Goal: Task Accomplishment & Management: Use online tool/utility

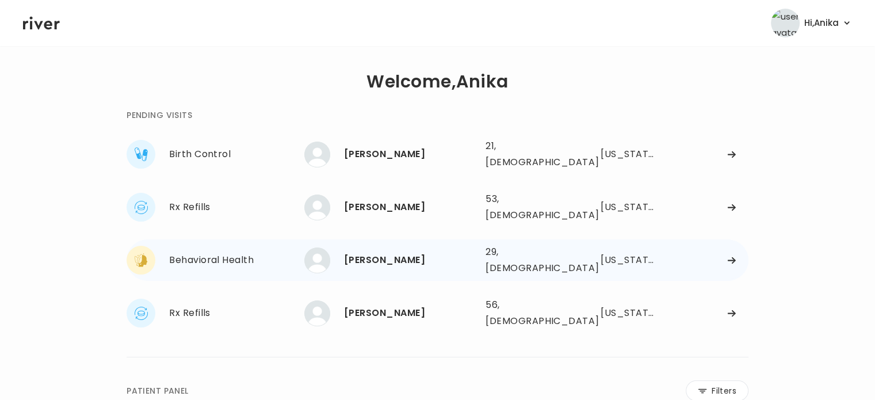
click at [396, 252] on div "Marcelle Wallace" at bounding box center [410, 260] width 132 height 16
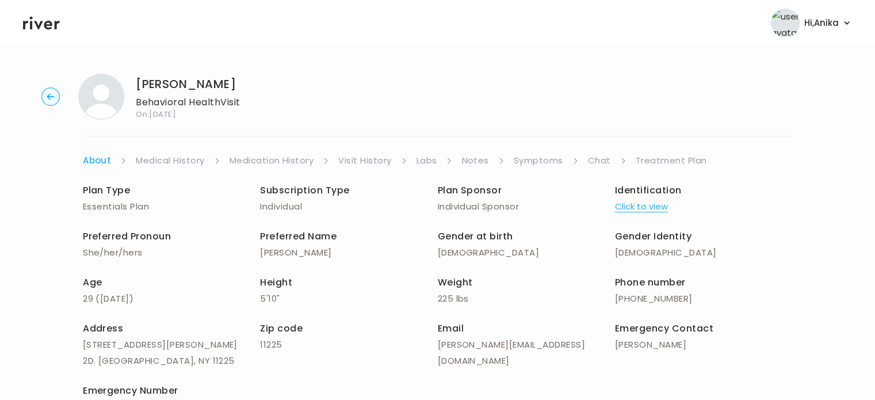
click at [590, 159] on link "Chat" at bounding box center [599, 160] width 23 height 16
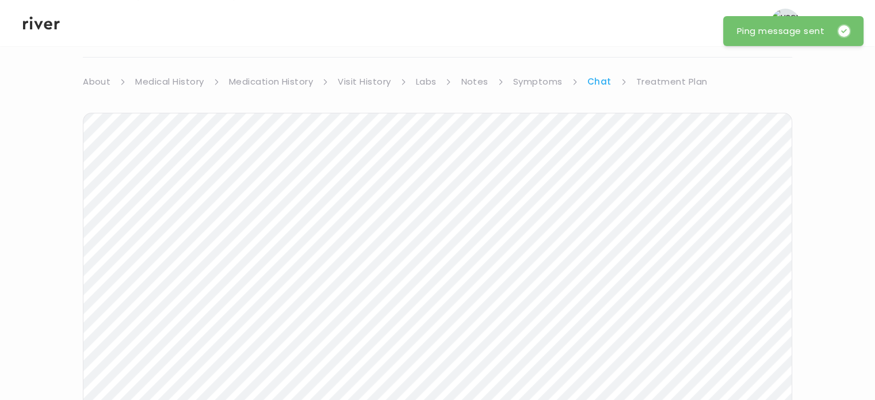
scroll to position [37, 0]
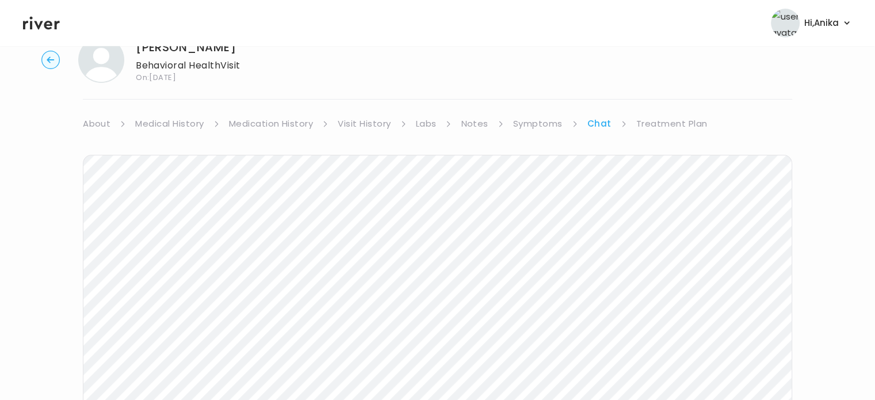
click at [667, 120] on link "Treatment Plan" at bounding box center [671, 124] width 71 height 16
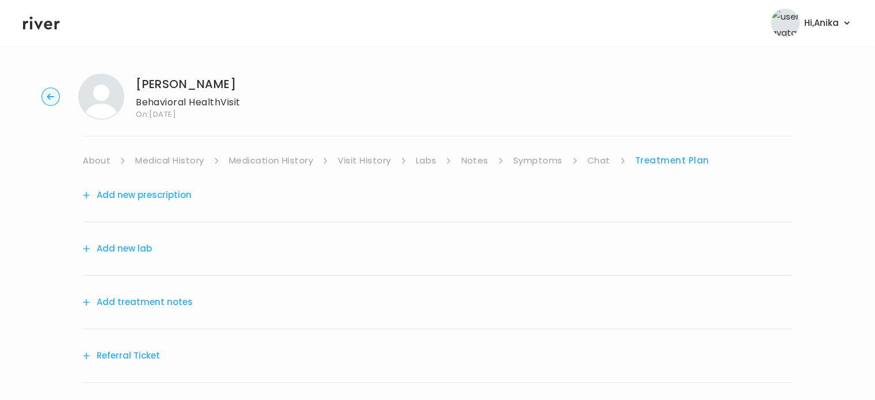
click at [131, 305] on button "Add treatment notes" at bounding box center [138, 302] width 110 height 16
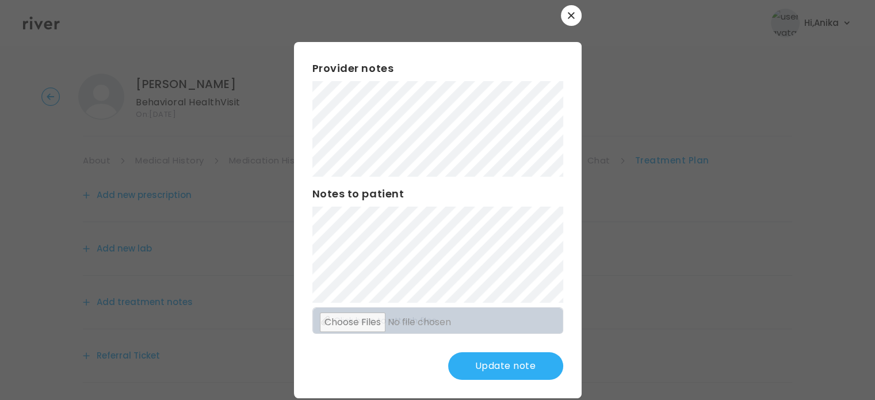
scroll to position [7, 0]
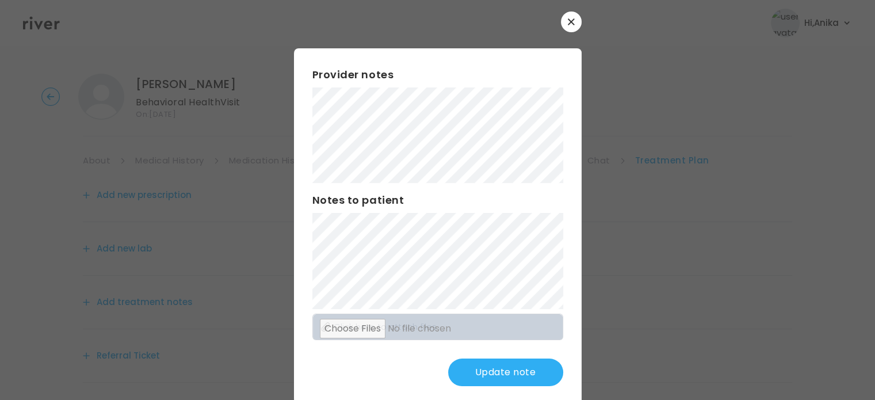
click at [478, 368] on button "Update note" at bounding box center [505, 372] width 115 height 28
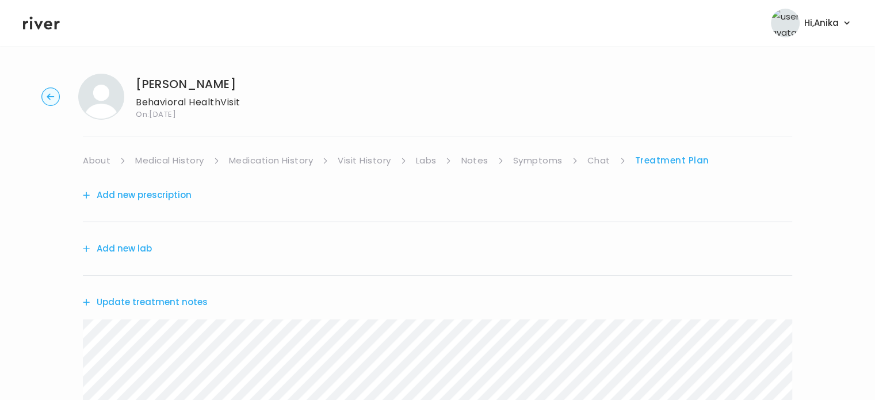
click at [529, 159] on link "Symptoms" at bounding box center [537, 160] width 49 height 16
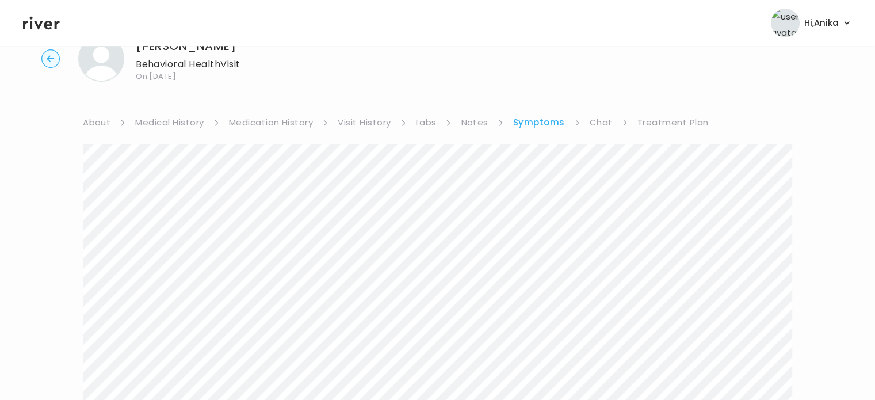
scroll to position [42, 0]
click at [674, 117] on link "Treatment Plan" at bounding box center [672, 118] width 71 height 16
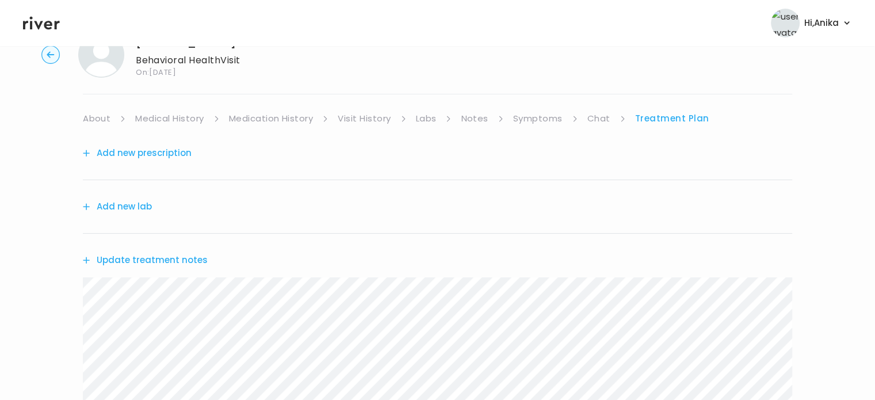
click at [195, 253] on button "Update treatment notes" at bounding box center [145, 260] width 125 height 16
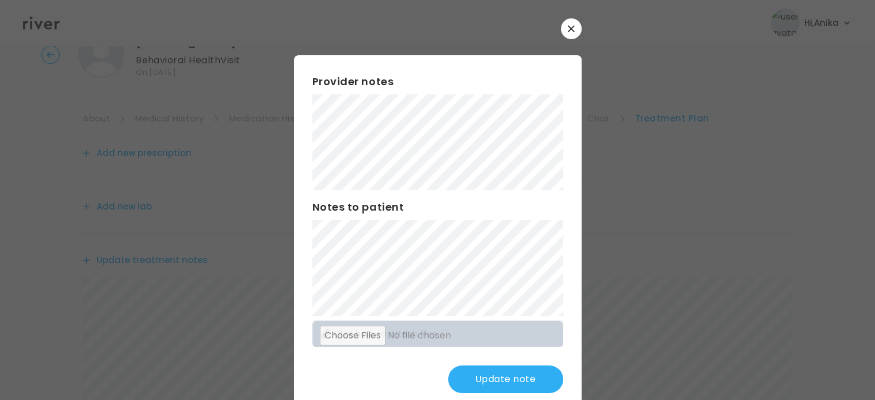
click at [488, 376] on button "Update note" at bounding box center [505, 379] width 115 height 28
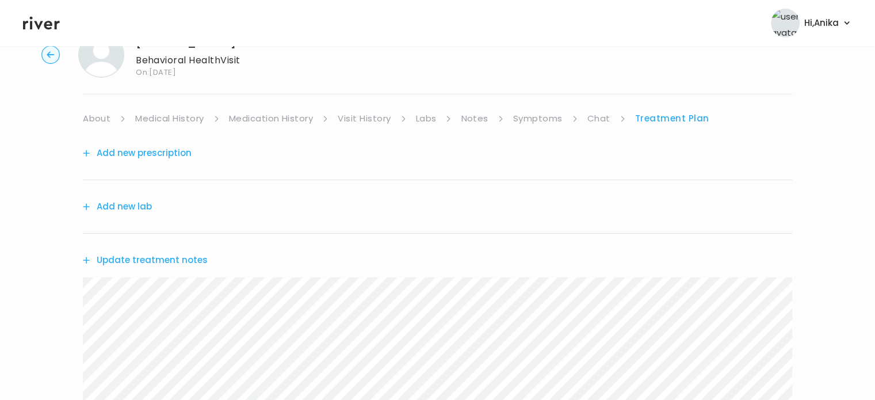
click at [551, 120] on link "Symptoms" at bounding box center [537, 118] width 49 height 16
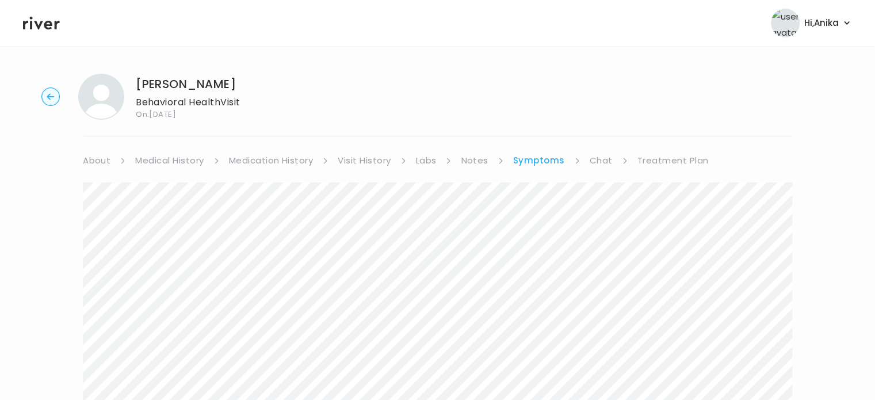
click at [648, 163] on link "Treatment Plan" at bounding box center [672, 160] width 71 height 16
click at [150, 300] on button "Update treatment notes" at bounding box center [145, 302] width 125 height 16
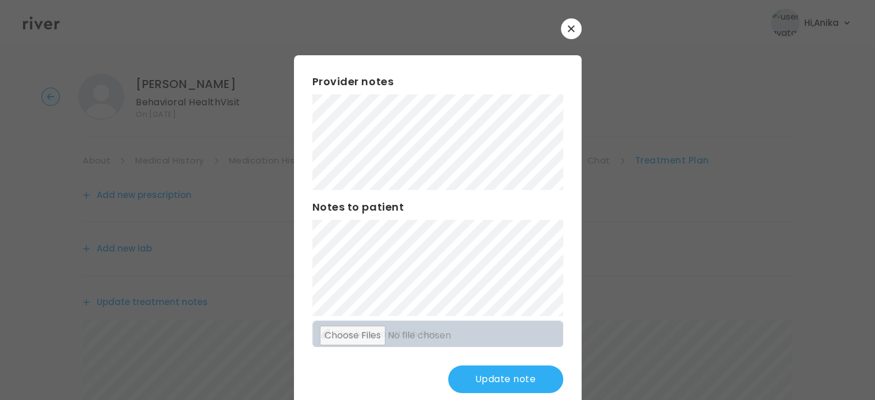
click at [496, 377] on button "Update note" at bounding box center [505, 379] width 115 height 28
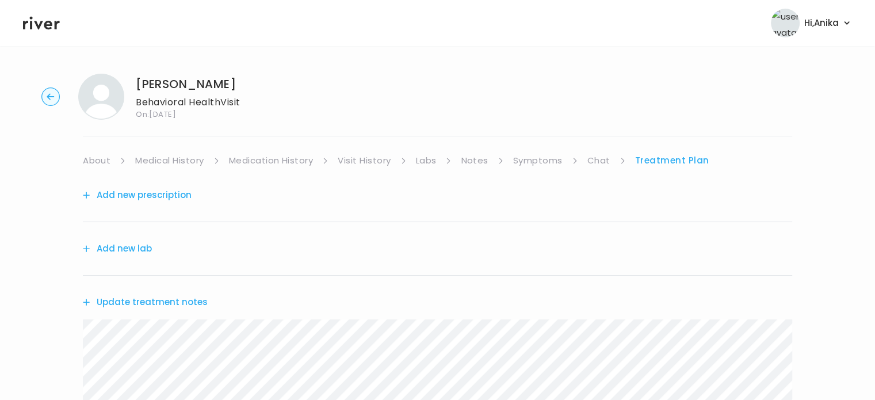
click at [591, 159] on link "Chat" at bounding box center [598, 160] width 23 height 16
click at [685, 163] on link "Treatment Plan" at bounding box center [671, 160] width 71 height 16
click at [176, 299] on button "Update treatment notes" at bounding box center [145, 302] width 125 height 16
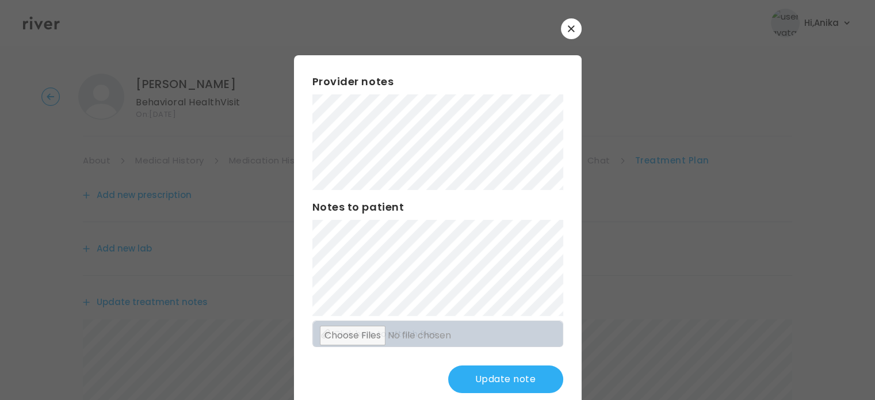
click at [495, 383] on button "Update note" at bounding box center [505, 379] width 115 height 28
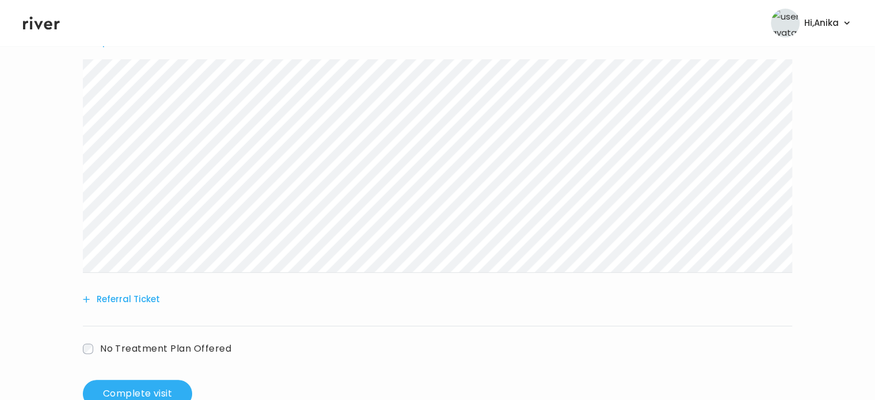
scroll to position [295, 0]
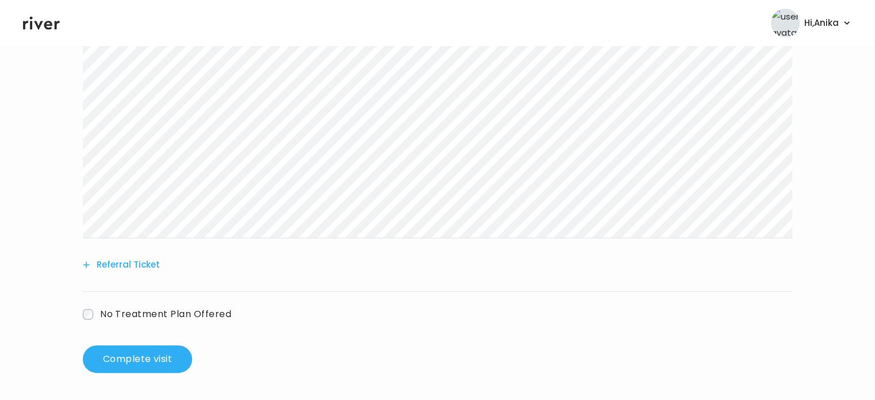
click at [133, 263] on button "Referral Ticket" at bounding box center [121, 265] width 77 height 16
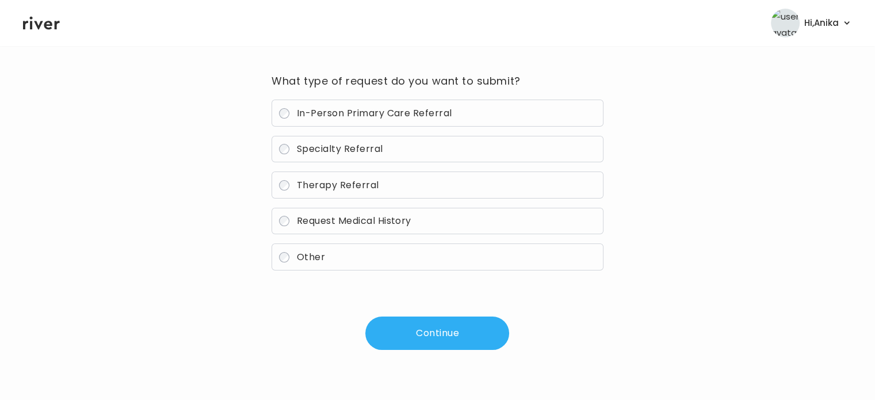
click at [369, 182] on span "Therapy Referral" at bounding box center [338, 184] width 82 height 13
click at [447, 327] on button "Continue" at bounding box center [437, 332] width 144 height 33
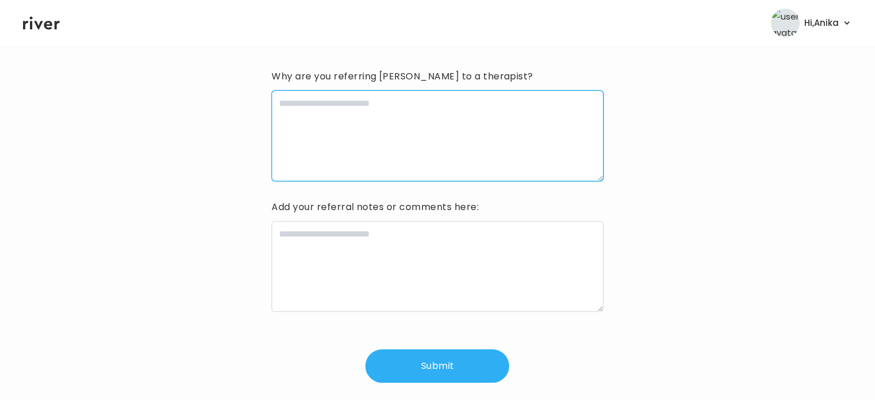
click at [404, 130] on textarea at bounding box center [437, 135] width 331 height 91
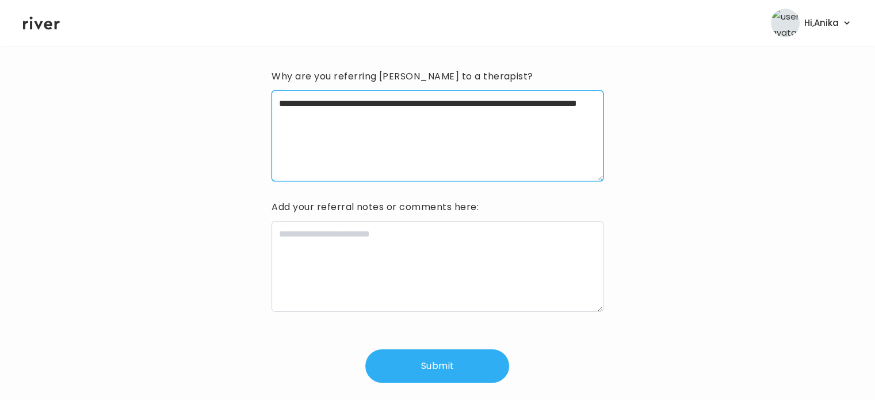
type textarea "**********"
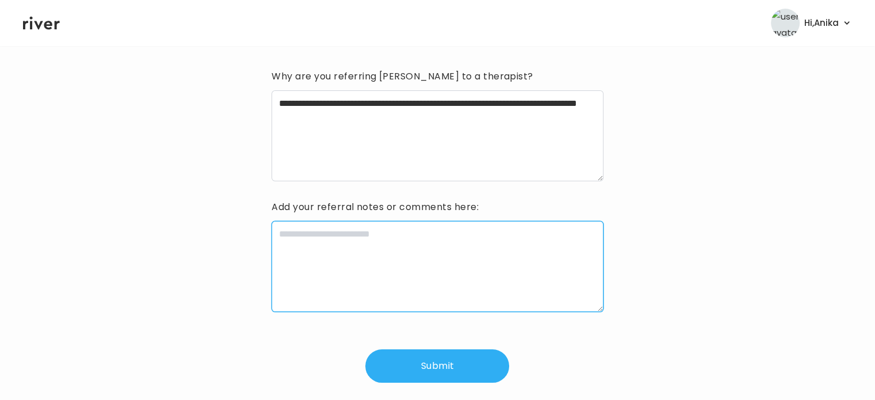
click at [373, 276] on textarea at bounding box center [437, 266] width 331 height 91
type textarea "*"
type textarea "**********"
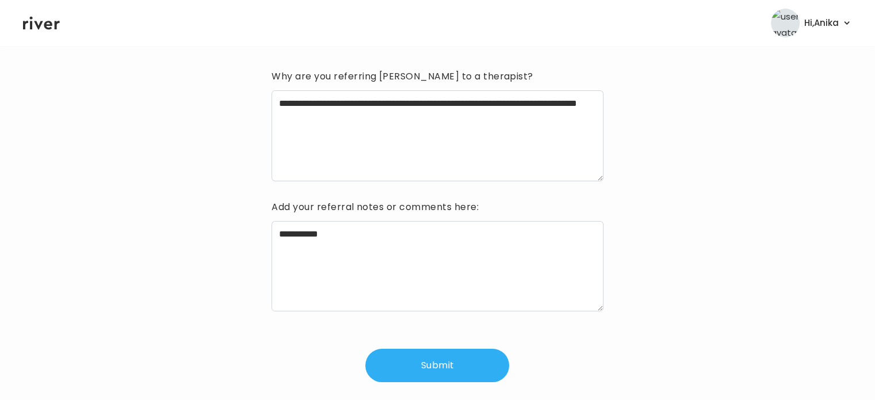
click at [409, 356] on button "Submit" at bounding box center [437, 365] width 144 height 33
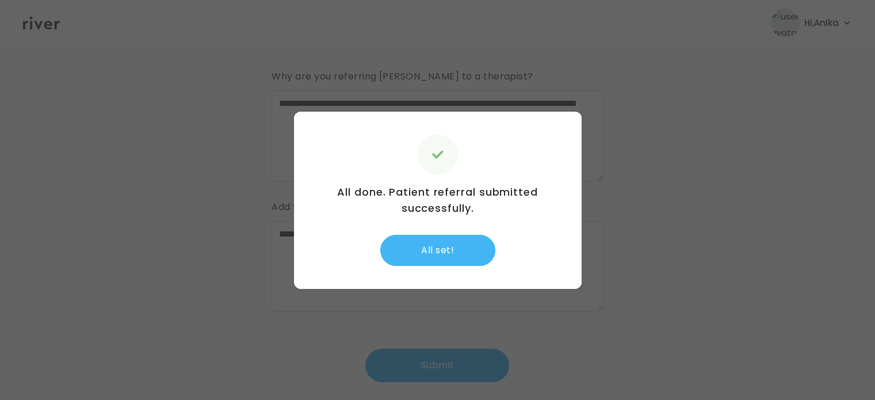
click at [427, 253] on button "All set!" at bounding box center [437, 250] width 115 height 31
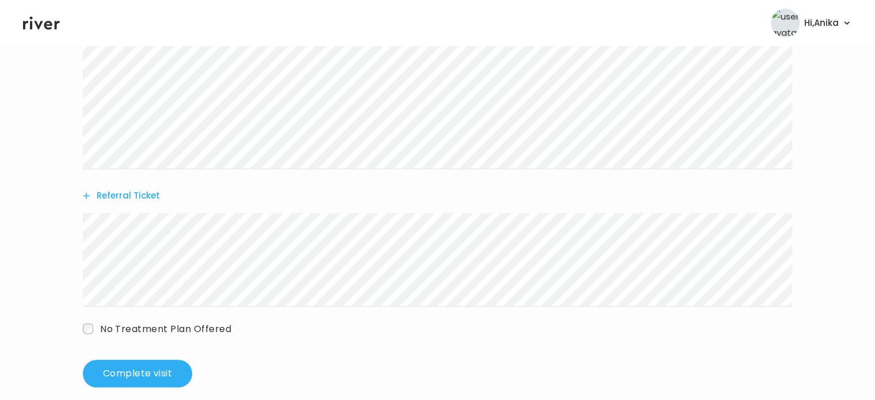
scroll to position [378, 0]
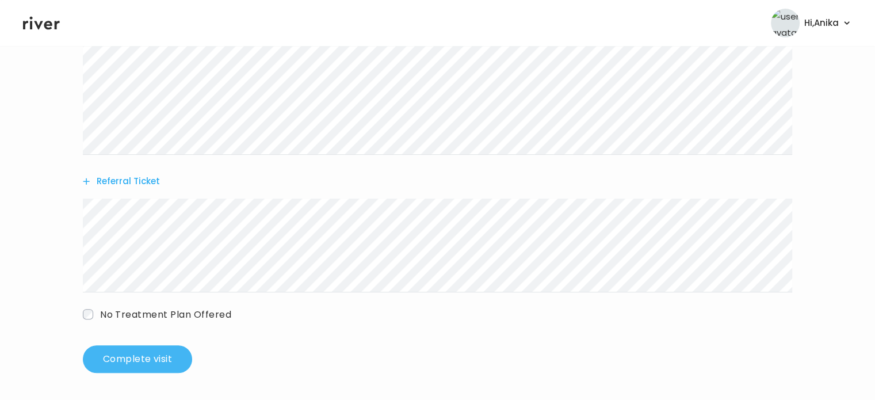
click at [146, 349] on button "Complete visit" at bounding box center [137, 359] width 109 height 28
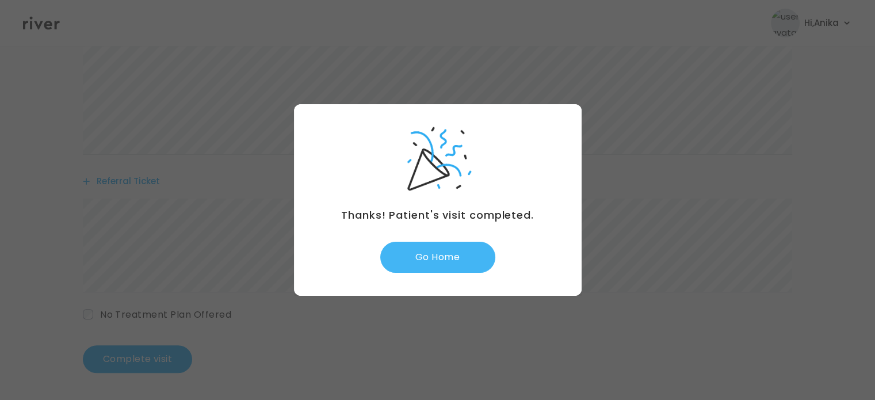
click at [454, 247] on button "Go Home" at bounding box center [437, 257] width 115 height 31
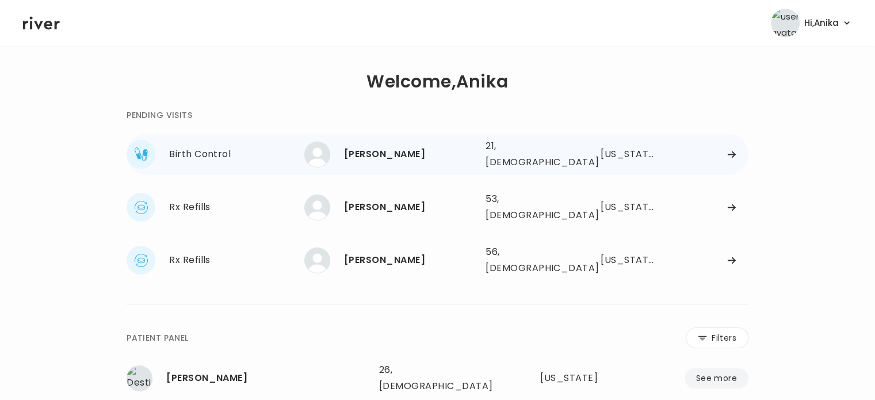
click at [387, 151] on div "[PERSON_NAME]" at bounding box center [410, 154] width 132 height 16
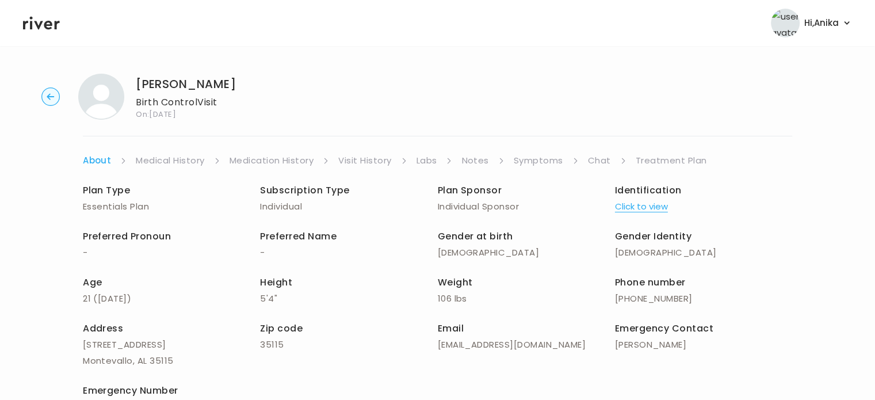
click at [636, 203] on button "Click to view" at bounding box center [641, 206] width 53 height 16
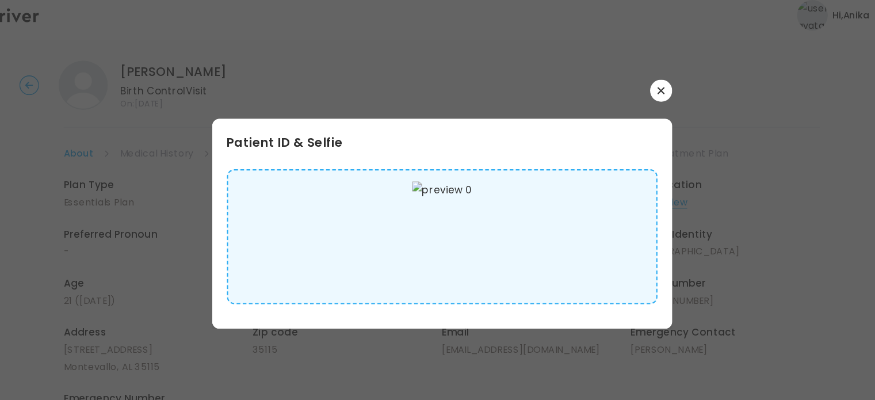
scroll to position [7, 0]
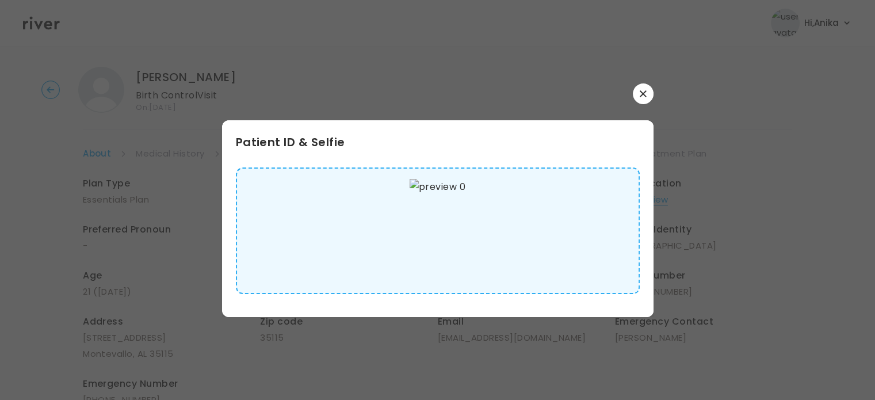
click at [645, 101] on button "button" at bounding box center [643, 93] width 21 height 21
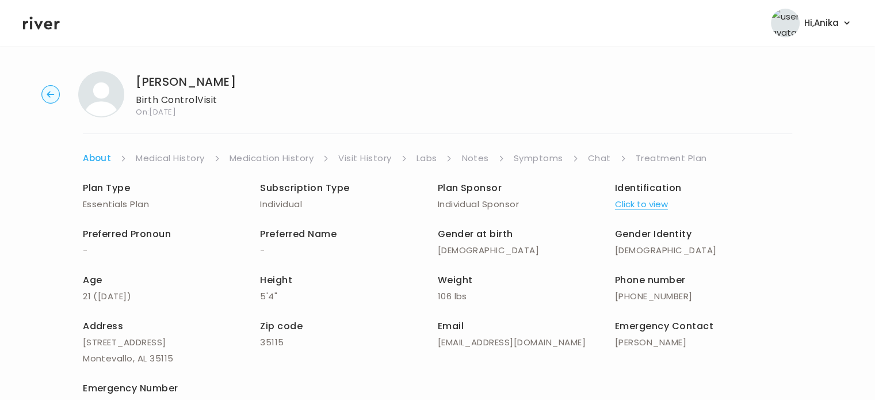
scroll to position [0, 0]
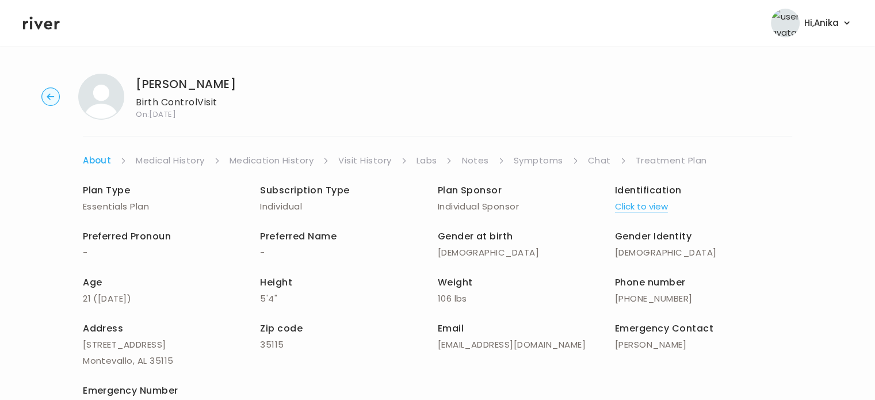
click at [200, 159] on link "Medical History" at bounding box center [170, 160] width 68 height 16
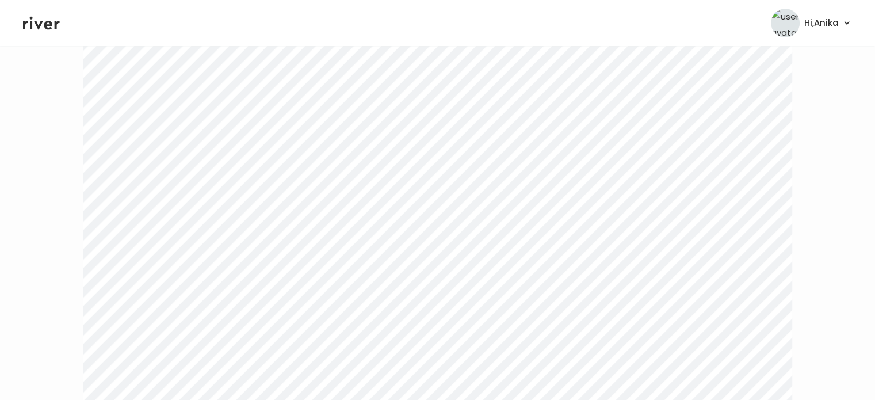
scroll to position [48, 0]
click at [274, 111] on link "Medication History" at bounding box center [276, 113] width 85 height 16
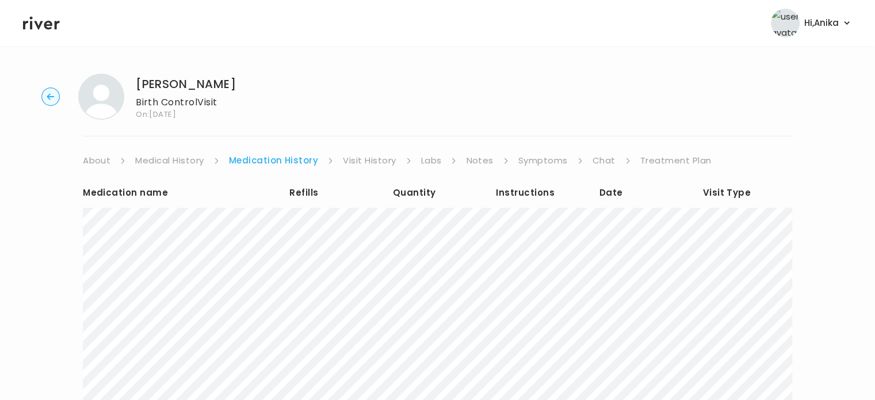
click at [367, 161] on link "Visit History" at bounding box center [369, 160] width 53 height 16
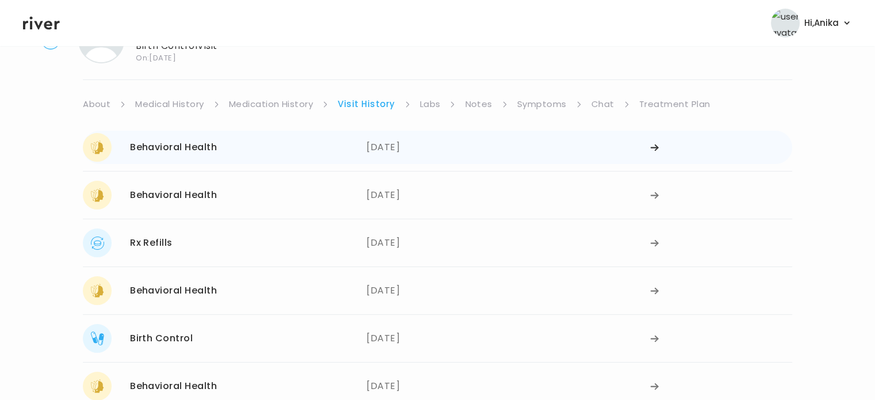
scroll to position [47, 0]
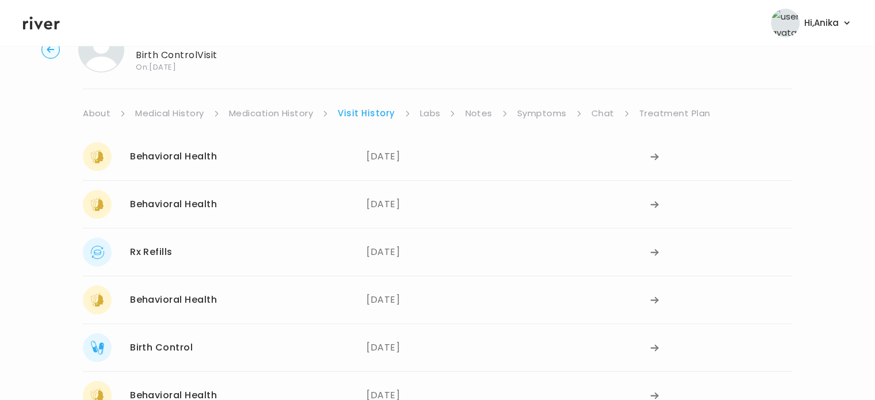
click at [433, 105] on link "Labs" at bounding box center [430, 113] width 21 height 16
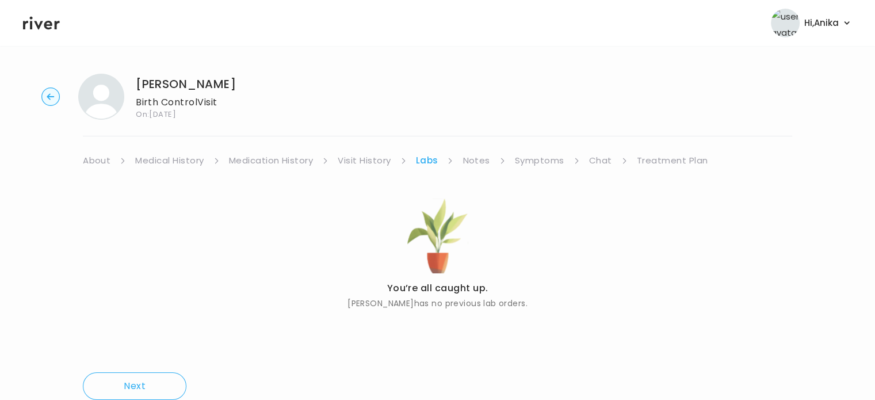
click at [276, 161] on link "Medication History" at bounding box center [271, 160] width 85 height 16
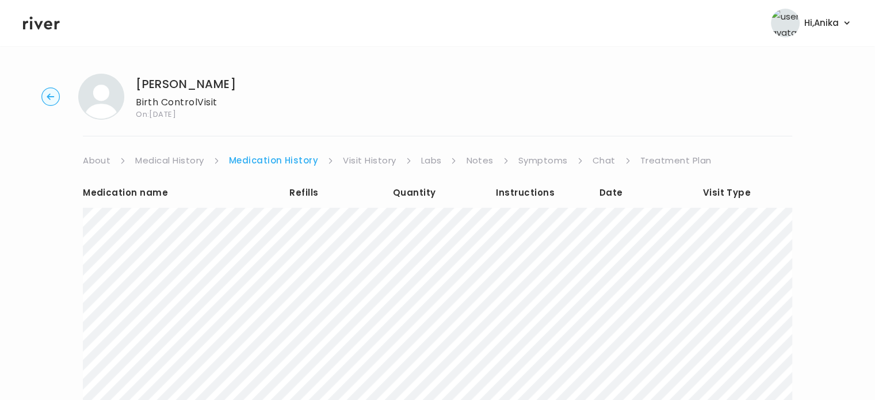
click at [377, 154] on link "Visit History" at bounding box center [369, 160] width 53 height 16
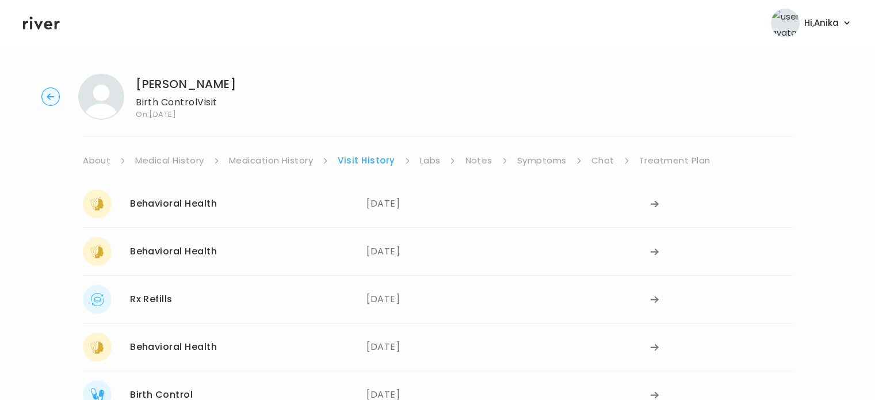
click at [433, 158] on link "Labs" at bounding box center [430, 160] width 21 height 16
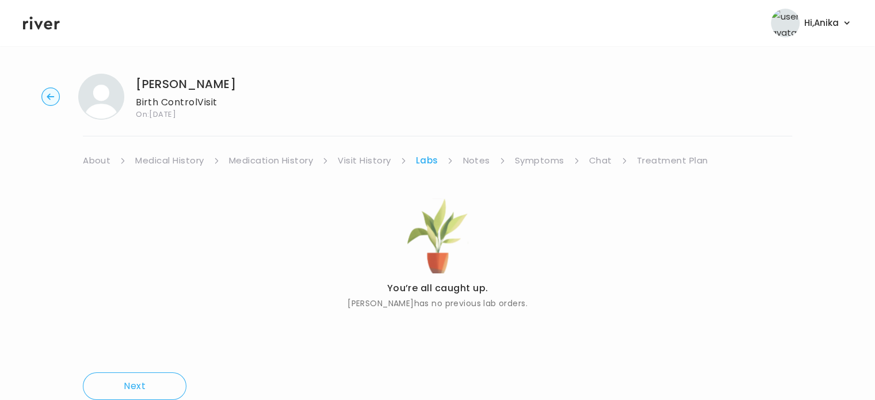
click at [471, 161] on link "Notes" at bounding box center [476, 160] width 27 height 16
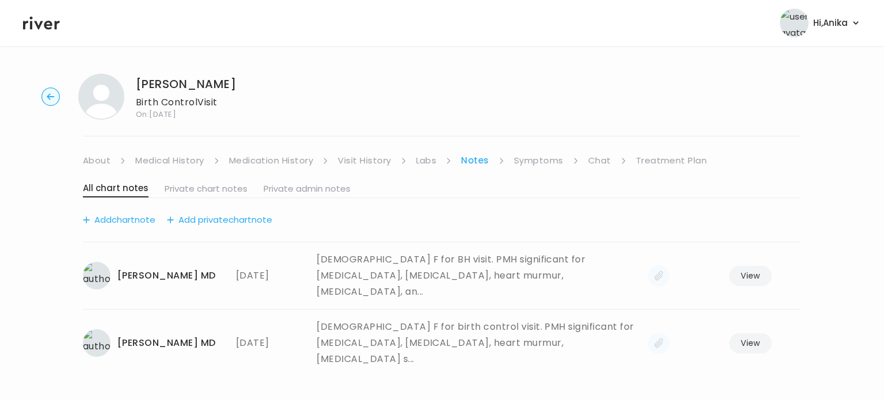
click at [522, 163] on link "Symptoms" at bounding box center [538, 160] width 49 height 16
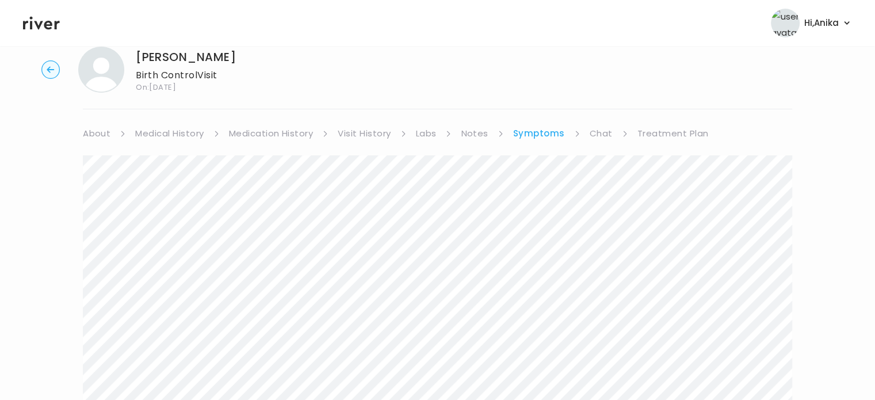
scroll to position [14, 0]
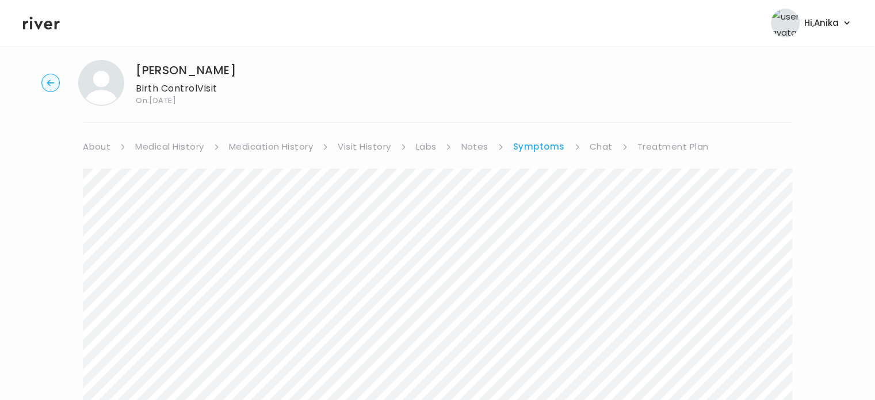
click at [359, 142] on link "Visit History" at bounding box center [364, 147] width 53 height 16
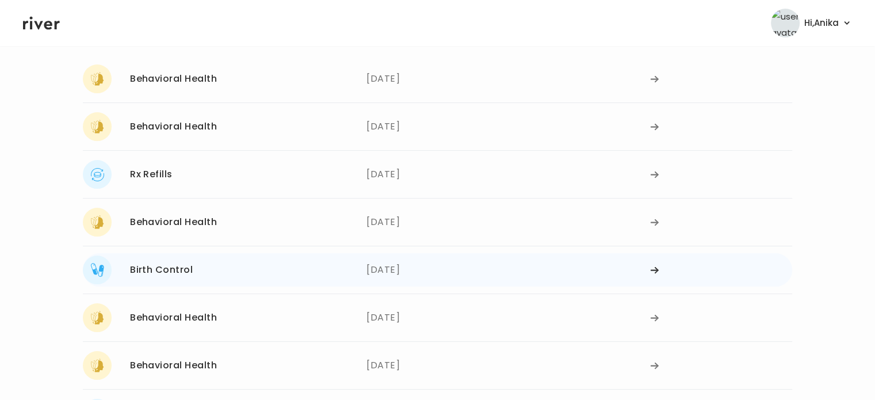
click at [398, 277] on div "09/25/2024" at bounding box center [508, 269] width 284 height 29
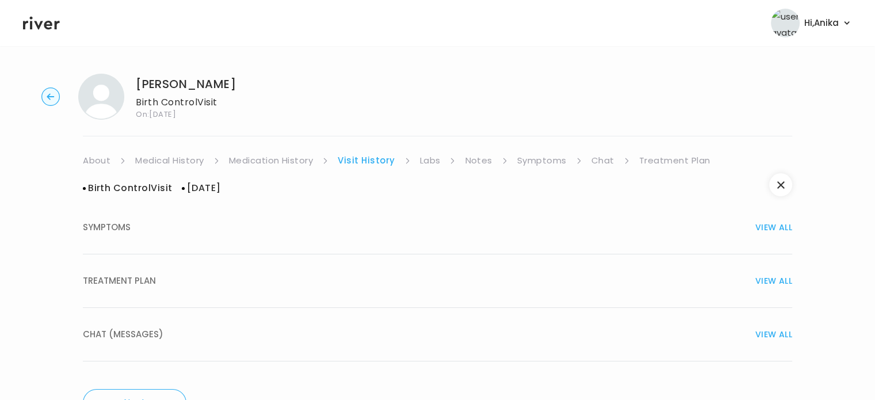
click at [406, 289] on button "TREATMENT PLAN VIEW ALL" at bounding box center [437, 281] width 709 height 54
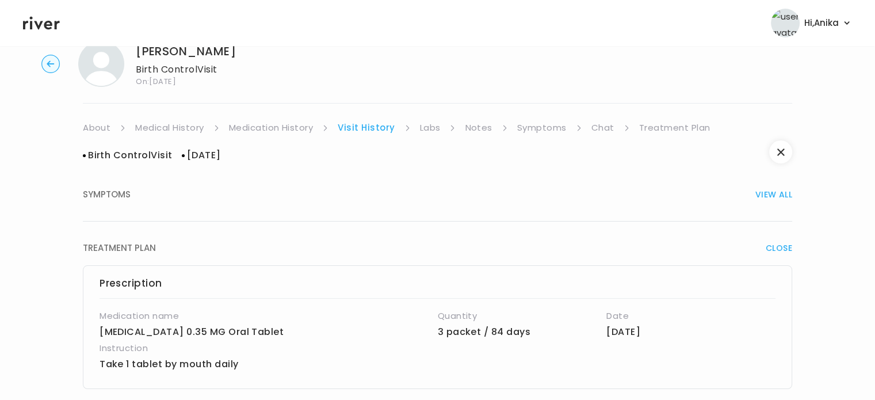
scroll to position [26, 0]
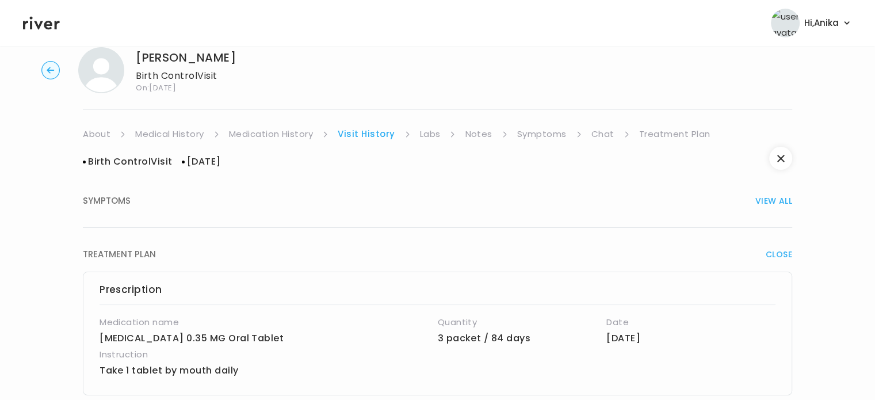
click at [666, 136] on link "Treatment Plan" at bounding box center [674, 134] width 71 height 16
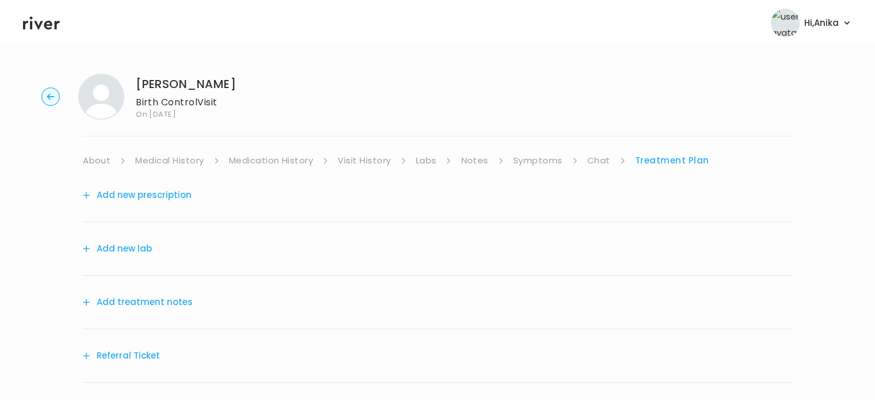
click at [157, 310] on button "Add treatment notes" at bounding box center [138, 302] width 110 height 16
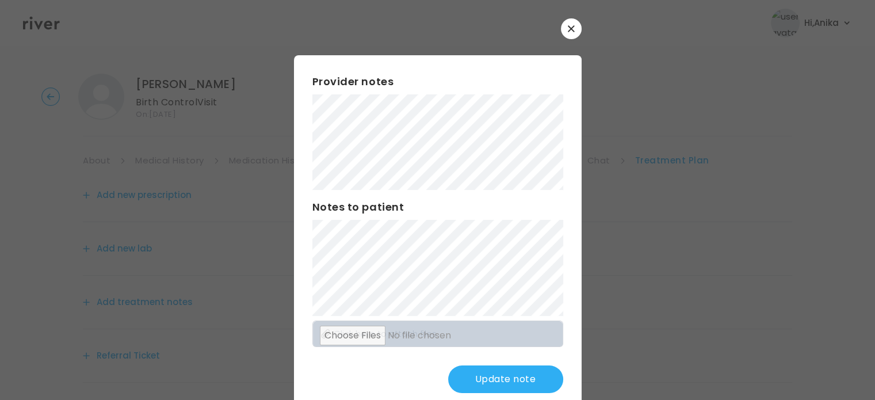
click at [486, 381] on button "Update note" at bounding box center [505, 379] width 115 height 28
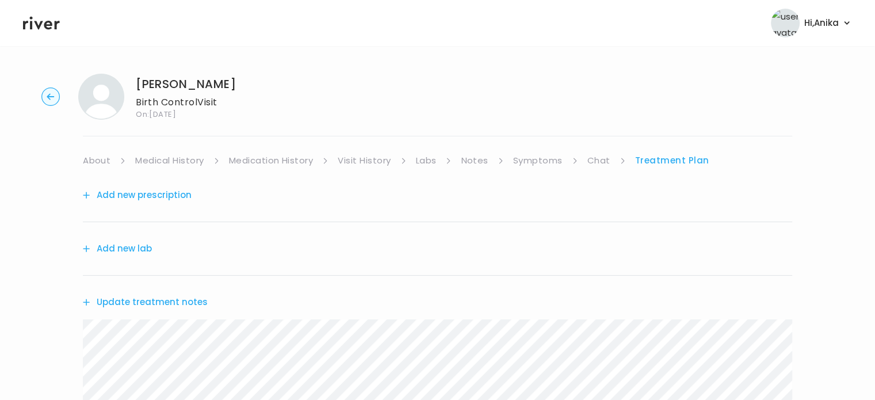
click at [172, 196] on button "Add new prescription" at bounding box center [137, 195] width 109 height 16
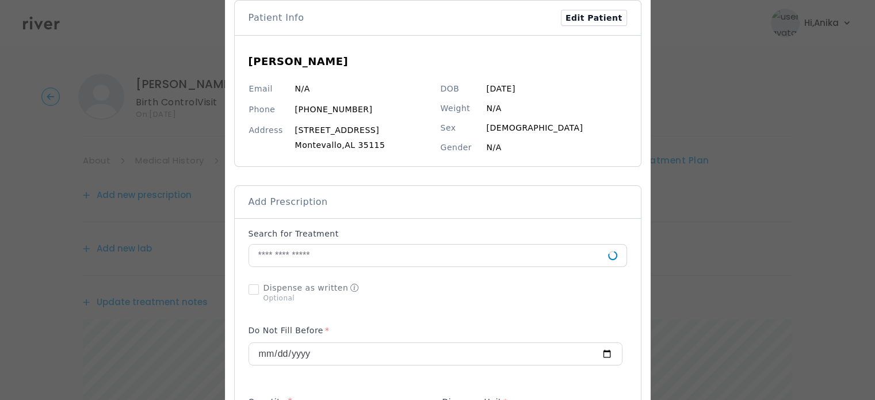
scroll to position [117, 0]
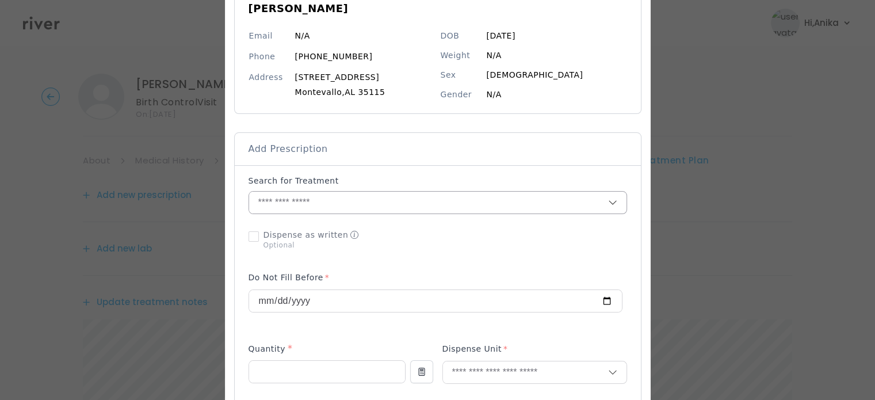
click at [366, 205] on input "text" at bounding box center [428, 203] width 359 height 22
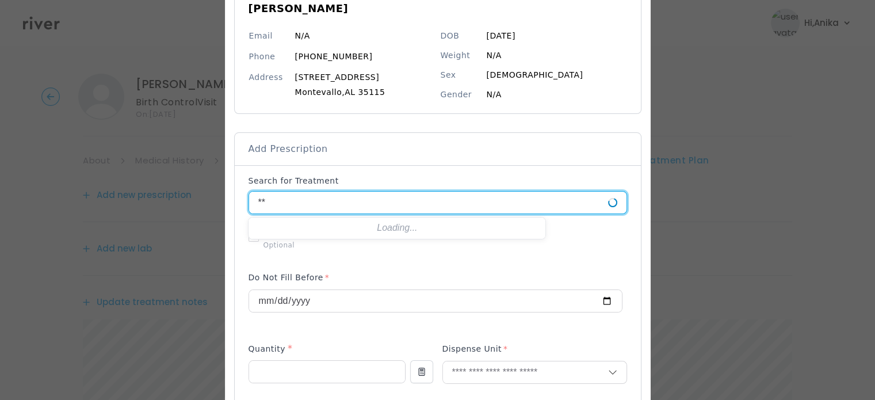
type input "*"
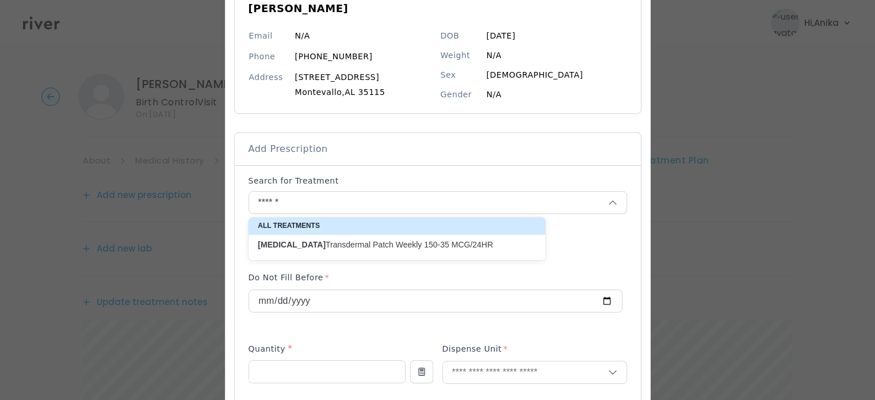
click at [370, 243] on p "Xulane Transdermal Patch Weekly 150-35 MCG/24HR" at bounding box center [390, 244] width 265 height 11
type input "**********"
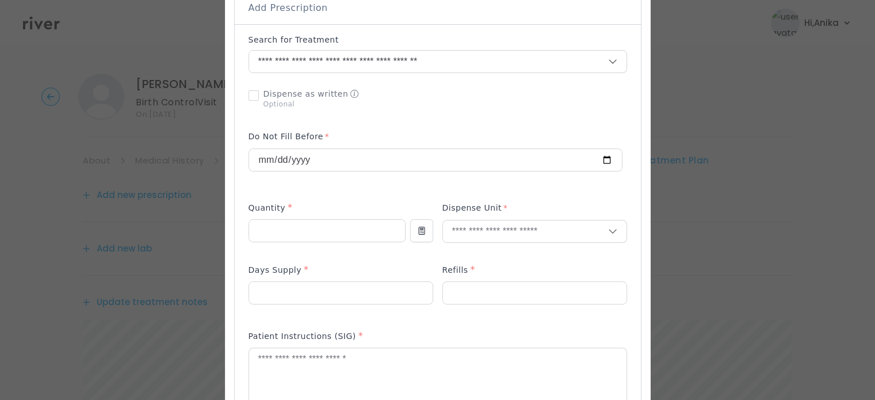
scroll to position [261, 0]
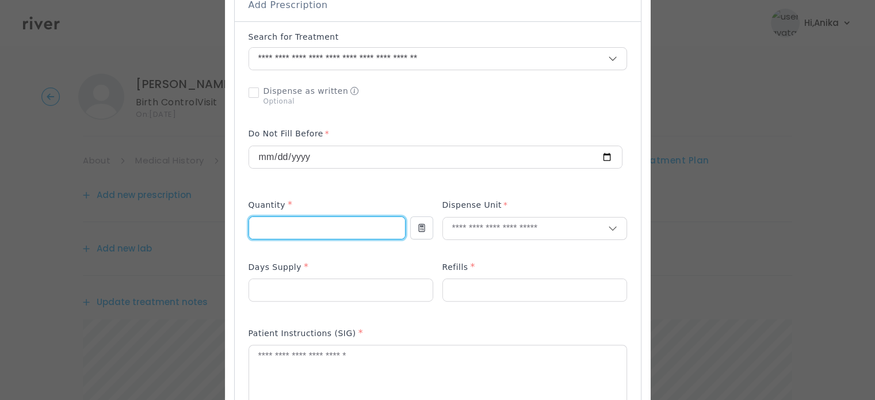
click at [310, 235] on input "number" at bounding box center [327, 228] width 156 height 22
type input "*"
click at [486, 236] on input "text" at bounding box center [525, 228] width 165 height 22
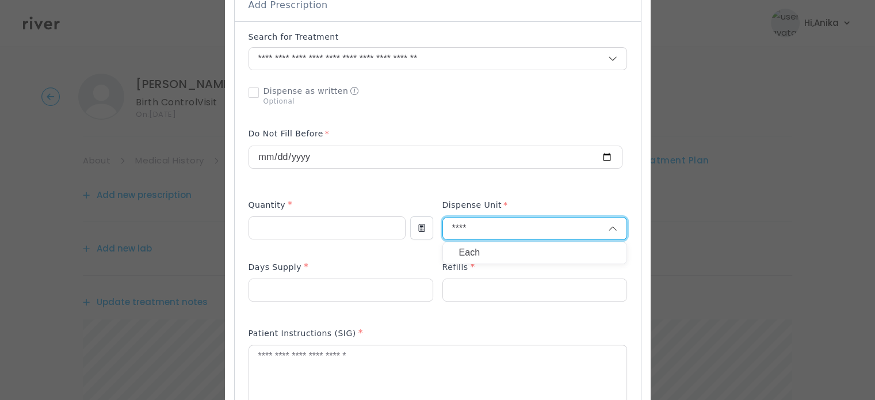
type input "****"
click at [476, 255] on p "Each" at bounding box center [534, 253] width 151 height 17
click at [324, 289] on input "number" at bounding box center [341, 290] width 184 height 22
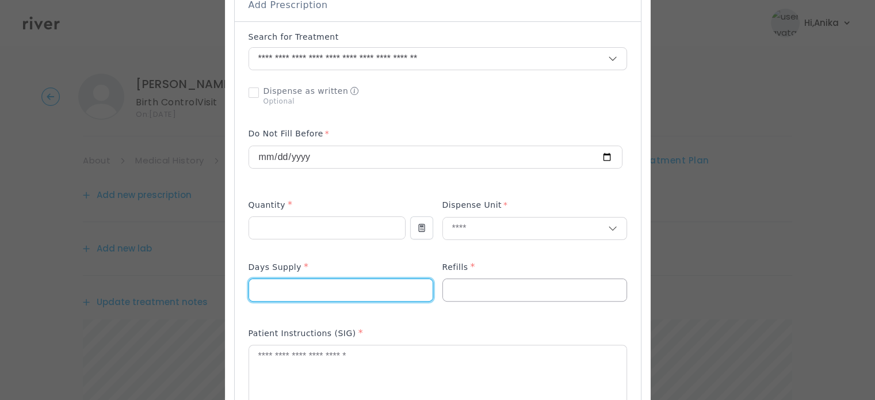
type input "**"
click at [488, 299] on input "number" at bounding box center [535, 290] width 184 height 22
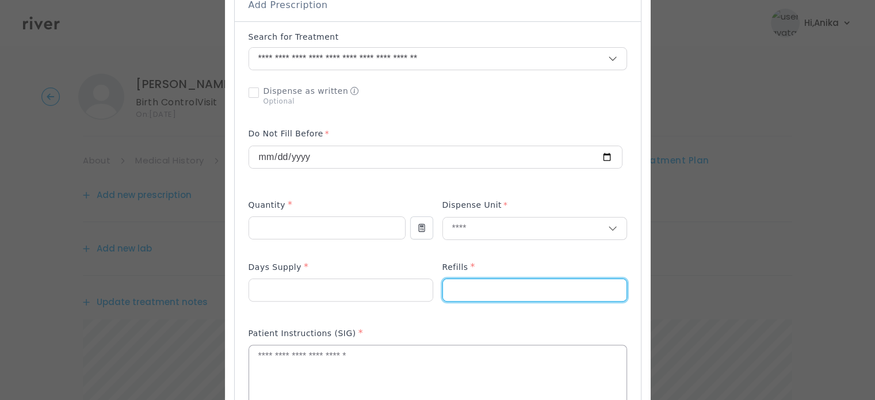
type input "*"
click at [457, 360] on textarea at bounding box center [437, 375] width 377 height 61
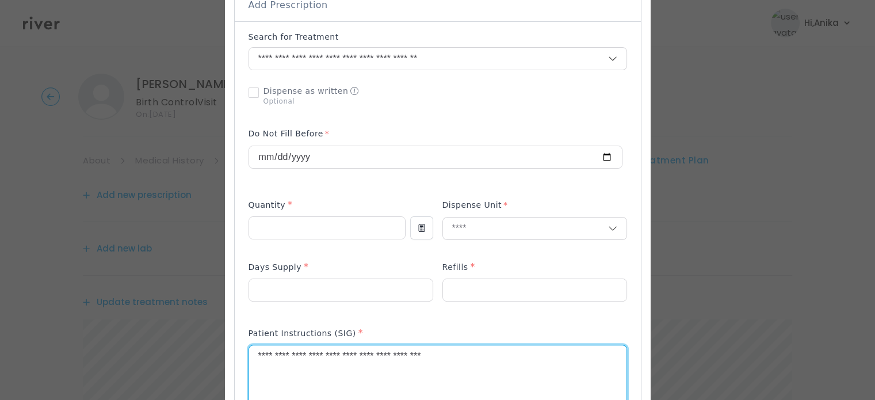
click at [392, 357] on textarea "**********" at bounding box center [437, 375] width 377 height 61
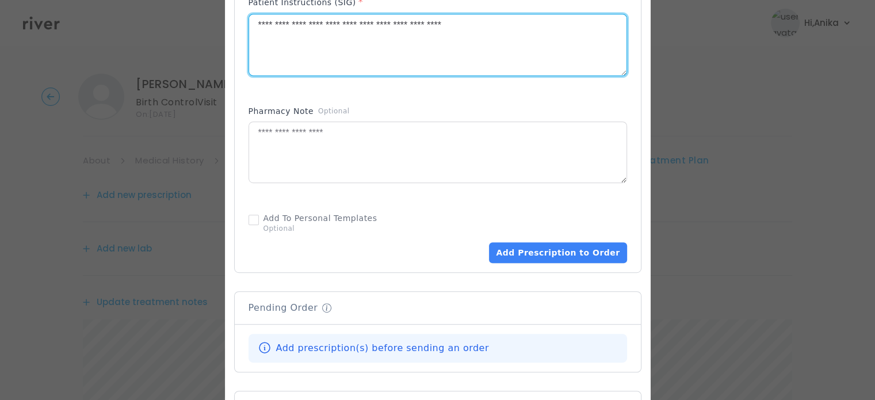
scroll to position [605, 0]
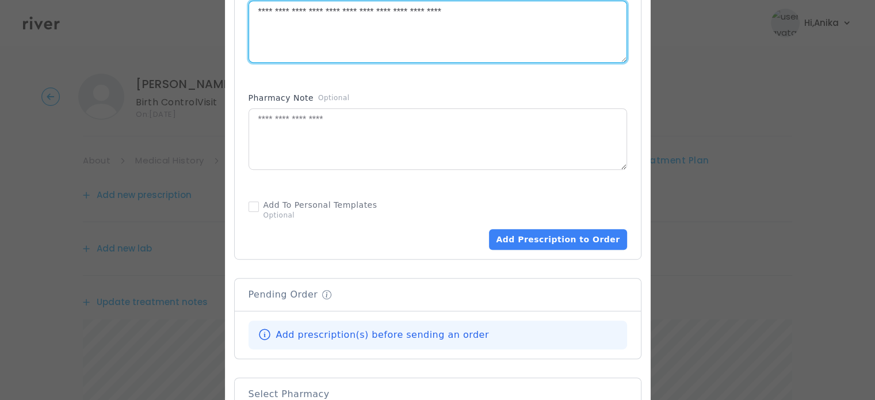
type textarea "**********"
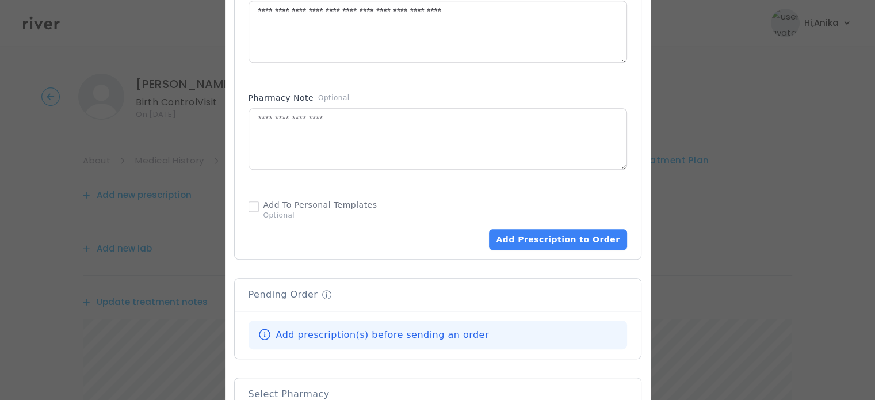
click at [564, 239] on button "Add Prescription to Order" at bounding box center [557, 239] width 137 height 21
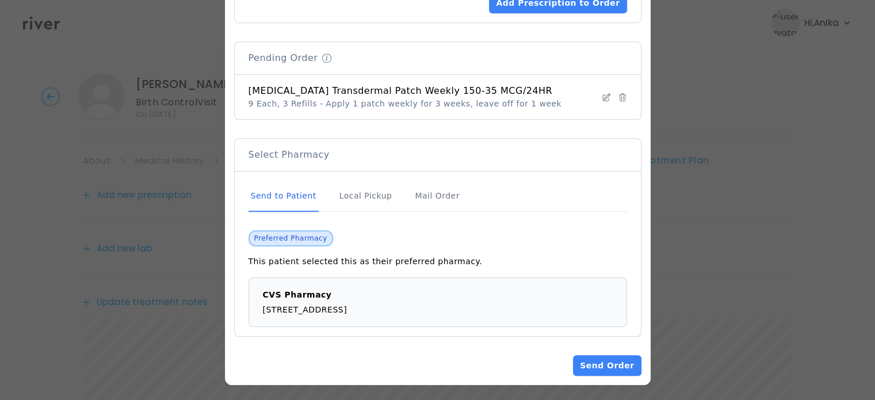
scroll to position [842, 0]
click at [588, 358] on button "Send Order" at bounding box center [607, 364] width 68 height 21
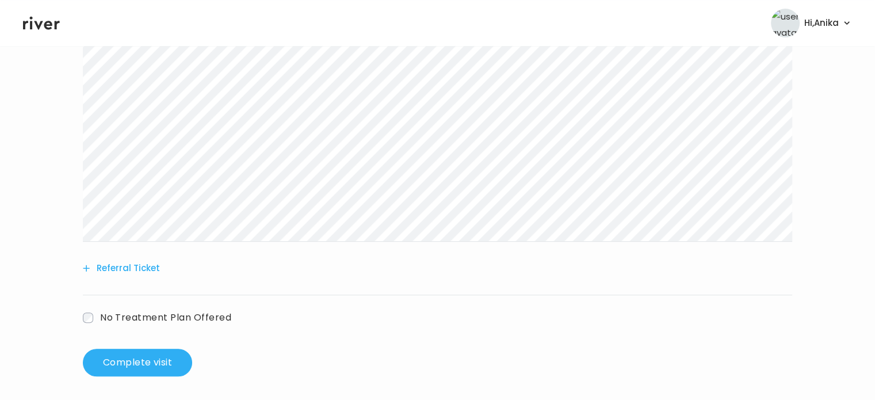
scroll to position [428, 0]
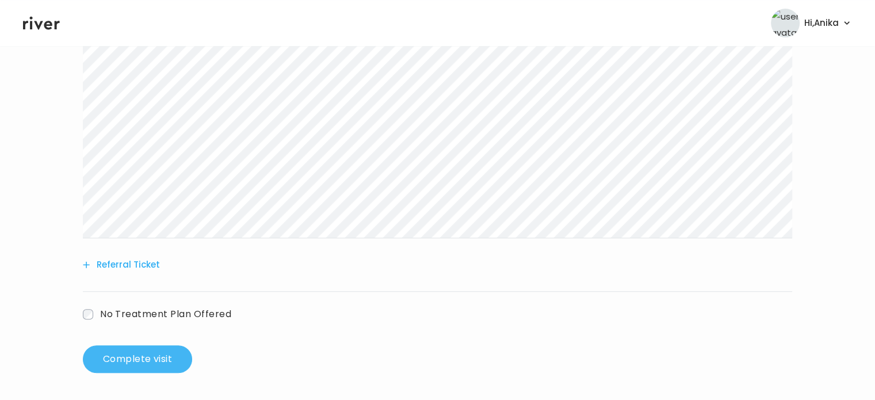
click at [149, 349] on button "Complete visit" at bounding box center [137, 359] width 109 height 28
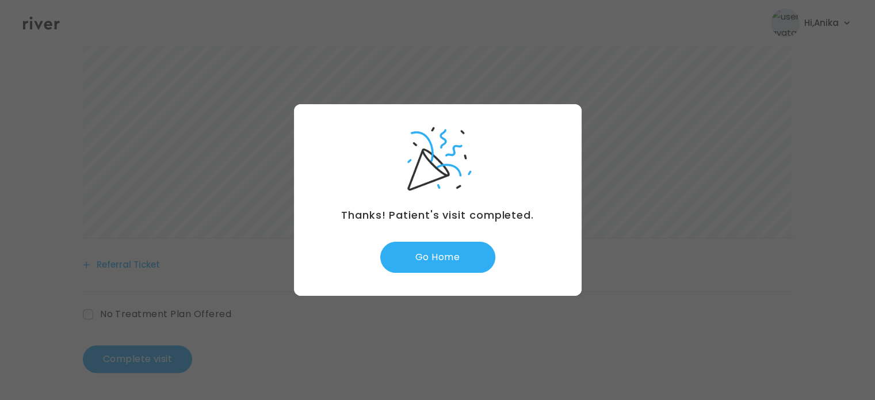
click at [460, 242] on button "Go Home" at bounding box center [437, 257] width 115 height 31
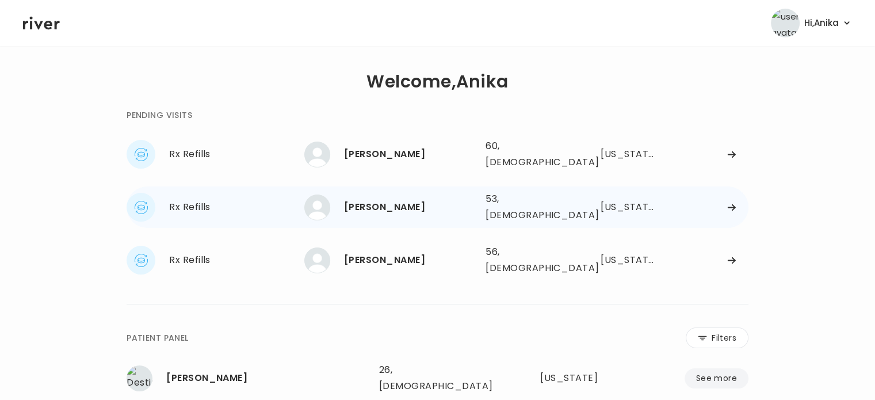
click at [391, 199] on div "[PERSON_NAME]" at bounding box center [410, 207] width 132 height 16
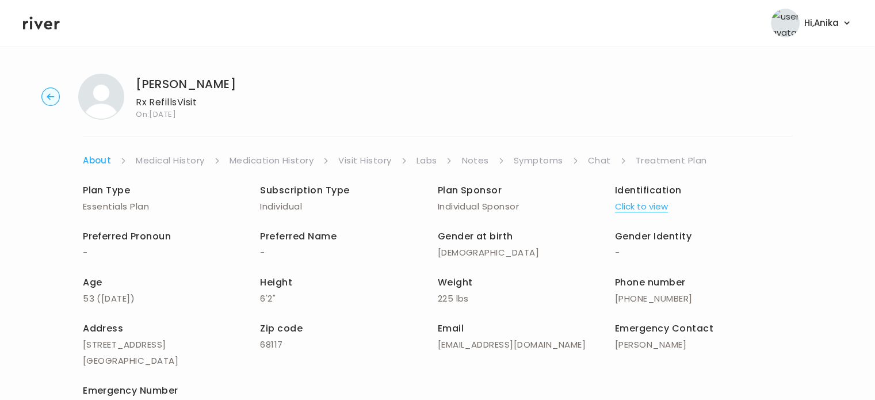
click at [541, 163] on link "Symptoms" at bounding box center [538, 160] width 49 height 16
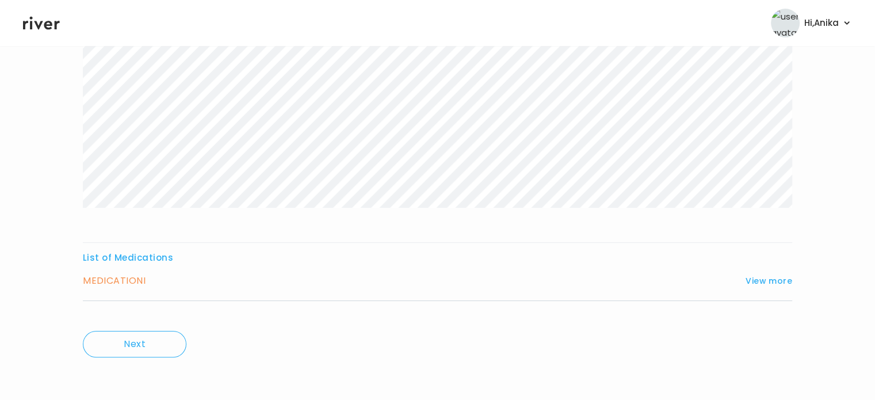
scroll to position [191, 0]
click at [764, 281] on button "View more" at bounding box center [769, 281] width 47 height 14
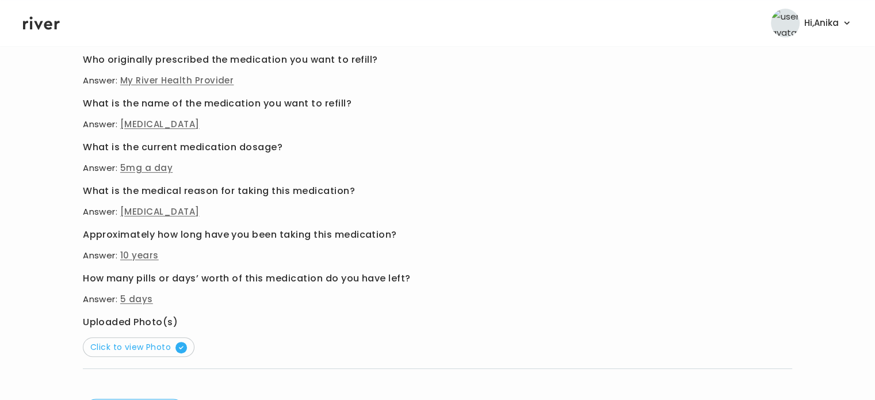
scroll to position [439, 0]
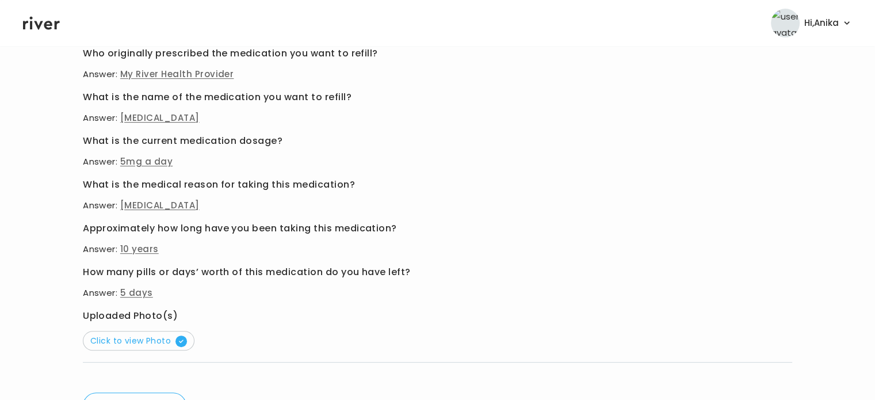
click at [143, 333] on button "Click to view Photo" at bounding box center [139, 341] width 112 height 20
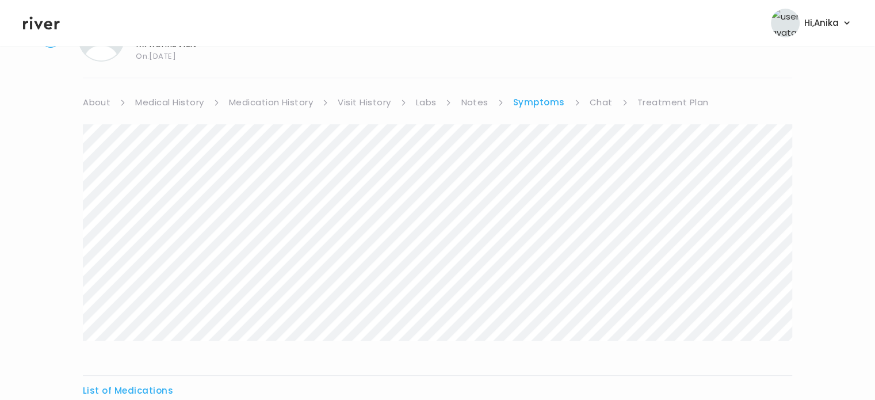
scroll to position [48, 0]
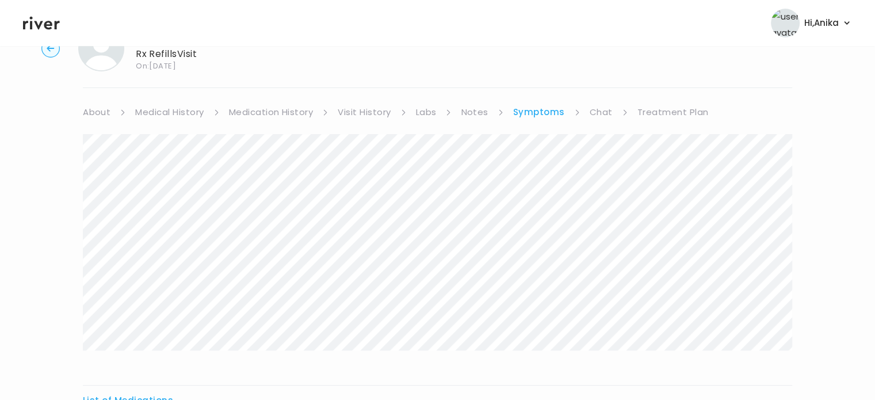
click at [291, 110] on link "Medication History" at bounding box center [271, 112] width 85 height 16
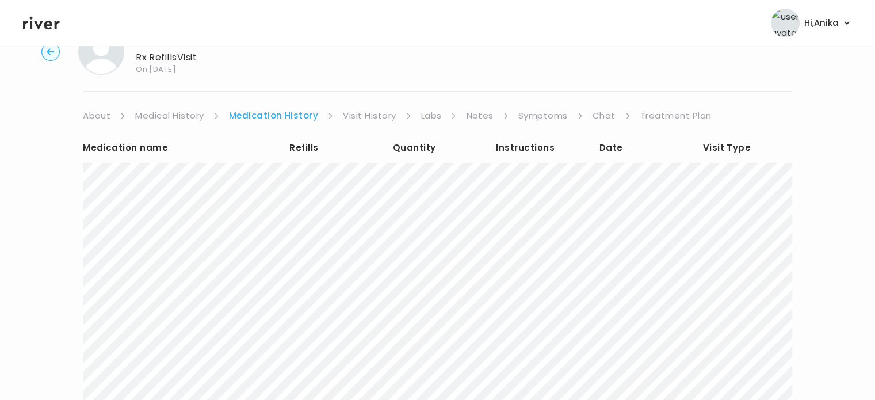
scroll to position [41, 0]
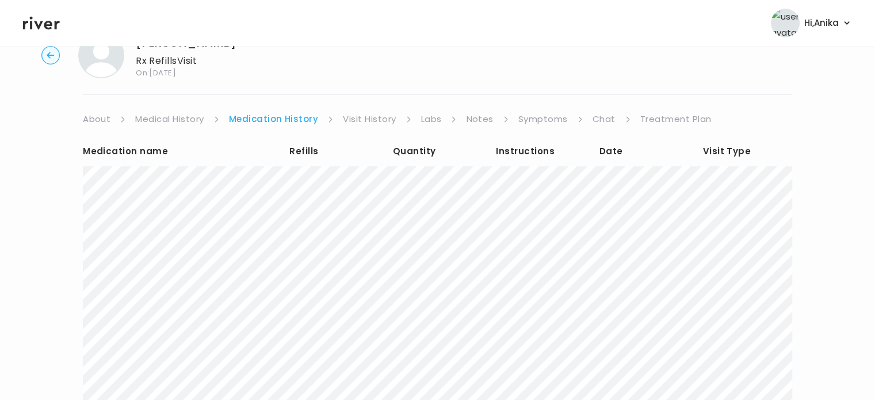
click at [370, 121] on link "Visit History" at bounding box center [369, 119] width 53 height 16
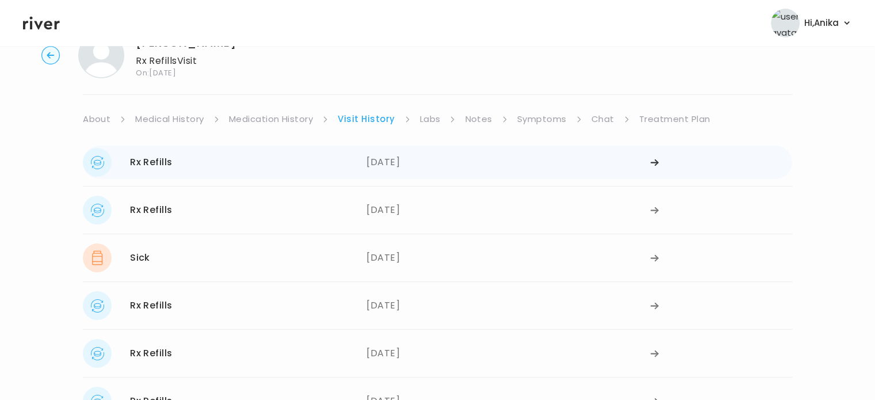
click at [380, 162] on div "08/25/2025" at bounding box center [508, 162] width 284 height 29
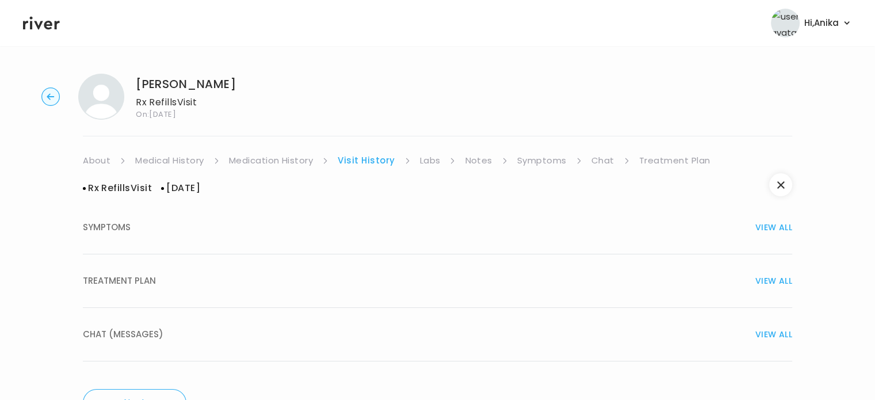
click at [389, 273] on div "TREATMENT PLAN VIEW ALL" at bounding box center [437, 281] width 709 height 16
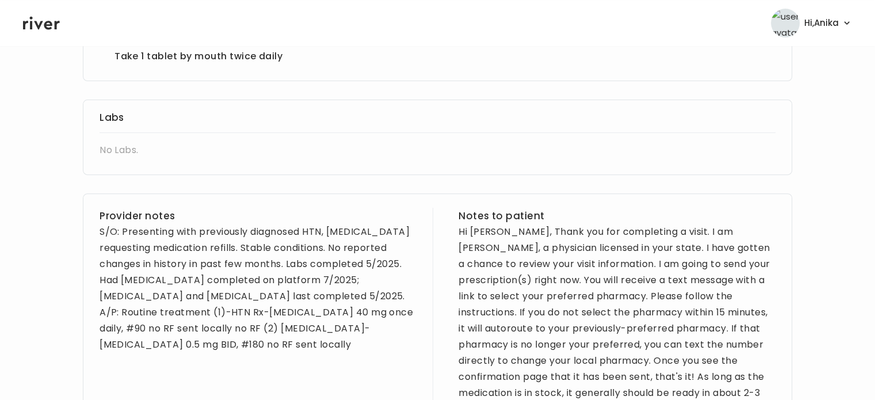
scroll to position [452, 0]
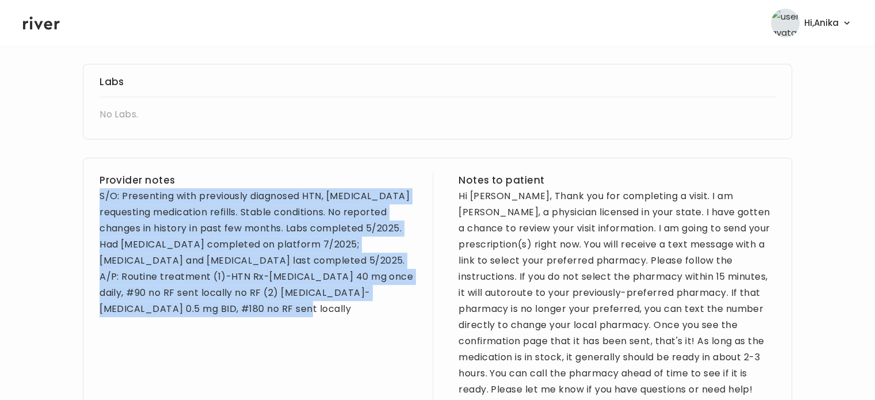
drag, startPoint x: 158, startPoint y: 315, endPoint x: 101, endPoint y: 194, distance: 133.6
click at [101, 194] on div "S/O: Presenting with previously diagnosed HTN, depression anxiety requesting me…" at bounding box center [258, 252] width 317 height 129
copy div "S/O: Presenting with previously diagnosed HTN, depression anxiety requesting me…"
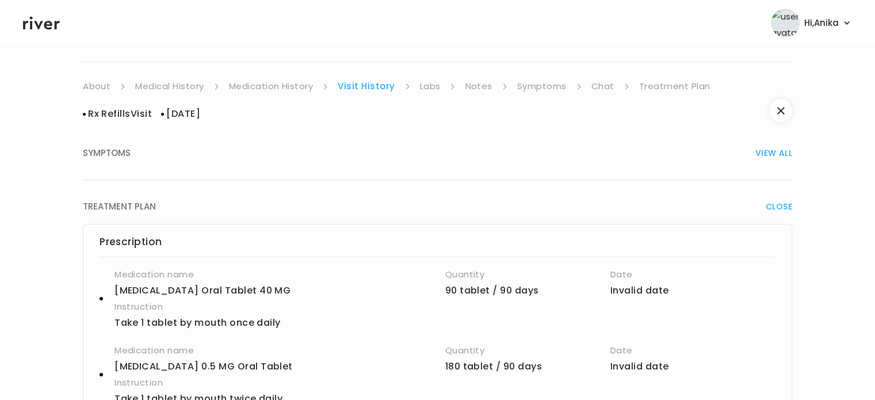
scroll to position [37, 0]
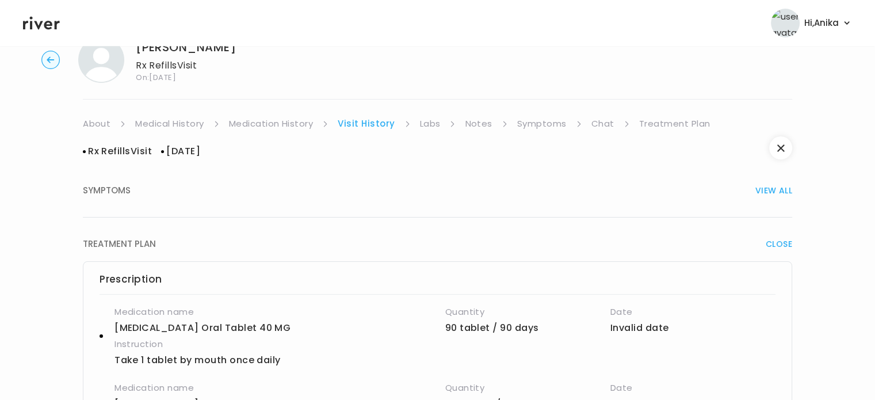
click at [557, 128] on link "Symptoms" at bounding box center [541, 124] width 49 height 16
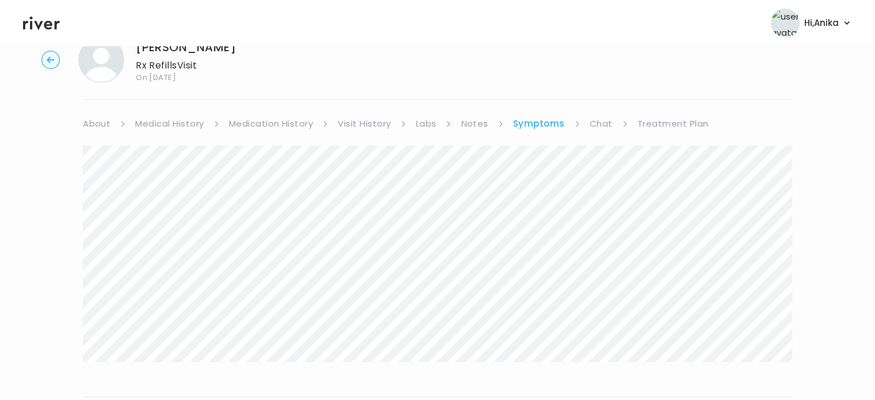
click at [658, 121] on link "Treatment Plan" at bounding box center [672, 124] width 71 height 16
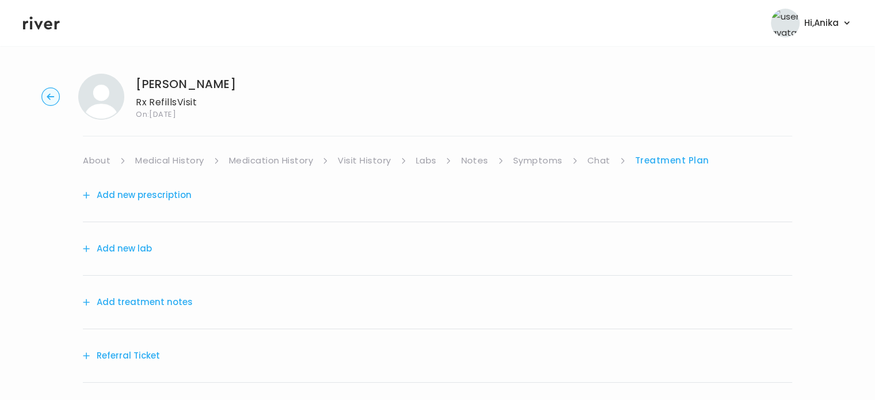
click at [166, 299] on button "Add treatment notes" at bounding box center [138, 302] width 110 height 16
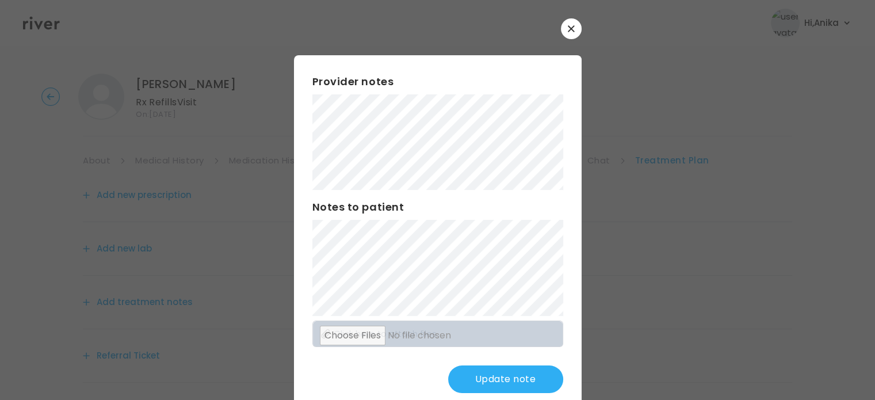
click at [476, 387] on button "Update note" at bounding box center [505, 379] width 115 height 28
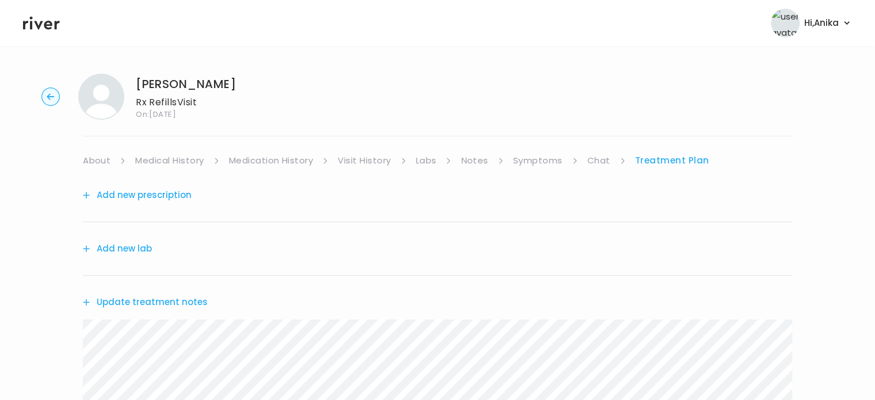
click at [174, 189] on button "Add new prescription" at bounding box center [137, 195] width 109 height 16
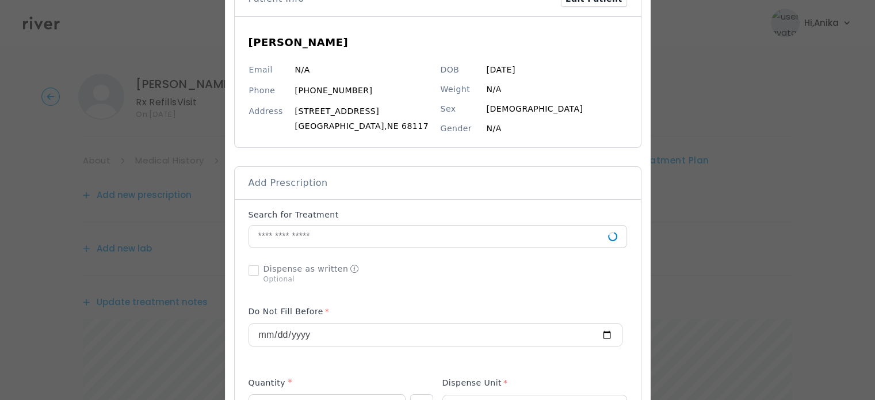
scroll to position [90, 0]
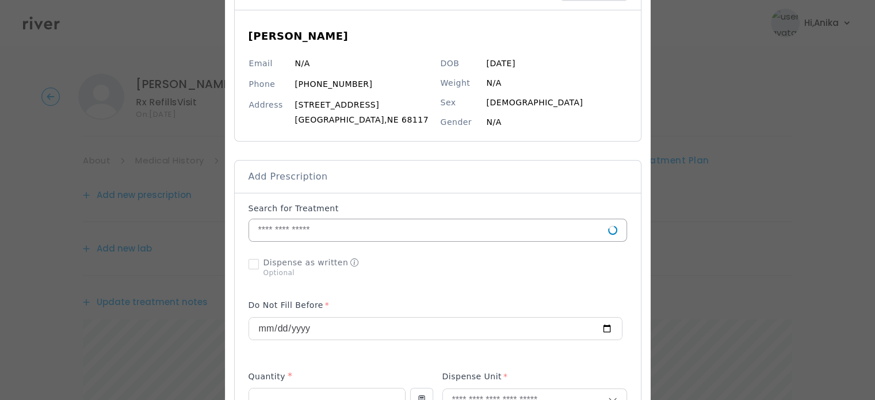
click at [336, 233] on input "text" at bounding box center [428, 230] width 359 height 22
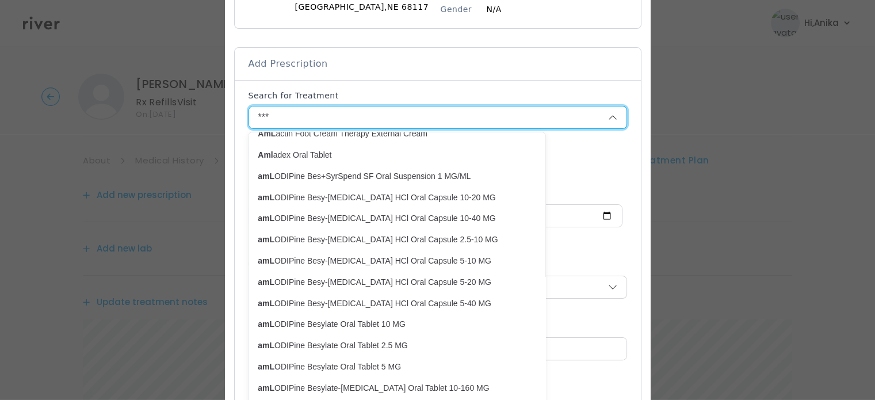
scroll to position [244, 0]
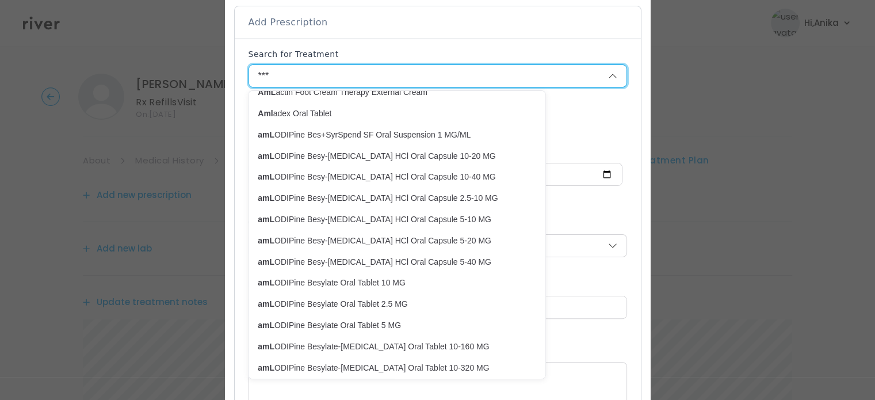
click at [372, 327] on p "amL ODIPine Besylate Oral Tablet 5 MG" at bounding box center [390, 325] width 265 height 11
type input "**********"
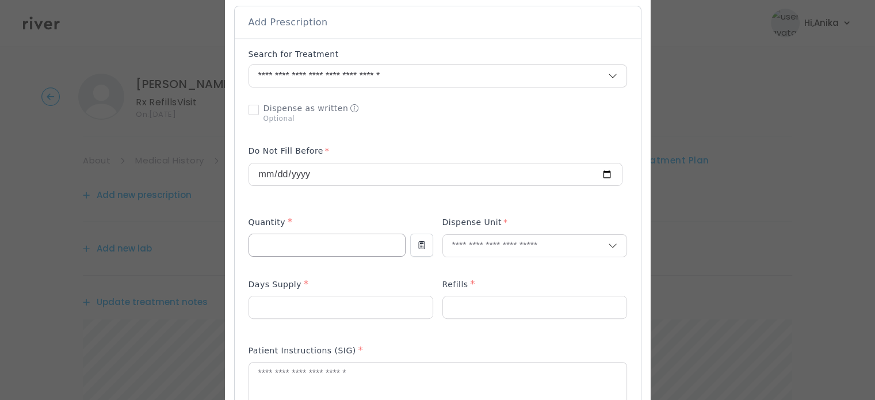
click at [326, 244] on input "number" at bounding box center [327, 245] width 156 height 22
type input "**"
click at [449, 250] on input "text" at bounding box center [525, 246] width 165 height 22
type input "******"
click at [463, 266] on p "Tablet" at bounding box center [534, 270] width 151 height 17
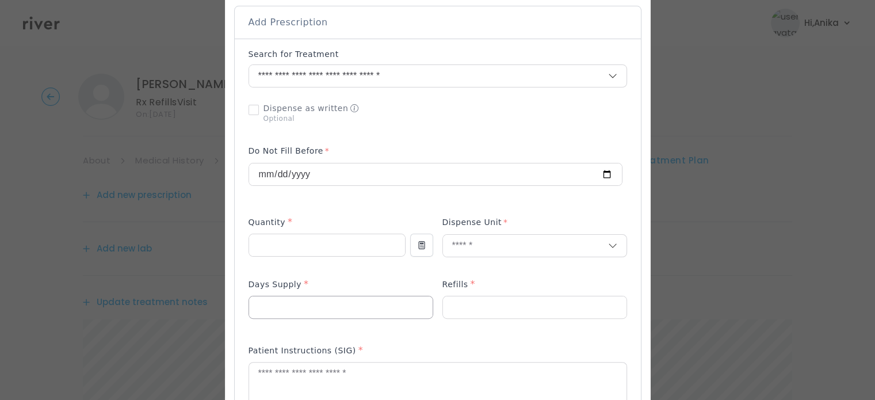
click at [373, 308] on input "number" at bounding box center [341, 307] width 184 height 22
click at [376, 303] on input "number" at bounding box center [341, 307] width 184 height 22
type input "**"
click at [519, 305] on input "number" at bounding box center [535, 307] width 184 height 22
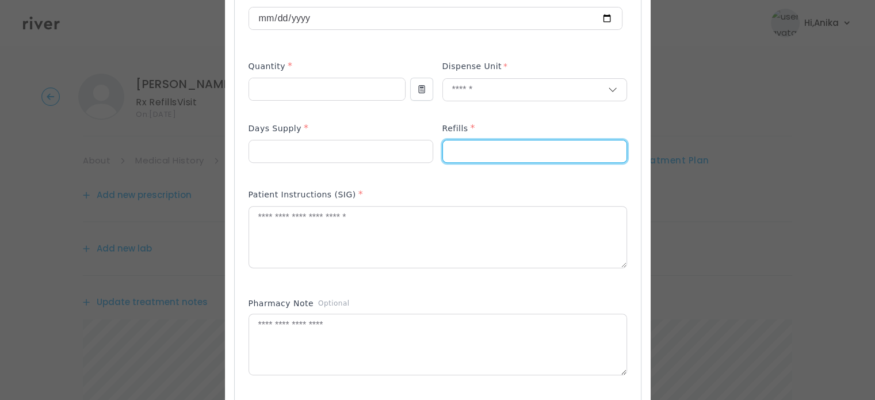
scroll to position [400, 0]
type input "*"
click at [387, 246] on textarea at bounding box center [437, 236] width 377 height 61
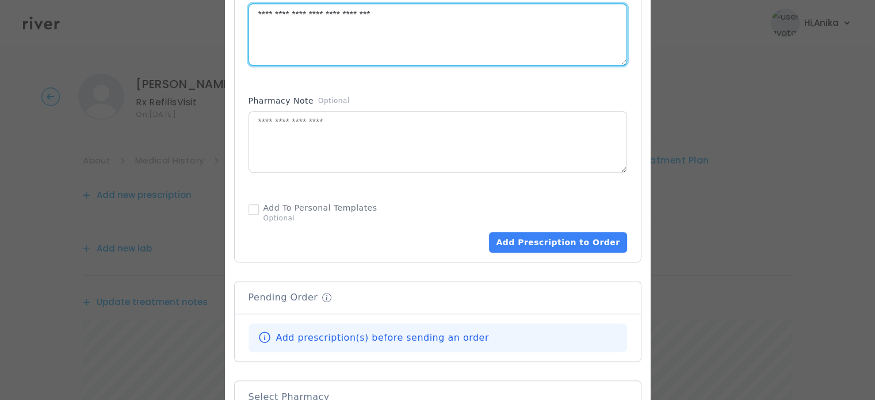
scroll to position [605, 0]
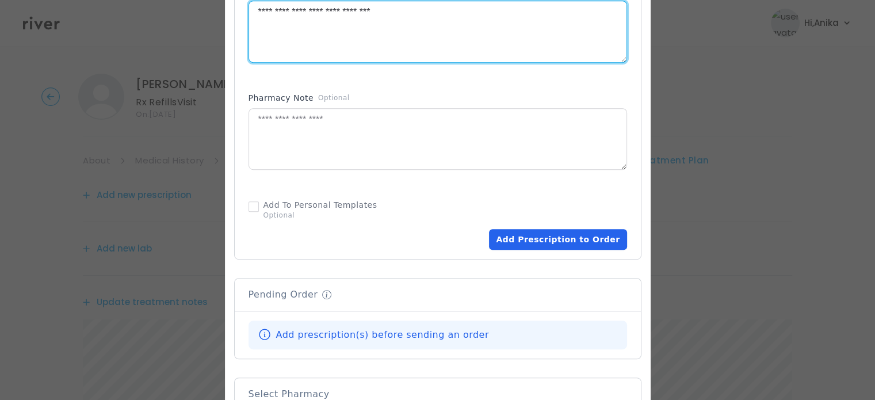
type textarea "**********"
click at [523, 240] on button "Add Prescription to Order" at bounding box center [557, 239] width 137 height 21
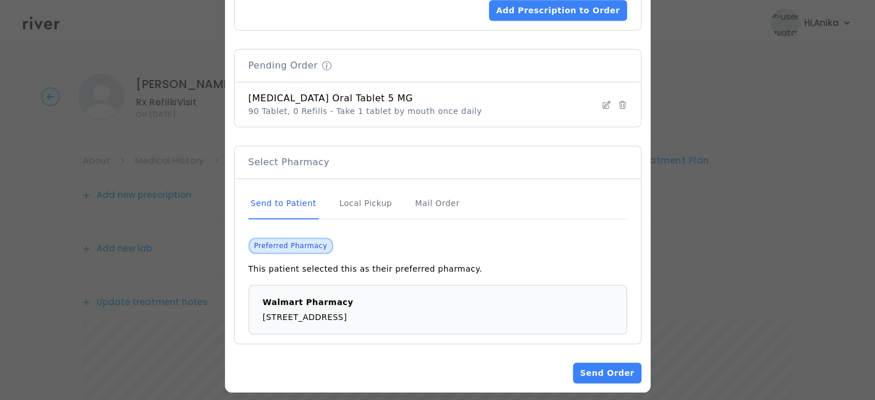
scroll to position [842, 0]
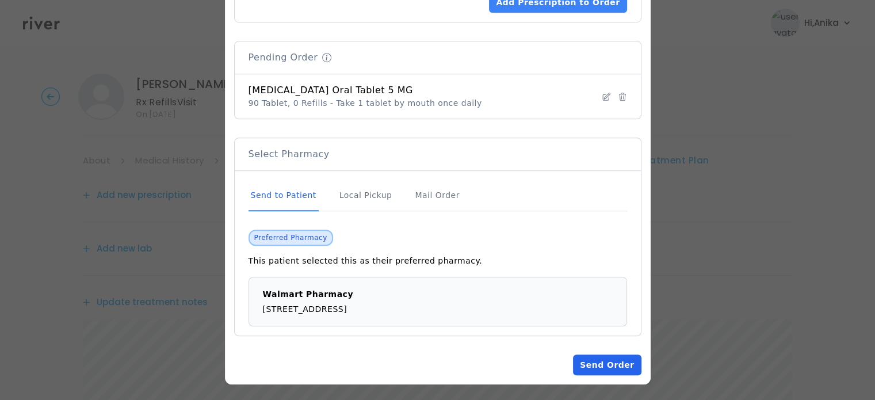
click at [588, 356] on button "Send Order" at bounding box center [607, 364] width 68 height 21
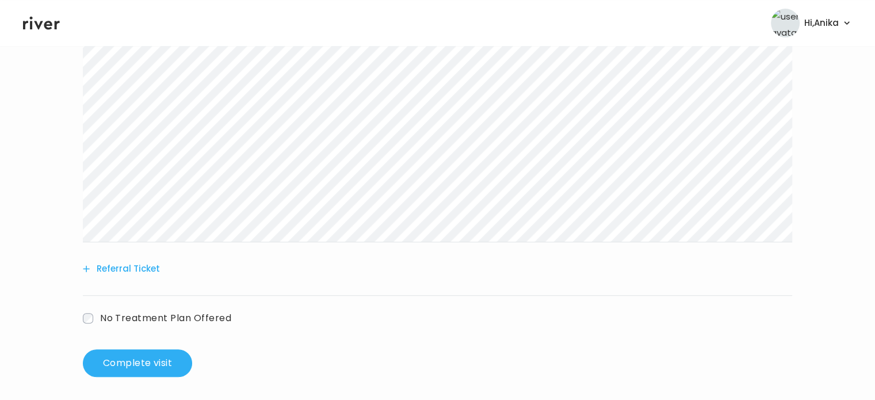
scroll to position [412, 0]
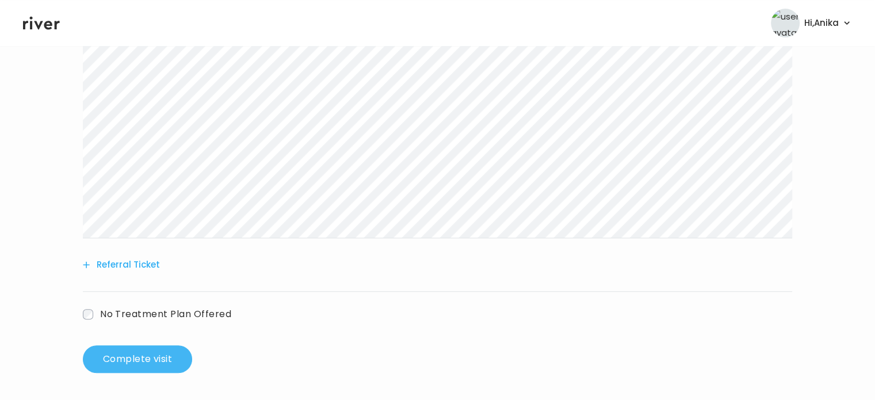
click at [135, 352] on button "Complete visit" at bounding box center [137, 359] width 109 height 28
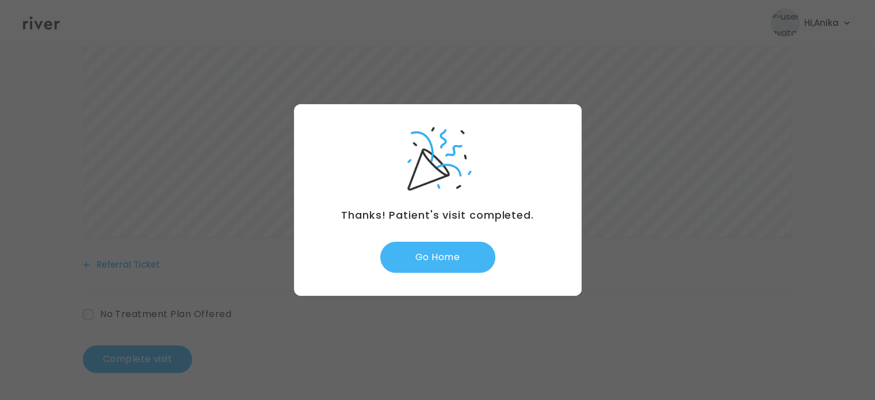
click at [387, 265] on button "Go Home" at bounding box center [437, 257] width 115 height 31
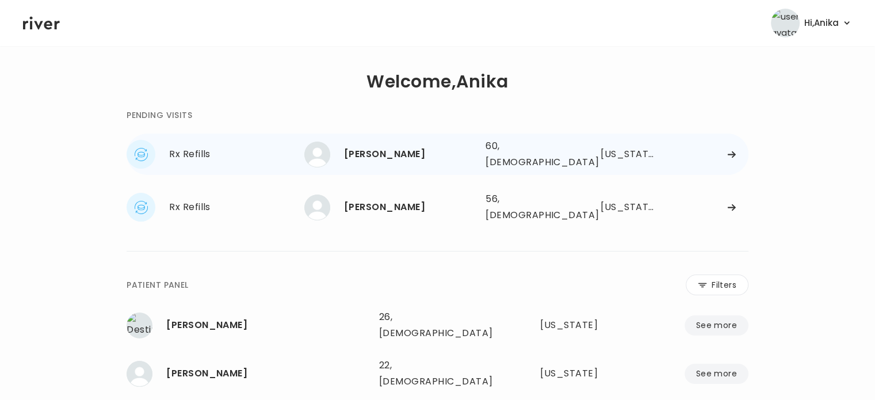
click at [403, 151] on div "[PERSON_NAME]" at bounding box center [410, 154] width 132 height 16
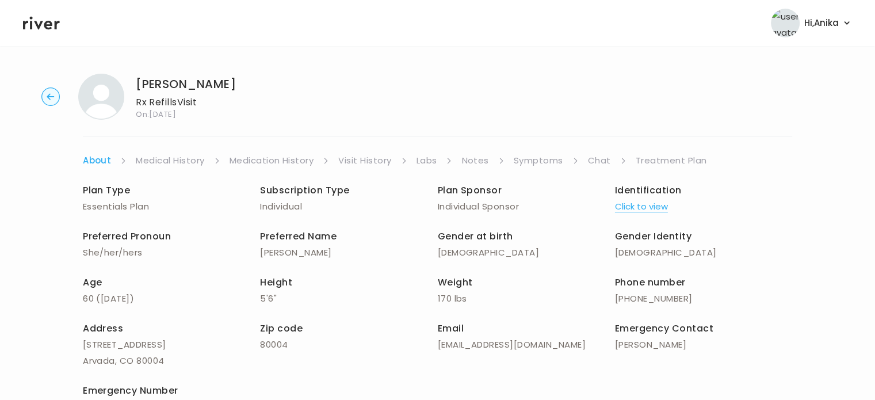
click at [632, 204] on button "Click to view" at bounding box center [641, 206] width 53 height 16
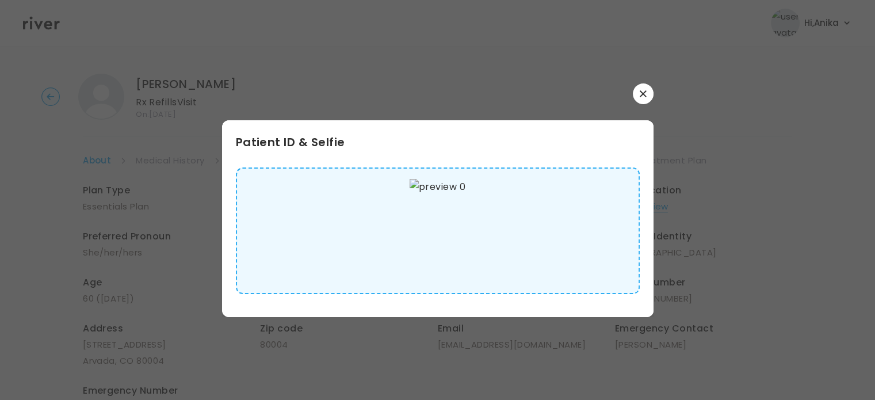
click at [644, 92] on icon "button" at bounding box center [643, 93] width 6 height 6
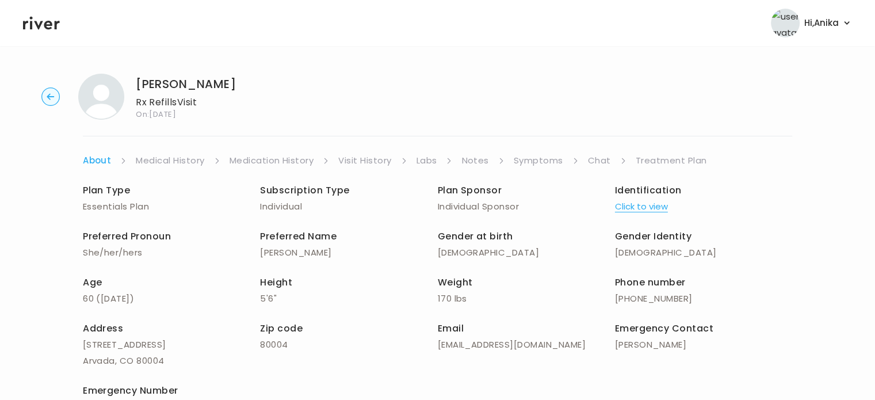
click at [174, 161] on link "Medical History" at bounding box center [170, 160] width 68 height 16
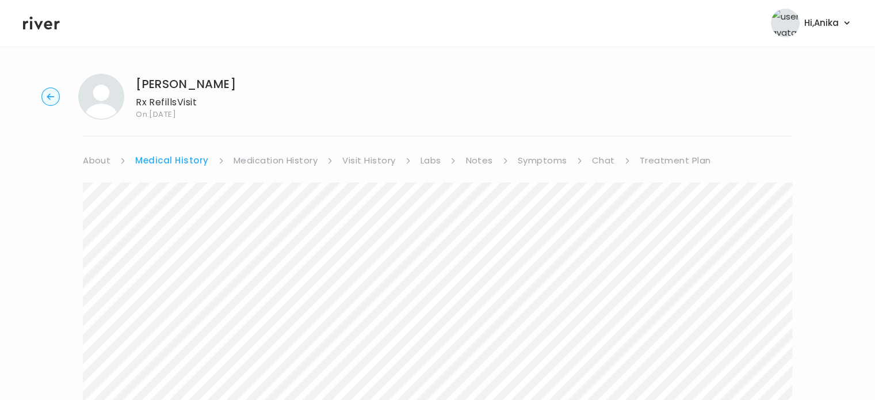
click at [263, 161] on link "Medication History" at bounding box center [276, 160] width 85 height 16
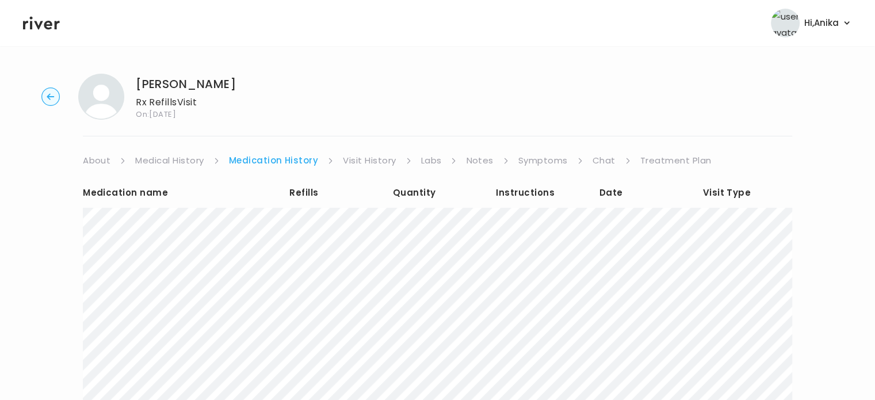
click at [357, 159] on link "Visit History" at bounding box center [369, 160] width 53 height 16
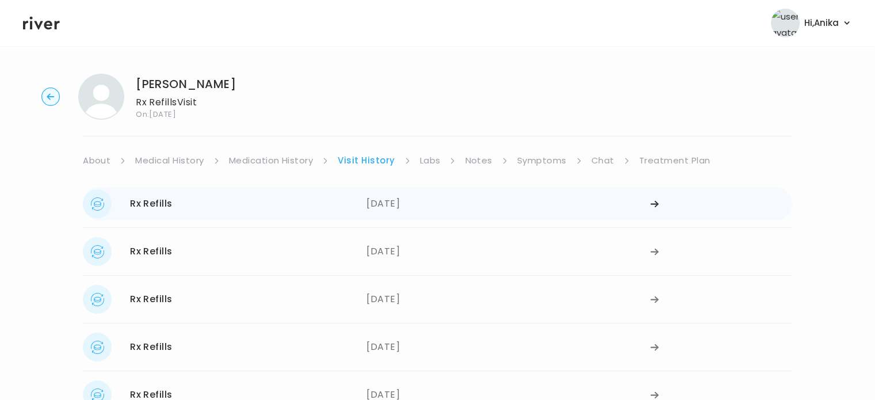
click at [385, 194] on div "[DATE]" at bounding box center [508, 203] width 284 height 29
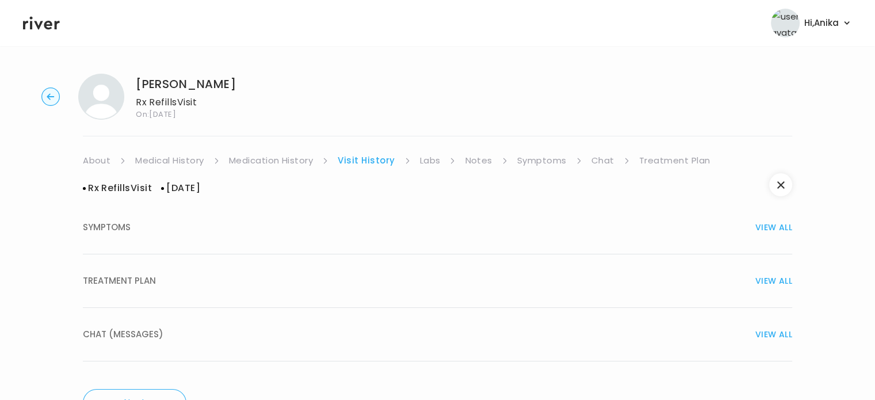
click at [396, 276] on div "TREATMENT PLAN VIEW ALL" at bounding box center [437, 281] width 709 height 16
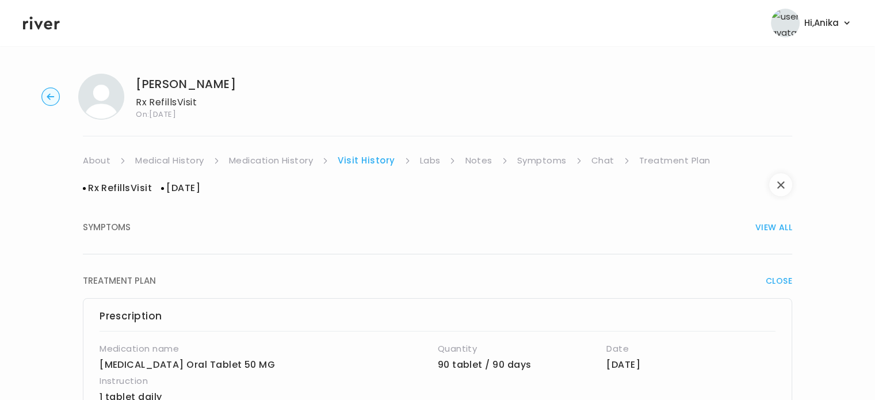
click at [780, 195] on button "button" at bounding box center [780, 184] width 23 height 23
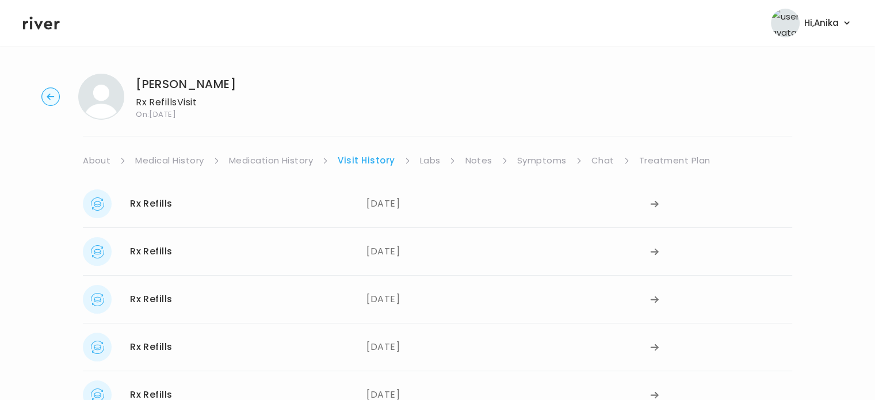
click at [295, 165] on link "Medication History" at bounding box center [271, 160] width 85 height 16
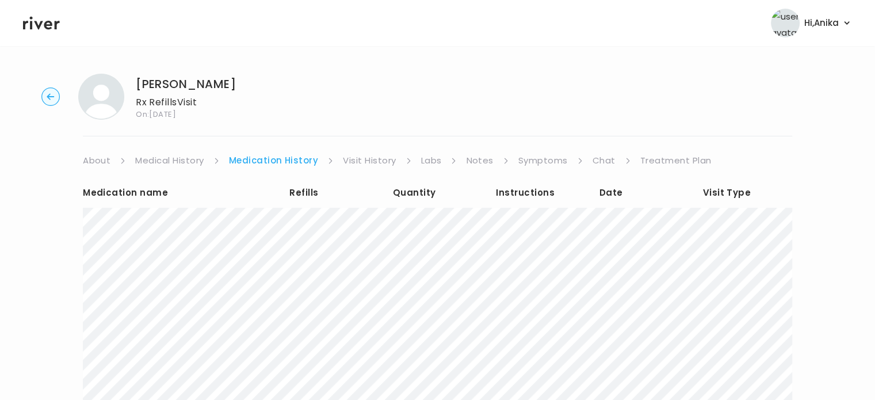
click at [365, 158] on link "Visit History" at bounding box center [369, 160] width 53 height 16
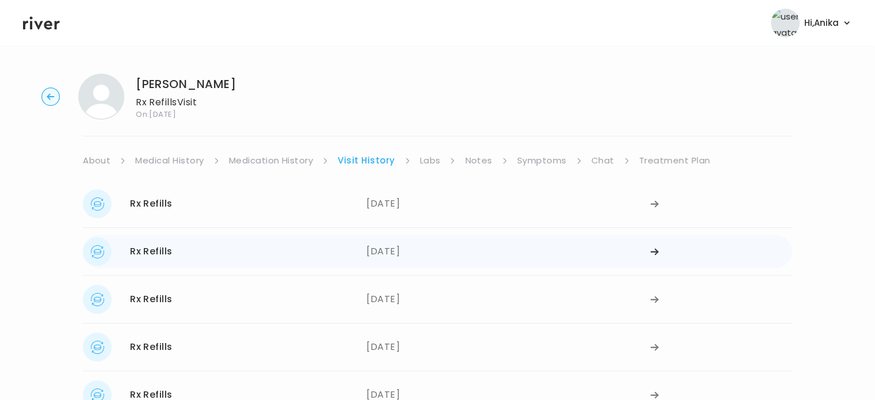
click at [411, 259] on div "[DATE]" at bounding box center [508, 251] width 284 height 29
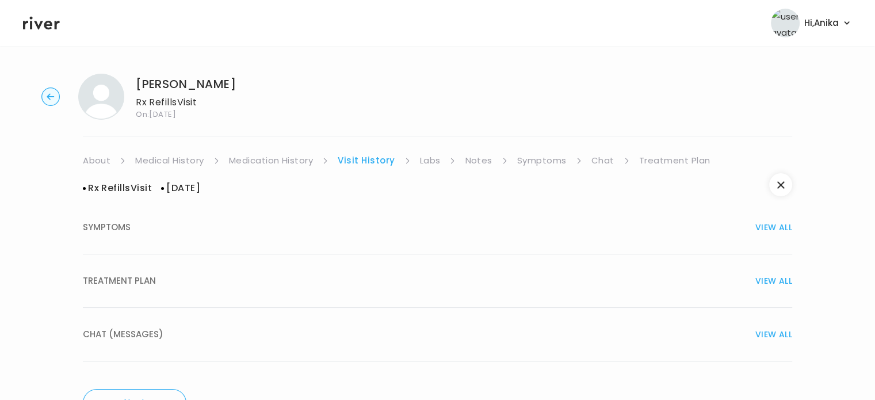
click at [452, 284] on div "TREATMENT PLAN VIEW ALL" at bounding box center [437, 281] width 709 height 16
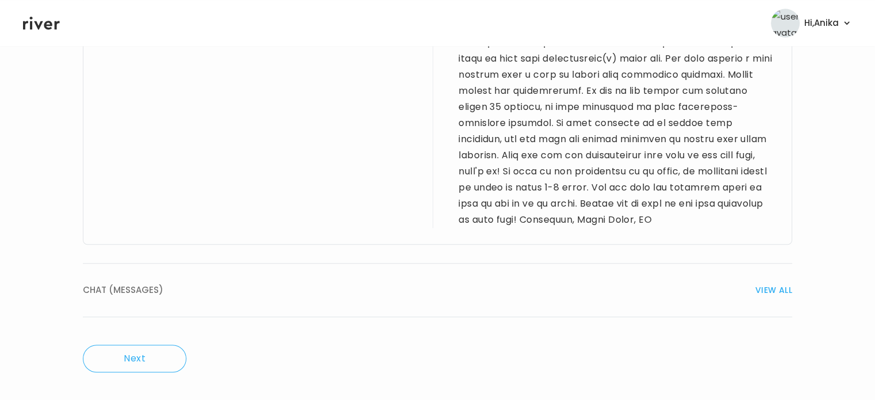
scroll to position [1026, 0]
click at [758, 289] on span "VIEW ALL" at bounding box center [773, 290] width 37 height 16
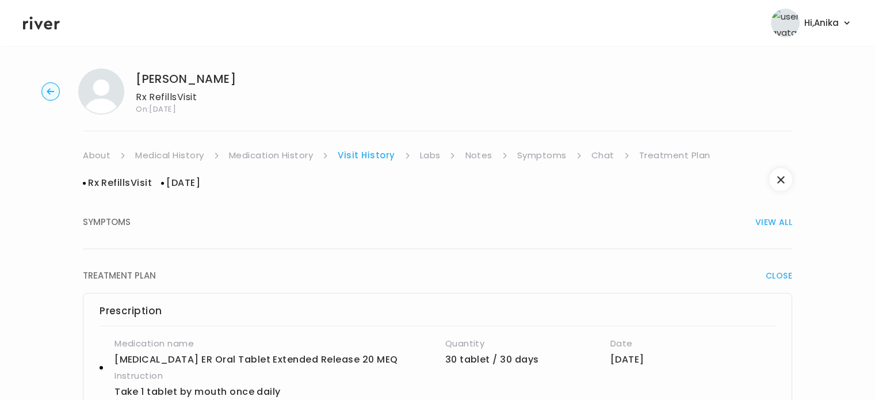
scroll to position [0, 0]
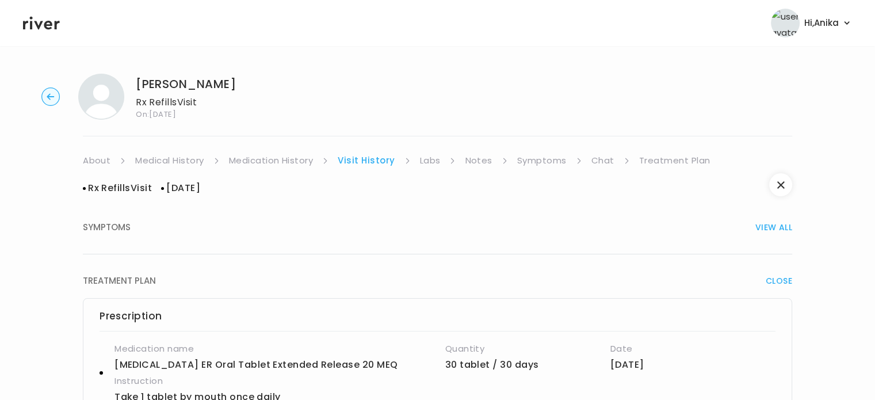
click at [426, 162] on link "Labs" at bounding box center [430, 160] width 21 height 16
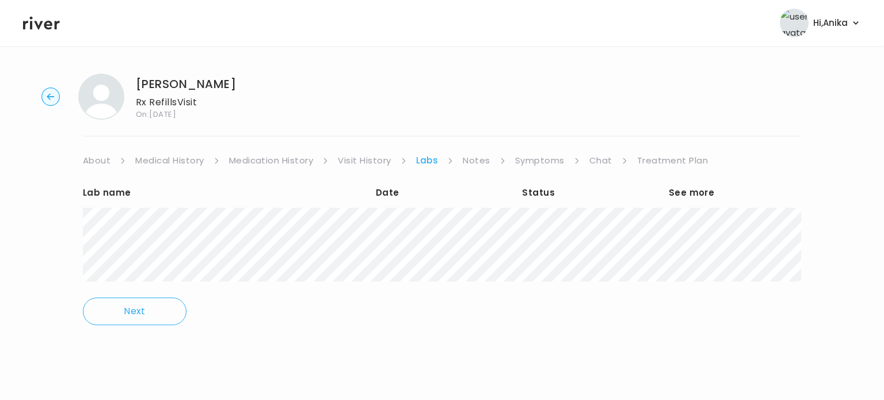
click at [476, 165] on link "Notes" at bounding box center [476, 160] width 27 height 16
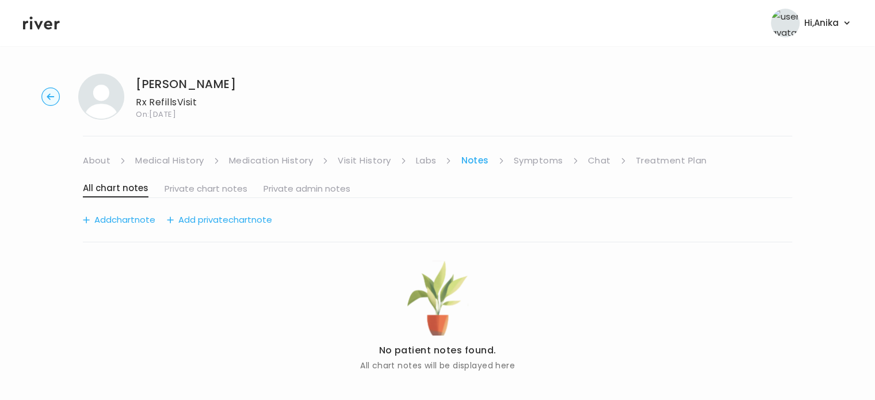
click at [523, 162] on link "Symptoms" at bounding box center [538, 160] width 49 height 16
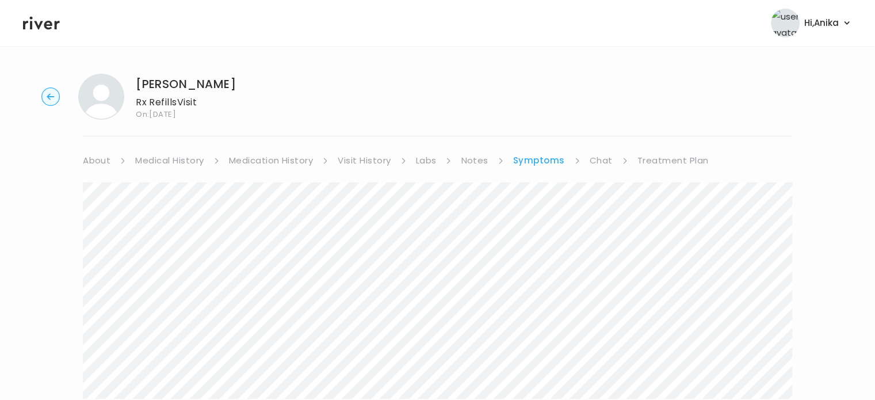
click at [599, 161] on link "Chat" at bounding box center [601, 160] width 23 height 16
click at [655, 159] on link "Treatment Plan" at bounding box center [671, 160] width 71 height 16
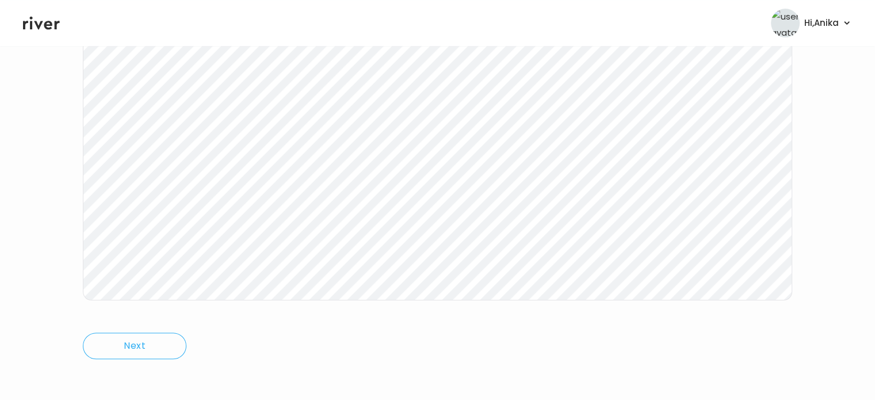
scroll to position [239, 0]
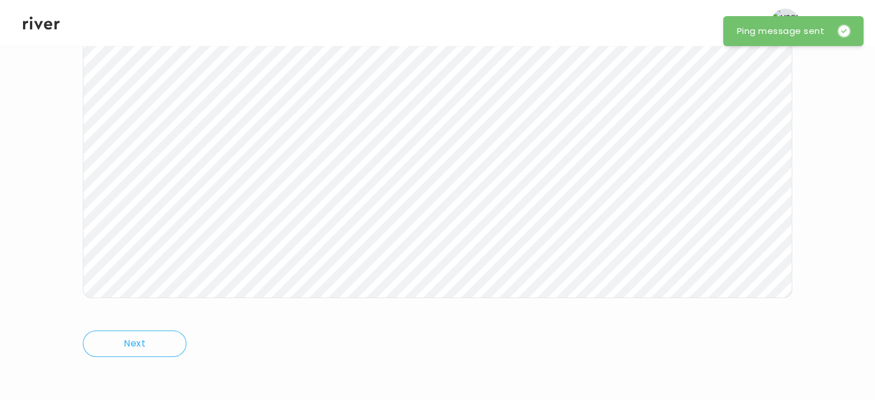
click at [44, 26] on icon at bounding box center [41, 22] width 37 height 17
click at [43, 26] on icon at bounding box center [41, 22] width 37 height 17
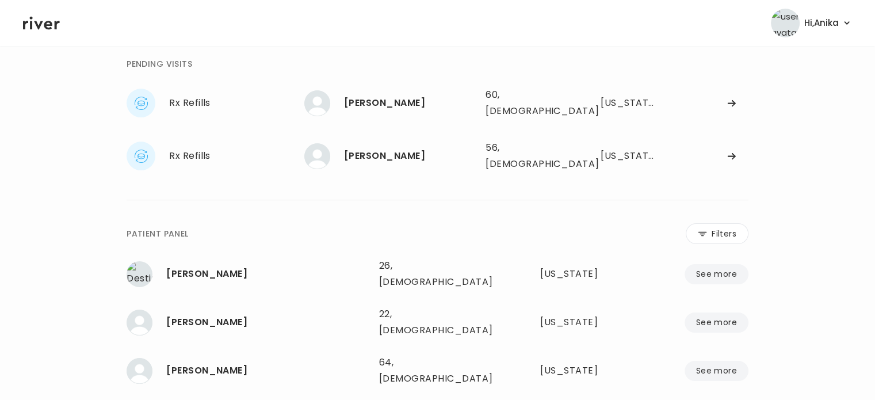
scroll to position [39, 0]
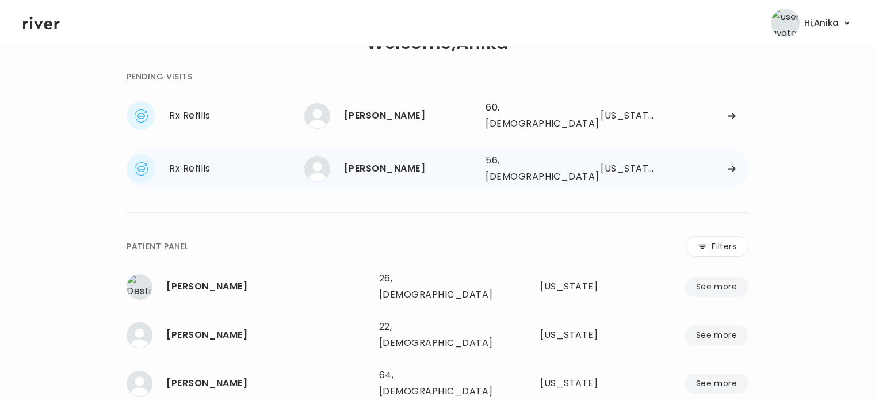
click at [520, 158] on div "56, [DEMOGRAPHIC_DATA]" at bounding box center [527, 168] width 82 height 32
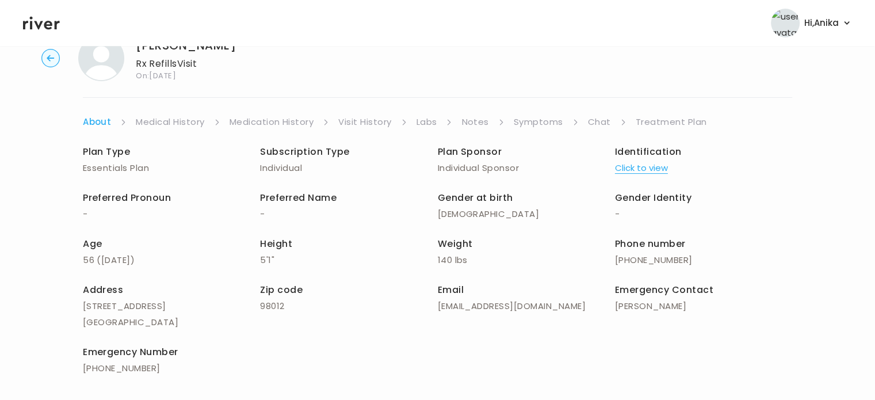
click at [369, 121] on link "Visit History" at bounding box center [364, 122] width 53 height 16
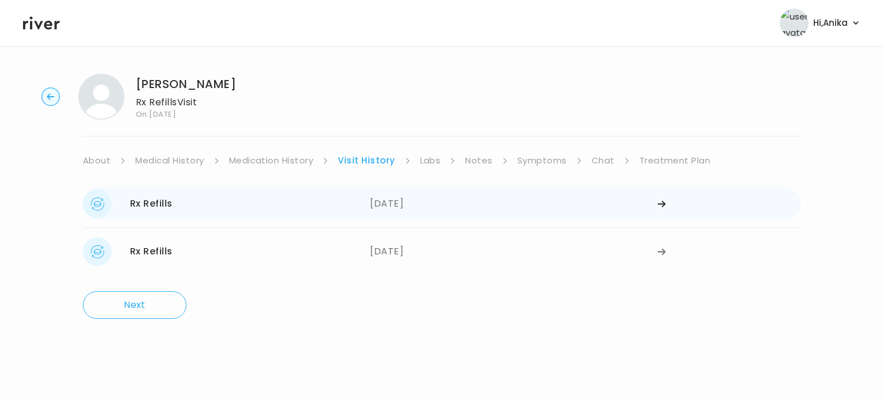
click at [403, 201] on div "[DATE]" at bounding box center [513, 203] width 287 height 29
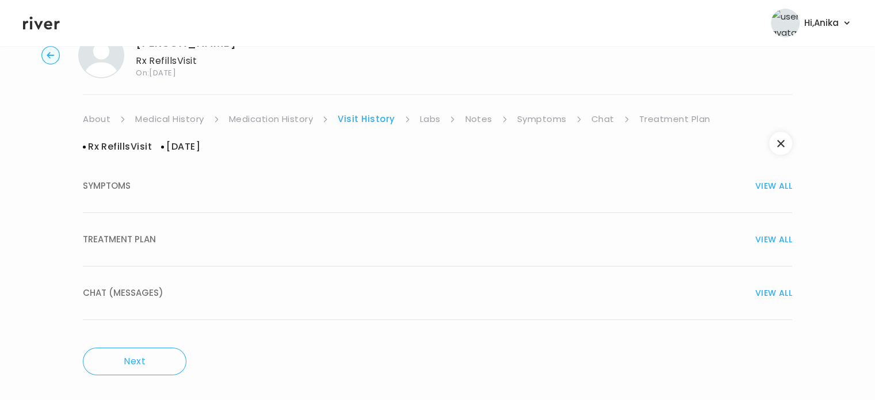
scroll to position [44, 0]
click at [447, 221] on button "TREATMENT PLAN VIEW ALL" at bounding box center [437, 238] width 709 height 54
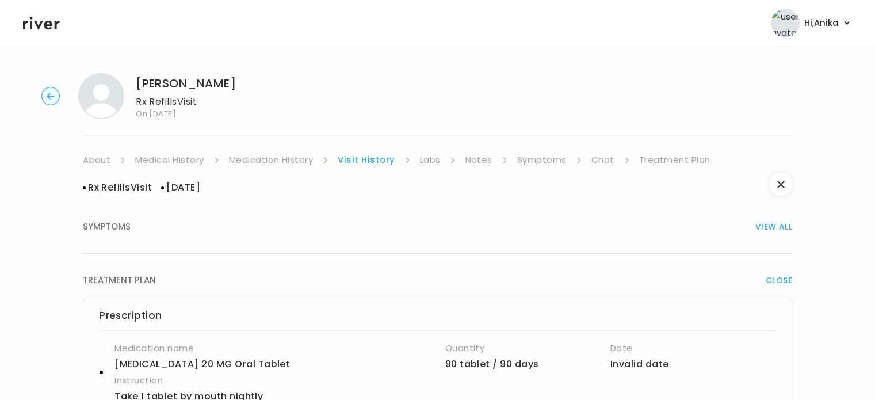
scroll to position [0, 0]
click at [655, 163] on link "Treatment Plan" at bounding box center [674, 160] width 71 height 16
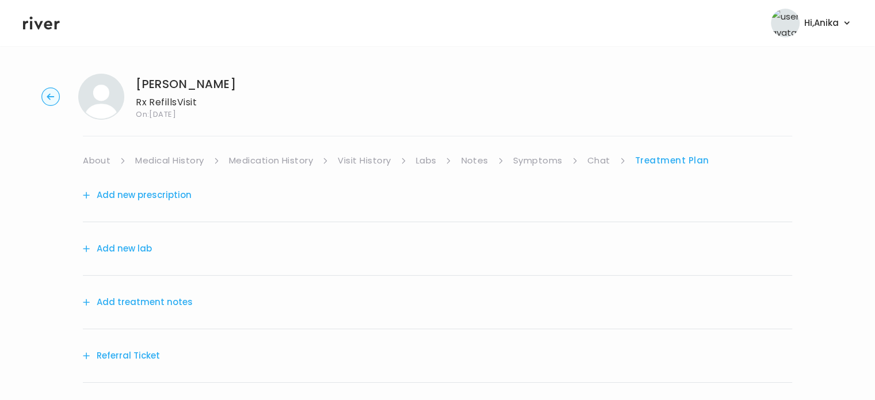
click at [47, 22] on icon at bounding box center [41, 23] width 37 height 13
click at [347, 158] on link "Visit History" at bounding box center [364, 160] width 53 height 16
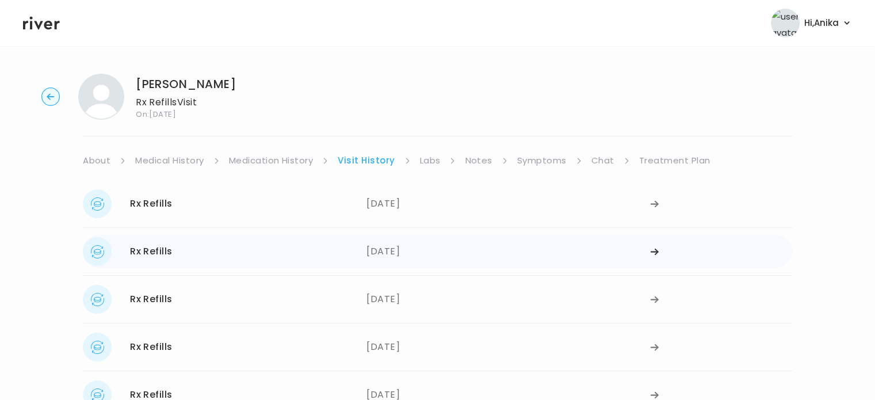
click at [422, 253] on div "[DATE]" at bounding box center [508, 251] width 284 height 29
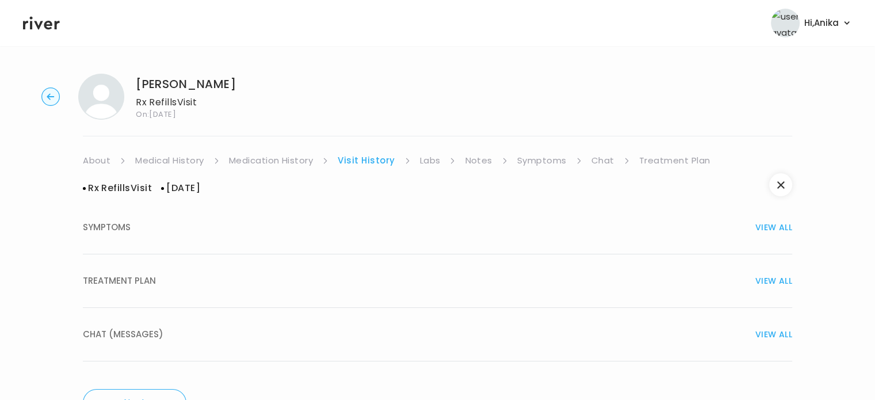
click at [509, 293] on button "TREATMENT PLAN VIEW ALL" at bounding box center [437, 281] width 709 height 54
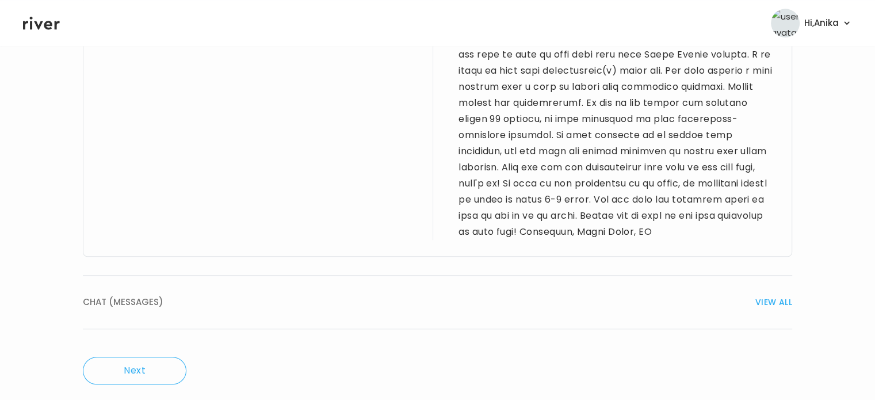
scroll to position [1026, 0]
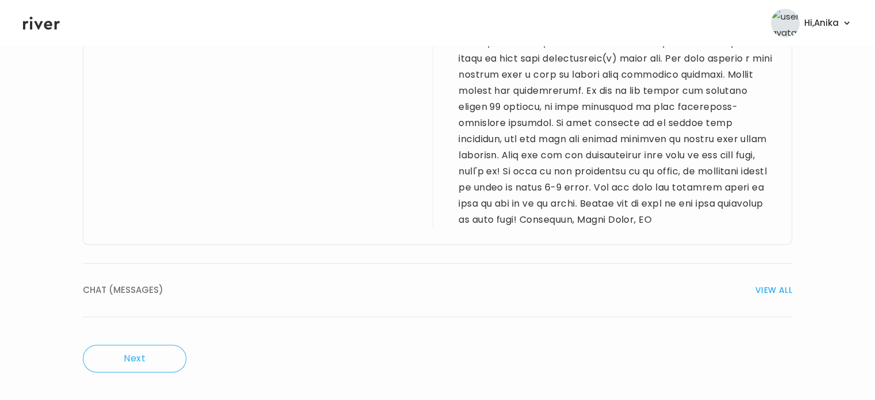
click at [764, 288] on span "VIEW ALL" at bounding box center [773, 290] width 37 height 16
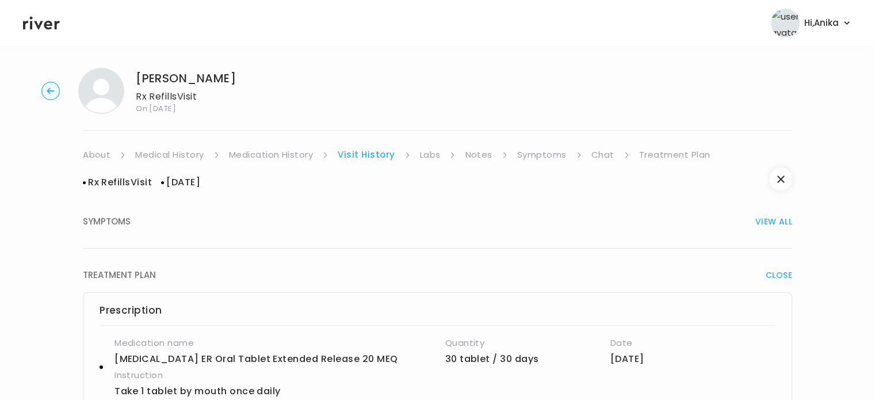
scroll to position [0, 0]
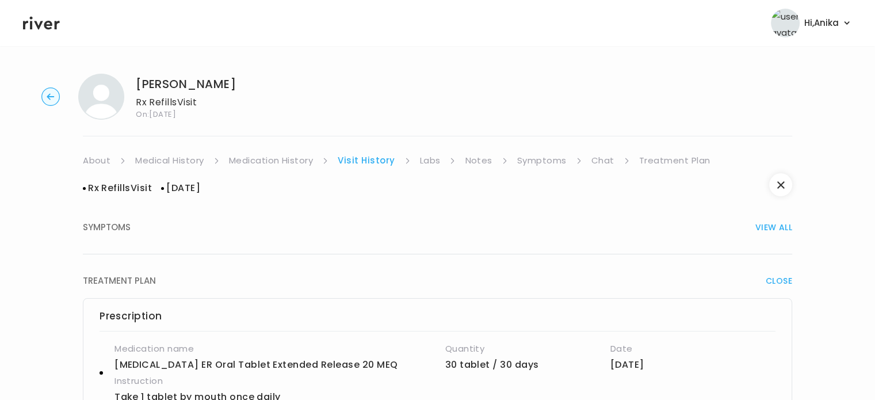
click at [300, 163] on link "Medication History" at bounding box center [271, 160] width 85 height 16
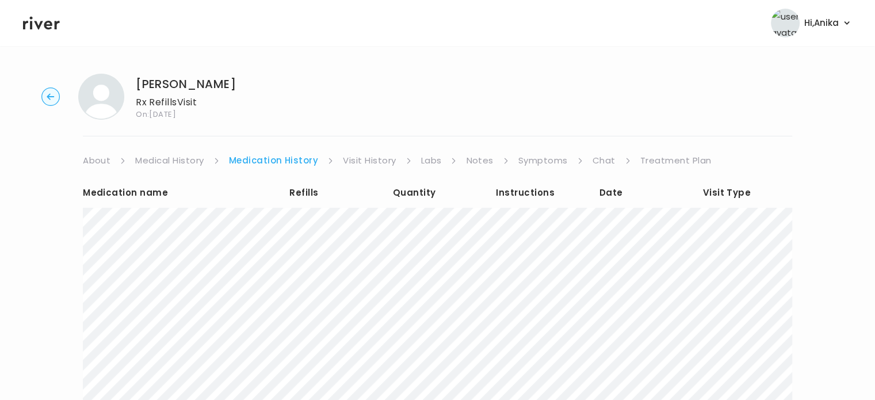
click at [375, 163] on link "Visit History" at bounding box center [369, 160] width 53 height 16
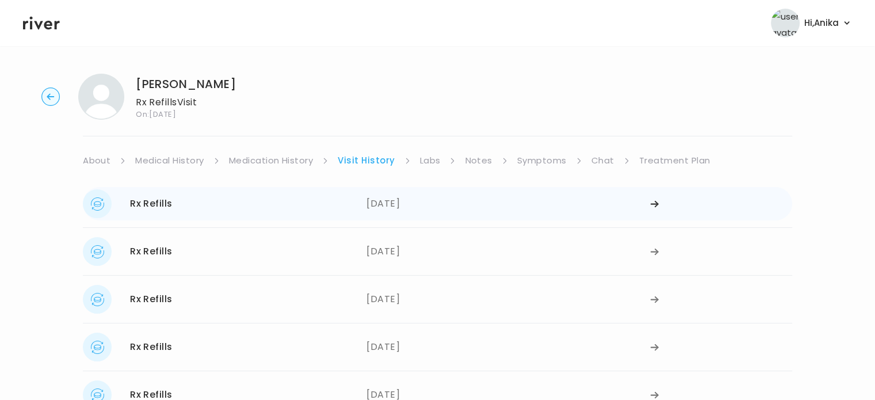
click at [405, 207] on div "[DATE]" at bounding box center [508, 203] width 284 height 29
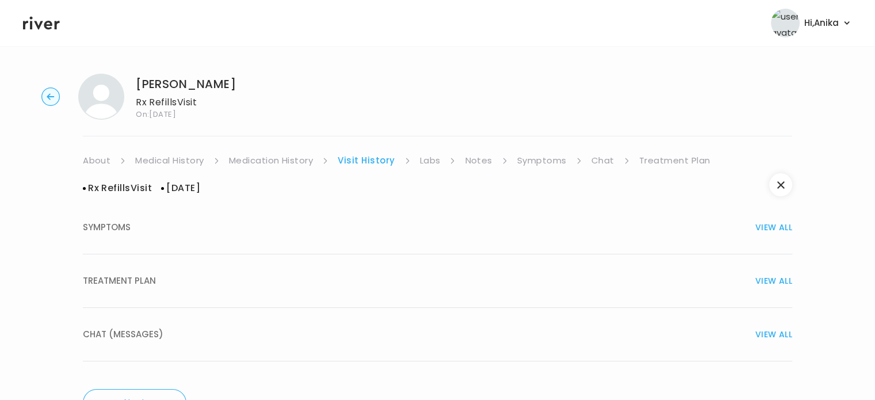
click at [432, 271] on button "TREATMENT PLAN VIEW ALL" at bounding box center [437, 281] width 709 height 54
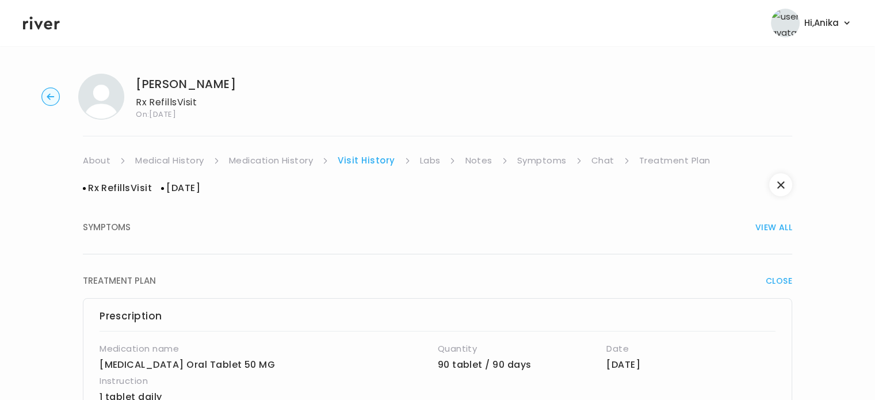
click at [601, 161] on link "Chat" at bounding box center [602, 160] width 23 height 16
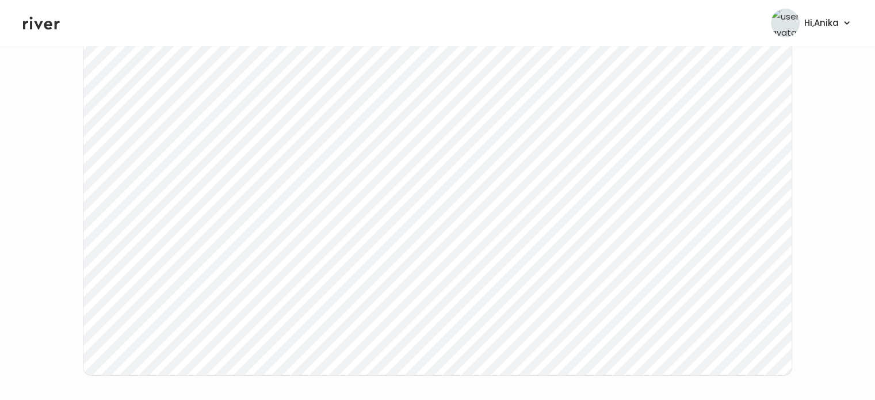
scroll to position [239, 0]
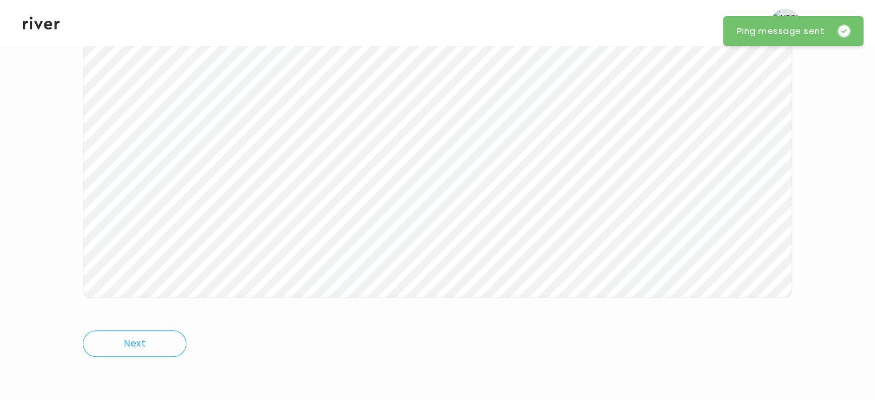
click at [41, 24] on icon at bounding box center [41, 23] width 37 height 13
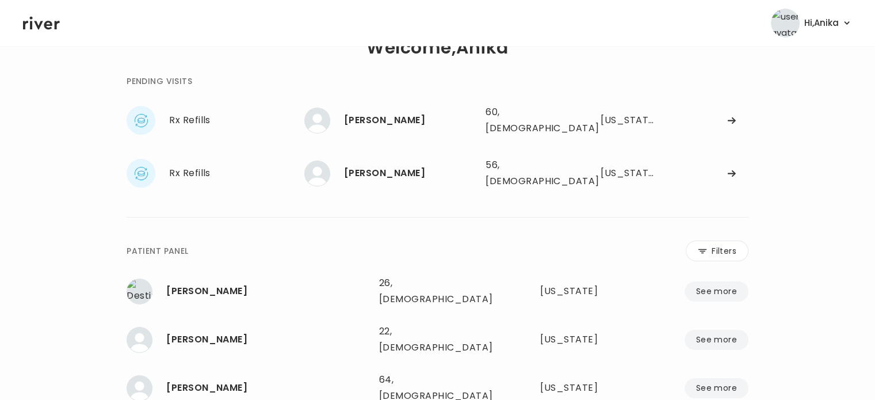
scroll to position [18, 0]
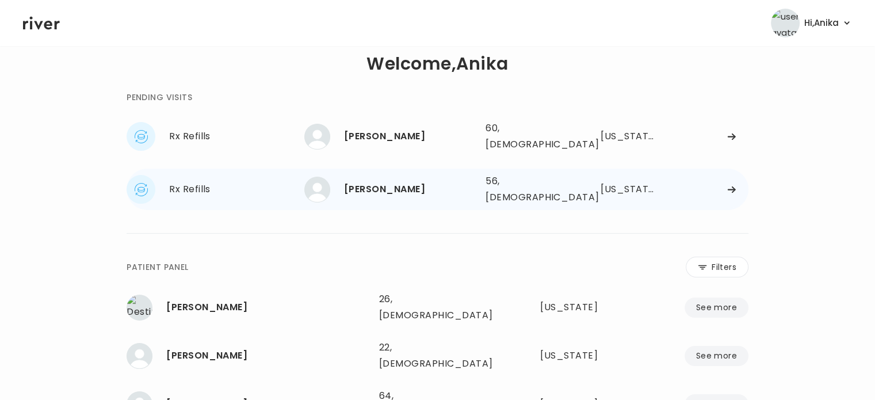
click at [384, 181] on div "Shelly Sheets" at bounding box center [410, 189] width 132 height 16
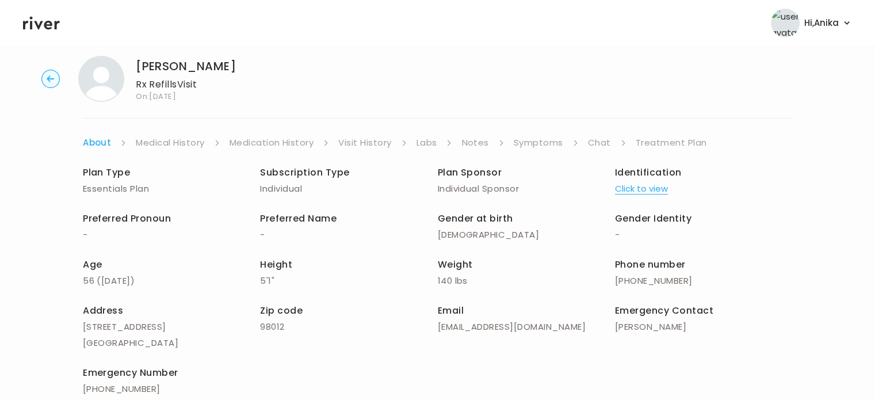
click at [363, 142] on link "Visit History" at bounding box center [364, 143] width 53 height 16
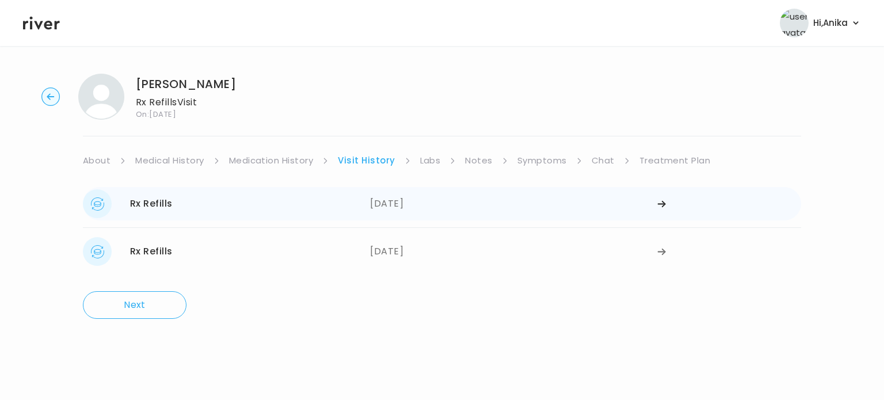
click at [386, 201] on div "07/02/2025" at bounding box center [513, 203] width 287 height 29
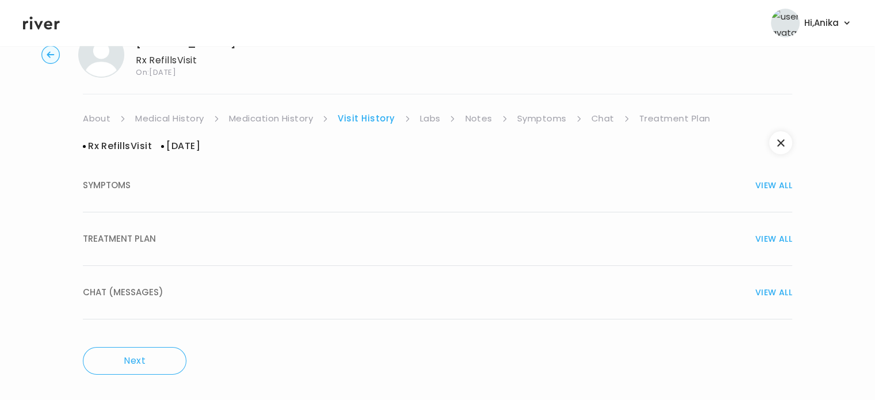
scroll to position [44, 0]
click at [382, 292] on div "CHAT (MESSAGES) VIEW ALL" at bounding box center [437, 290] width 709 height 16
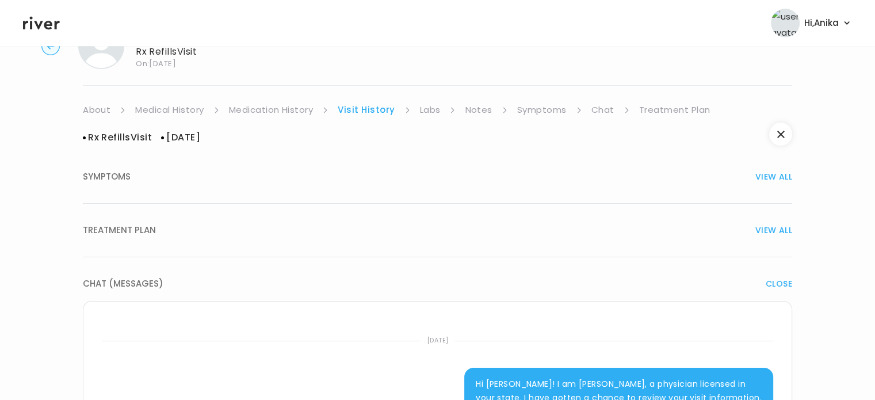
scroll to position [0, 0]
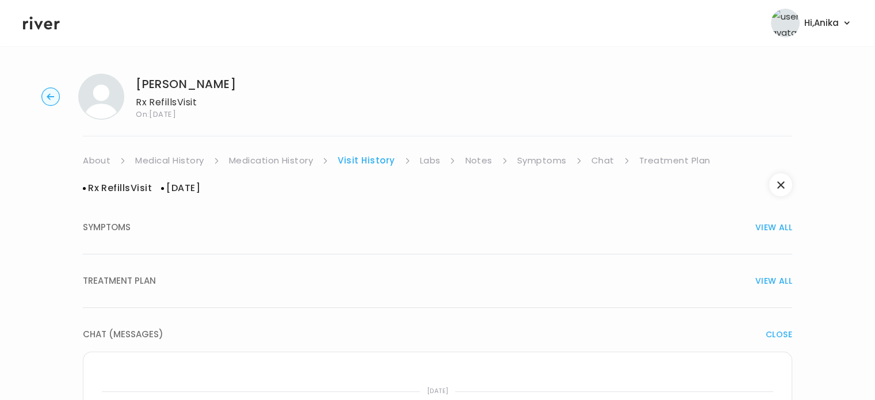
click at [426, 161] on link "Labs" at bounding box center [430, 160] width 21 height 16
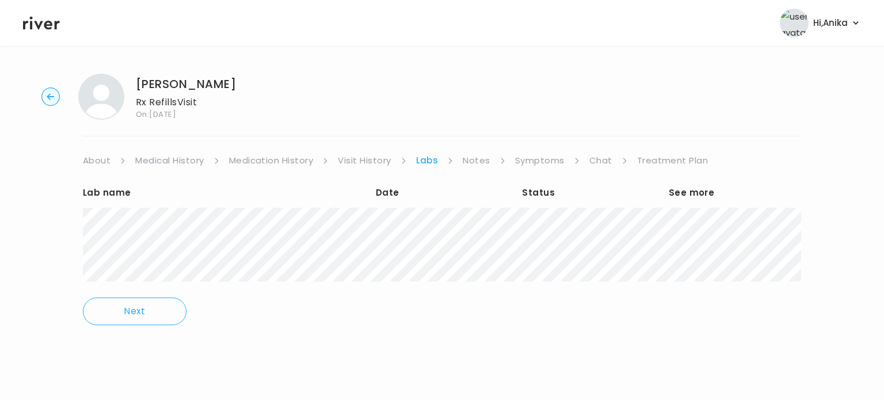
click at [536, 161] on link "Symptoms" at bounding box center [539, 160] width 49 height 16
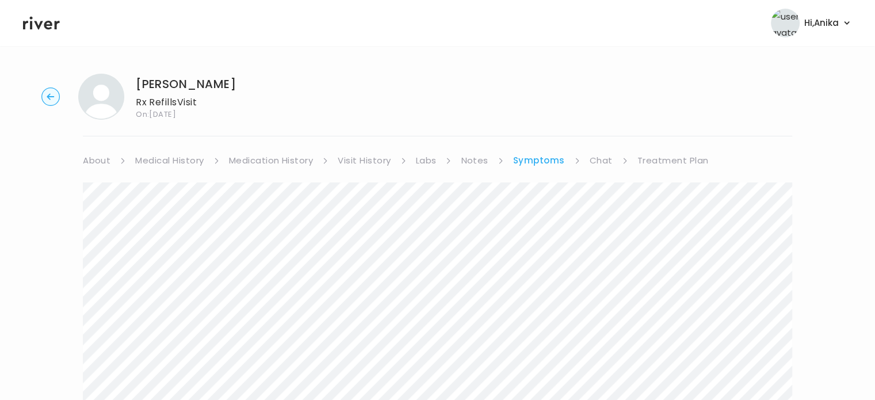
click at [358, 165] on link "Visit History" at bounding box center [364, 160] width 53 height 16
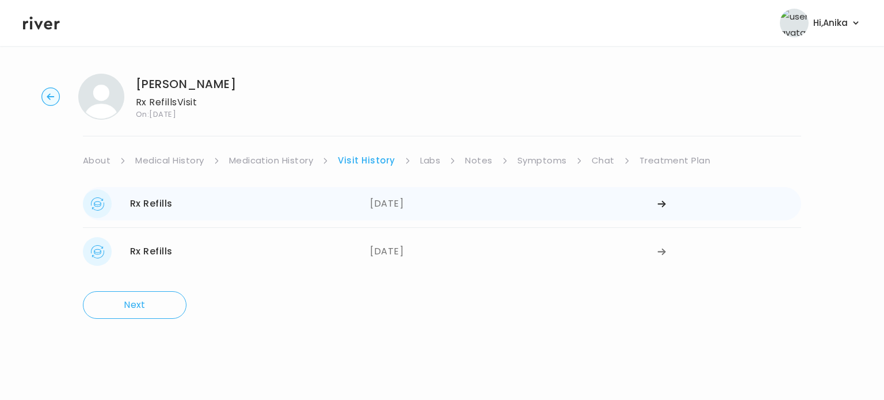
click at [449, 196] on div "07/02/2025" at bounding box center [513, 203] width 287 height 29
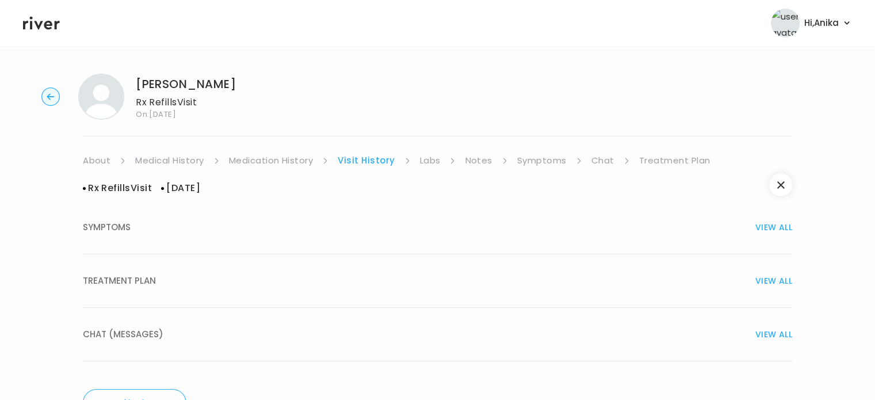
click at [435, 274] on div "TREATMENT PLAN VIEW ALL" at bounding box center [437, 281] width 709 height 16
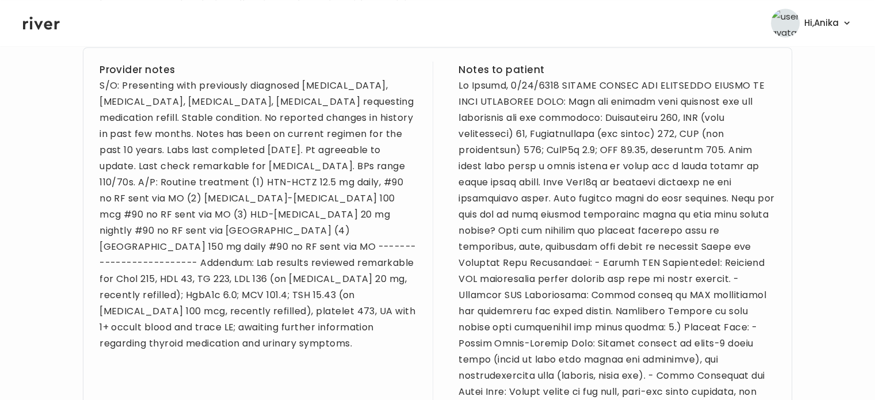
scroll to position [766, 0]
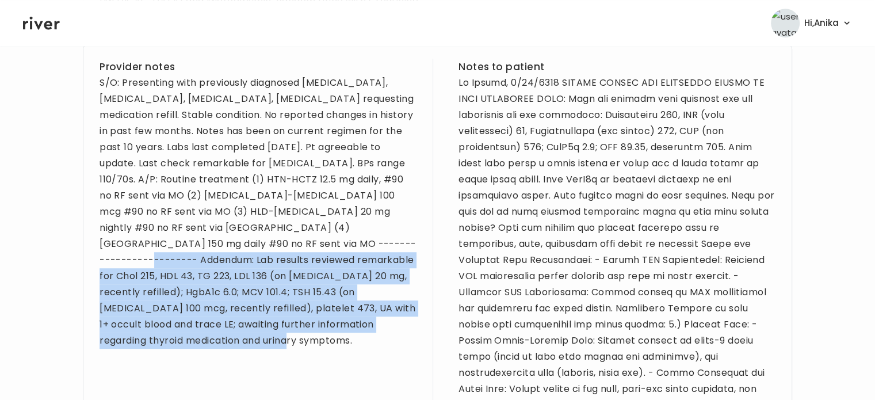
drag, startPoint x: 201, startPoint y: 328, endPoint x: 100, endPoint y: 243, distance: 132.7
click at [100, 243] on div "S/O: Presenting with previously diagnosed Hypothyroidism, High Blood Pressure, …" at bounding box center [258, 212] width 317 height 274
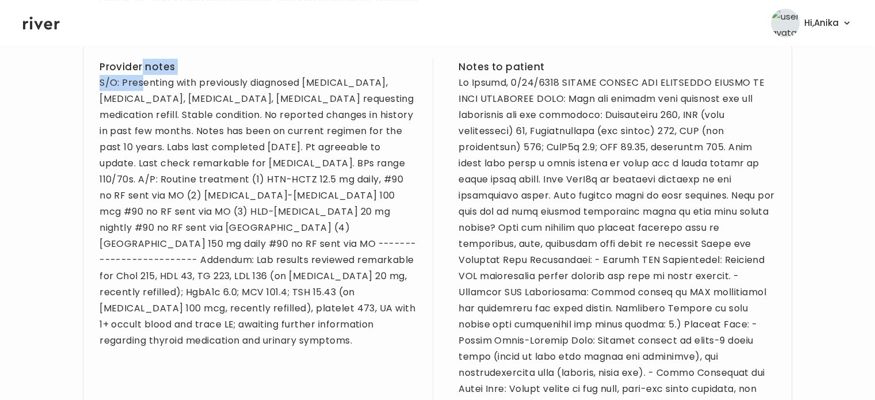
drag, startPoint x: 100, startPoint y: 243, endPoint x: 144, endPoint y: 77, distance: 171.7
click at [188, 331] on div "S/O: Presenting with previously diagnosed Hypothyroidism, High Blood Pressure, …" at bounding box center [258, 212] width 317 height 274
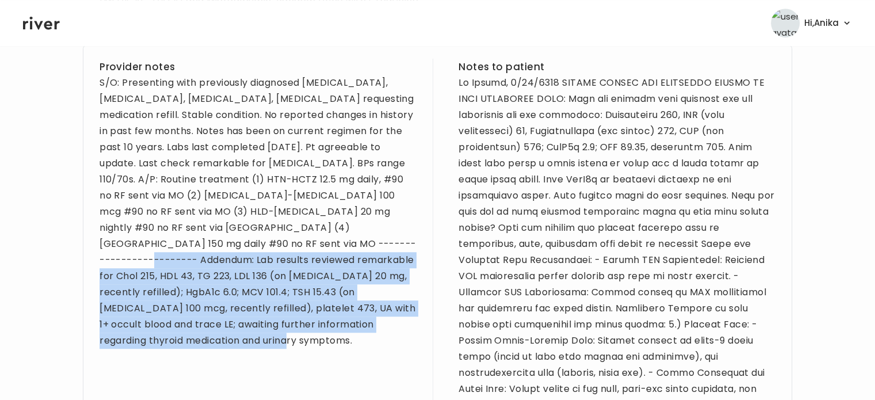
drag, startPoint x: 201, startPoint y: 324, endPoint x: 101, endPoint y: 249, distance: 125.2
click at [101, 249] on div "S/O: Presenting with previously diagnosed Hypothyroidism, High Blood Pressure, …" at bounding box center [258, 212] width 317 height 274
copy div "Addendum: Lab results reviewed remarkable for Chol 215, HDL 43, TG 223, LDL 136…"
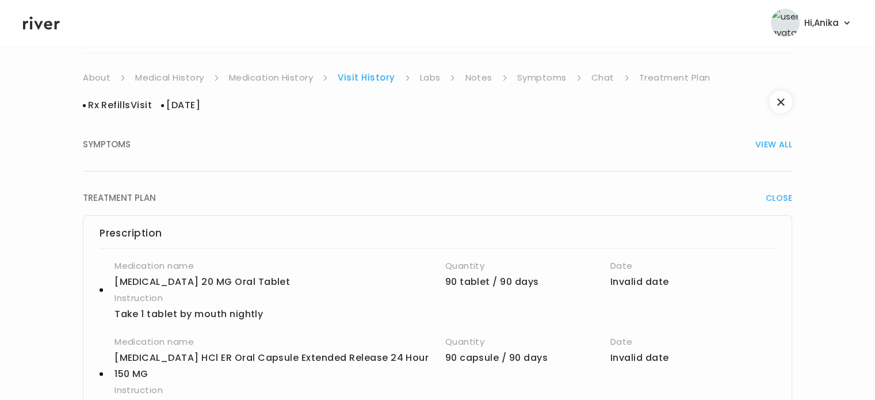
scroll to position [0, 0]
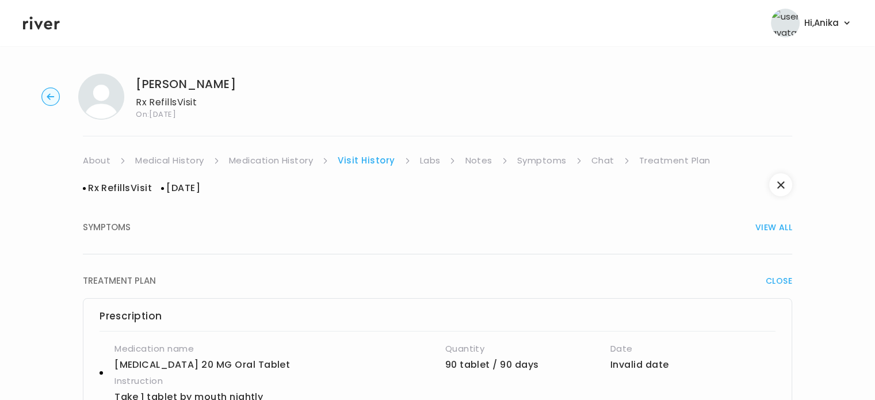
click at [649, 161] on link "Treatment Plan" at bounding box center [674, 160] width 71 height 16
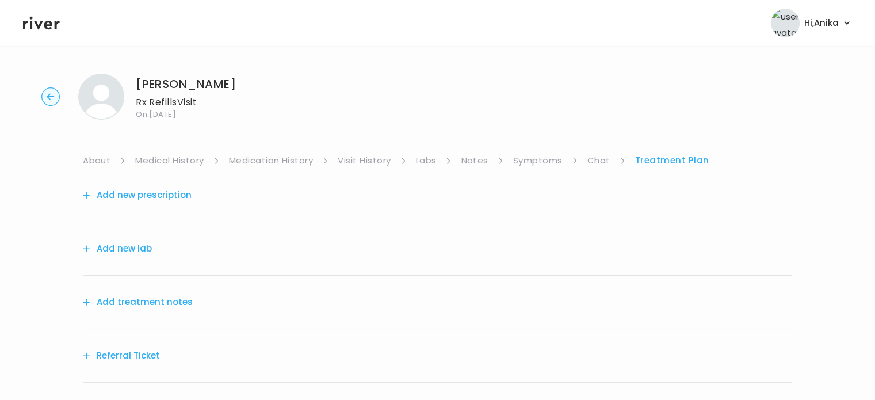
click at [163, 300] on button "Add treatment notes" at bounding box center [138, 302] width 110 height 16
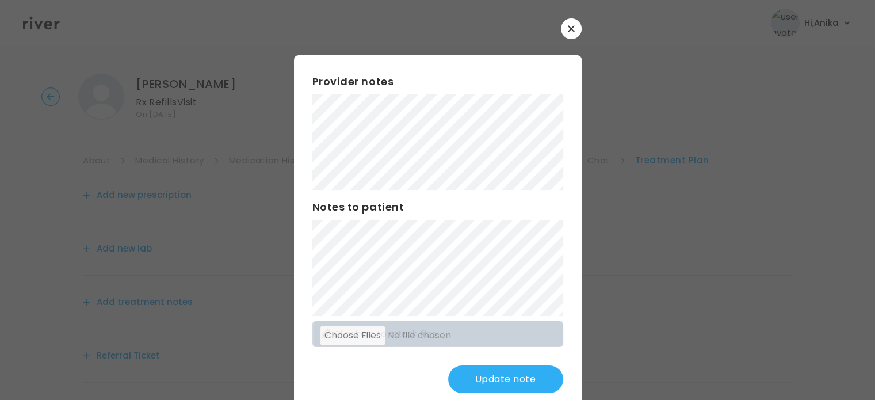
click at [471, 379] on button "Update note" at bounding box center [505, 379] width 115 height 28
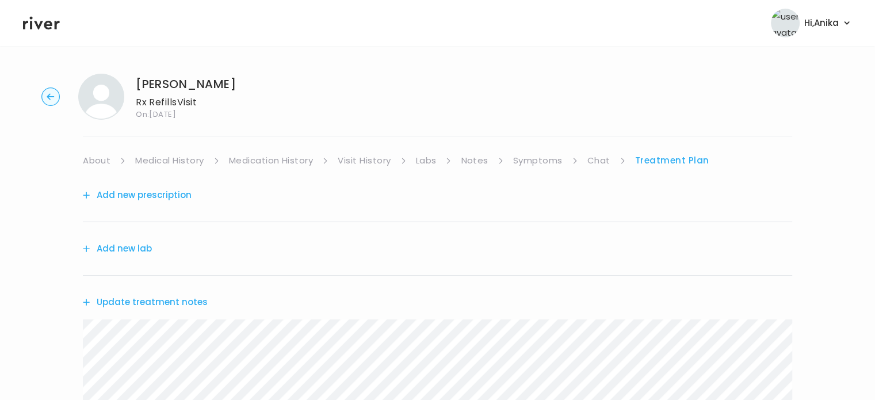
click at [140, 248] on button "Add new lab" at bounding box center [117, 248] width 69 height 16
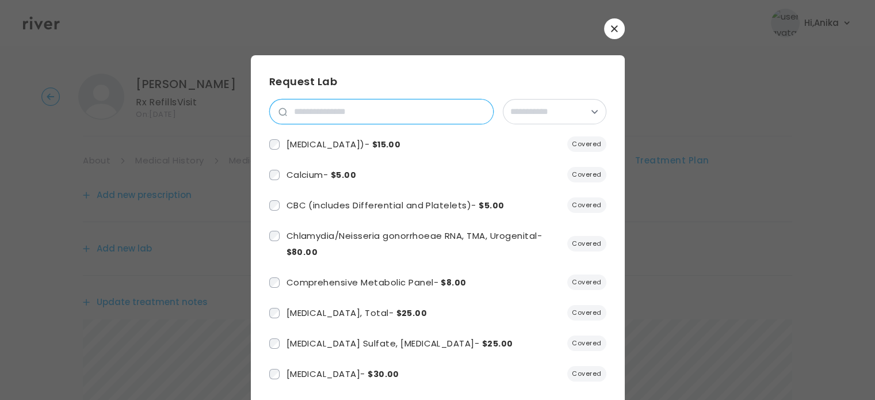
click at [396, 114] on input "search" at bounding box center [390, 112] width 206 height 24
click at [395, 113] on input "search" at bounding box center [390, 112] width 206 height 24
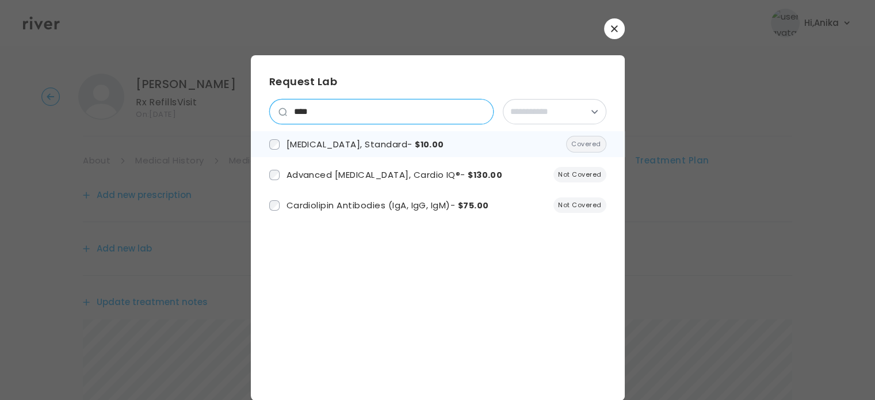
type input "****"
click at [380, 141] on span "Lipid Panel, Standard - $10.00" at bounding box center [366, 144] width 158 height 12
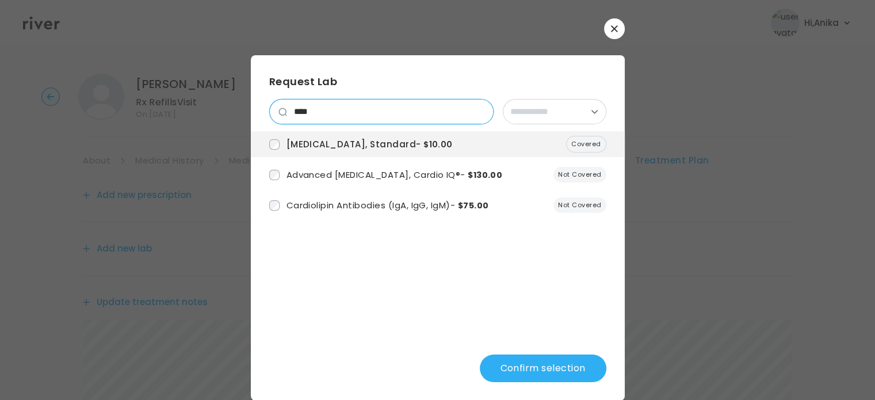
click at [343, 117] on input "****" at bounding box center [390, 112] width 206 height 24
click at [473, 115] on input "****" at bounding box center [390, 112] width 206 height 24
click at [476, 110] on input "****" at bounding box center [390, 112] width 206 height 24
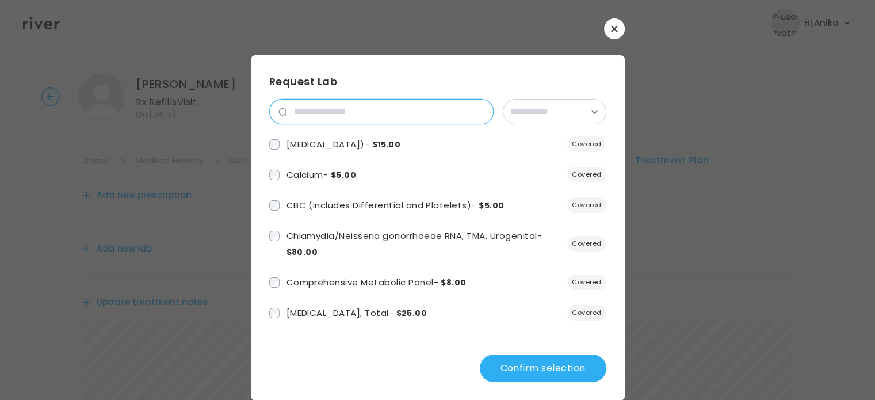
type input "*"
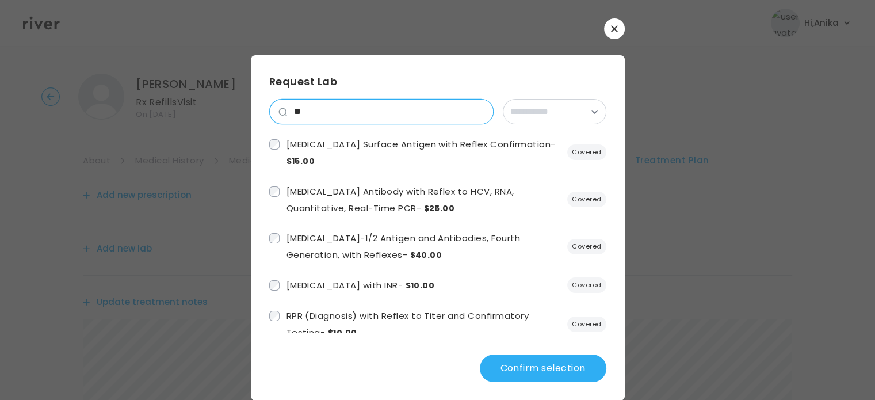
type input "*"
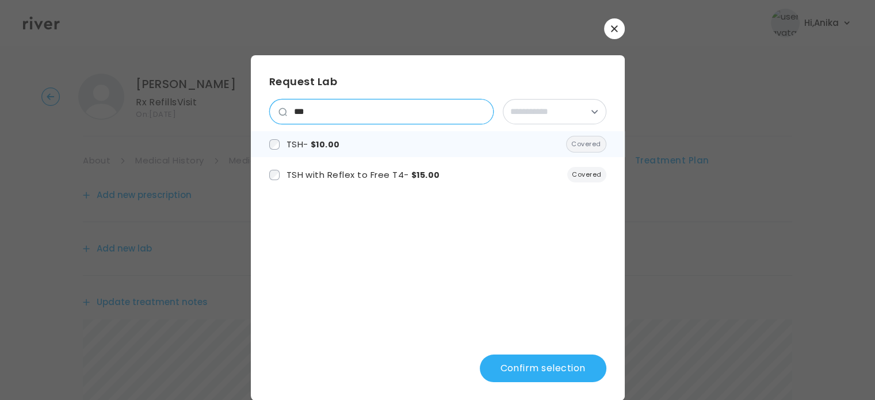
type input "***"
click at [297, 149] on span "TSH - $10.00" at bounding box center [314, 144] width 54 height 12
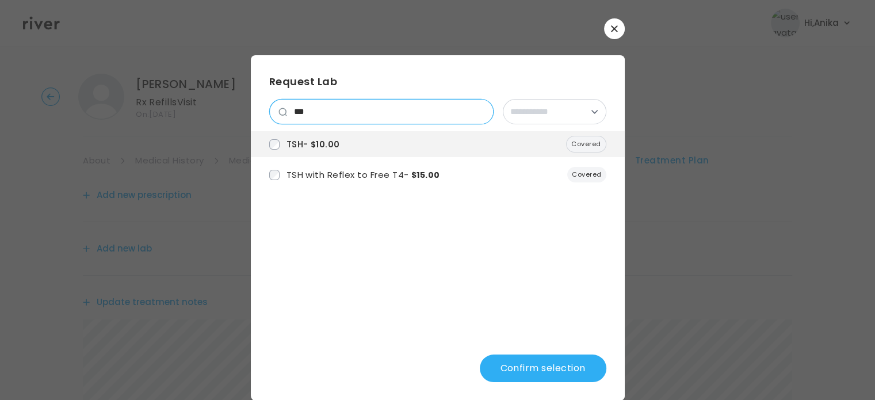
click at [342, 113] on input "***" at bounding box center [390, 112] width 206 height 24
click at [482, 113] on input "***" at bounding box center [390, 112] width 206 height 24
click at [476, 111] on input "***" at bounding box center [390, 112] width 206 height 24
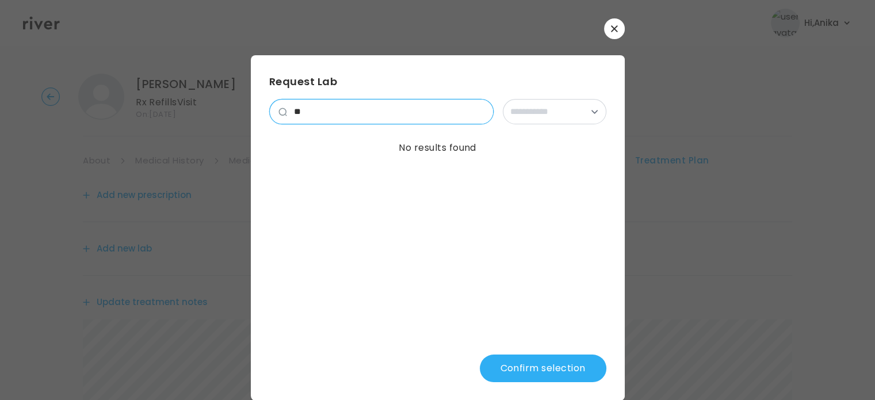
type input "*"
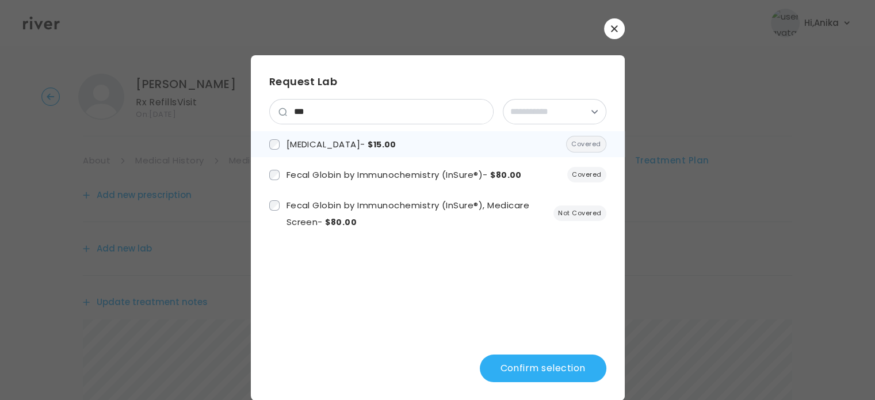
click at [375, 147] on span "$15.00" at bounding box center [382, 145] width 29 height 12
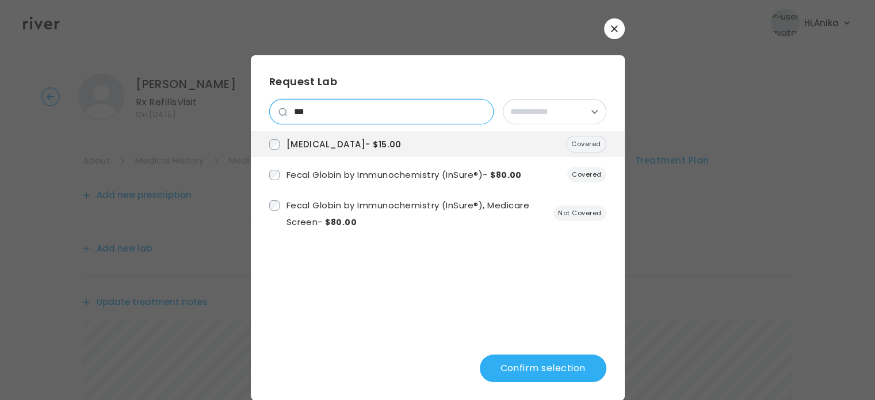
click at [329, 116] on input "***" at bounding box center [390, 112] width 206 height 24
drag, startPoint x: 344, startPoint y: 116, endPoint x: 243, endPoint y: 125, distance: 101.7
click at [243, 125] on div "**********" at bounding box center [437, 209] width 875 height 419
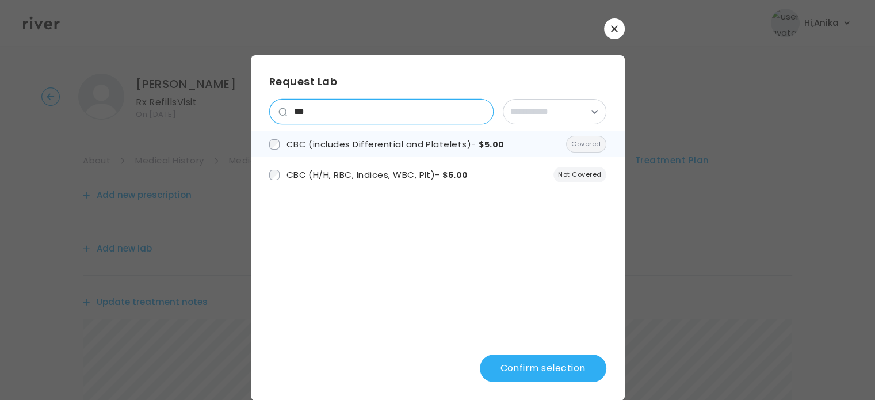
type input "***"
click at [299, 148] on span "CBC (includes Differential and Platelets) - $5.00" at bounding box center [396, 144] width 218 height 12
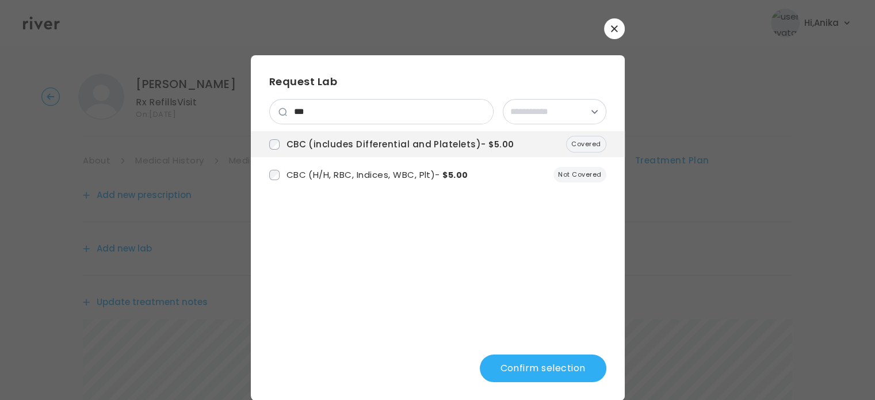
click at [531, 366] on button "Confirm selection" at bounding box center [543, 368] width 127 height 28
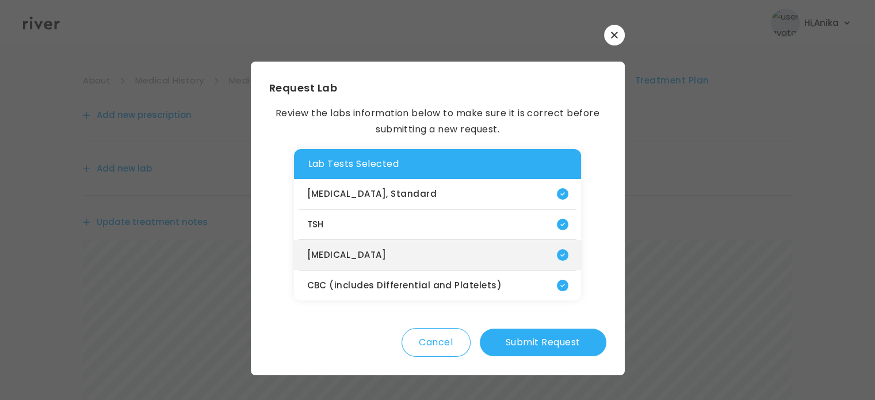
scroll to position [89, 0]
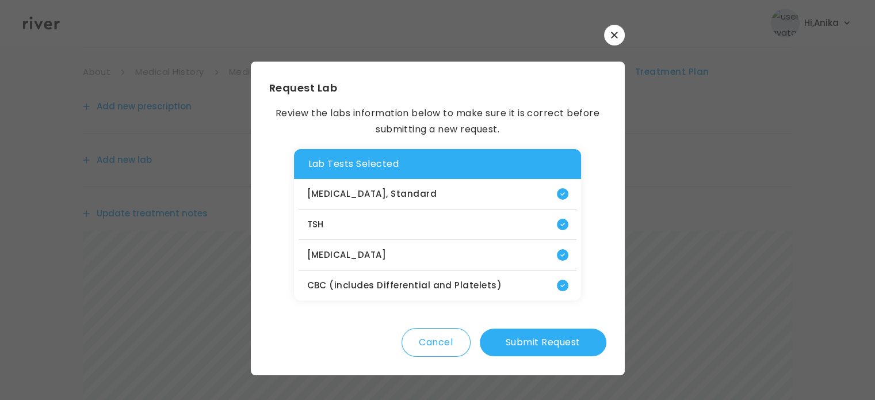
click at [520, 341] on button "Submit Request" at bounding box center [543, 342] width 127 height 28
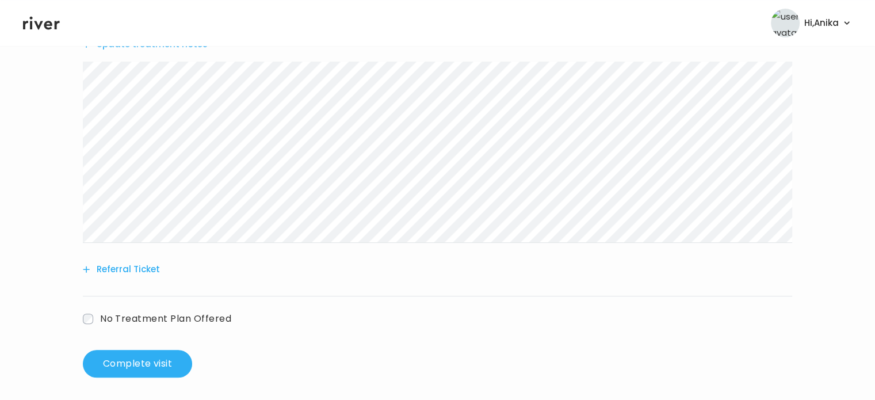
scroll to position [430, 0]
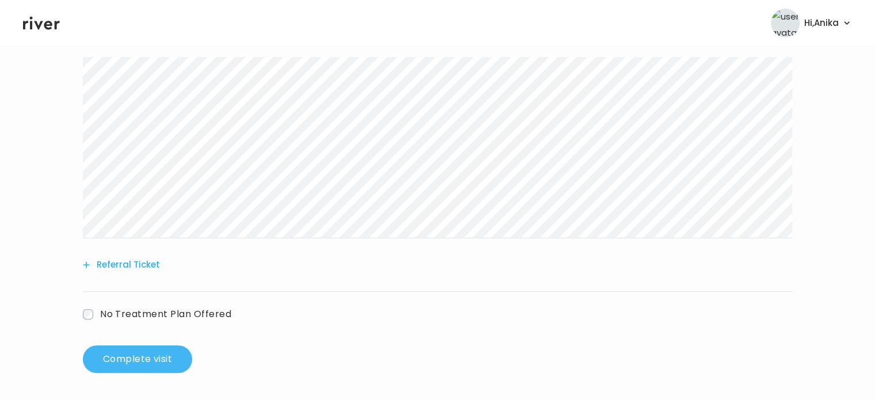
click at [174, 349] on button "Complete visit" at bounding box center [137, 359] width 109 height 28
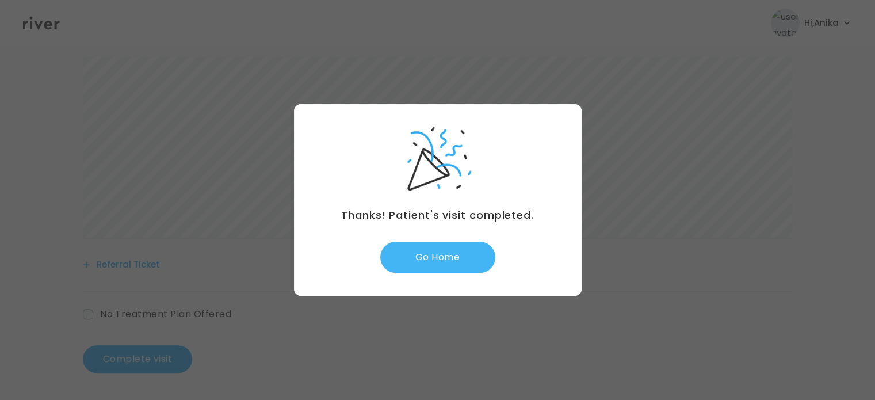
click at [452, 258] on button "Go Home" at bounding box center [437, 257] width 115 height 31
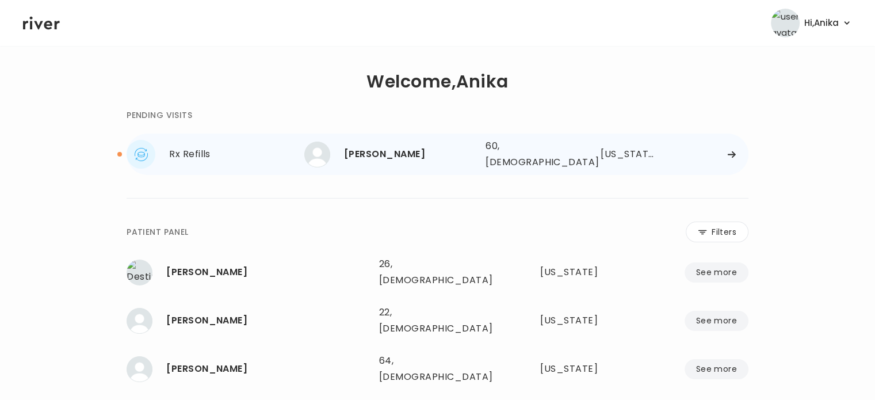
click at [429, 162] on div "[PERSON_NAME] 60, [DEMOGRAPHIC_DATA] See more" at bounding box center [390, 155] width 172 height 26
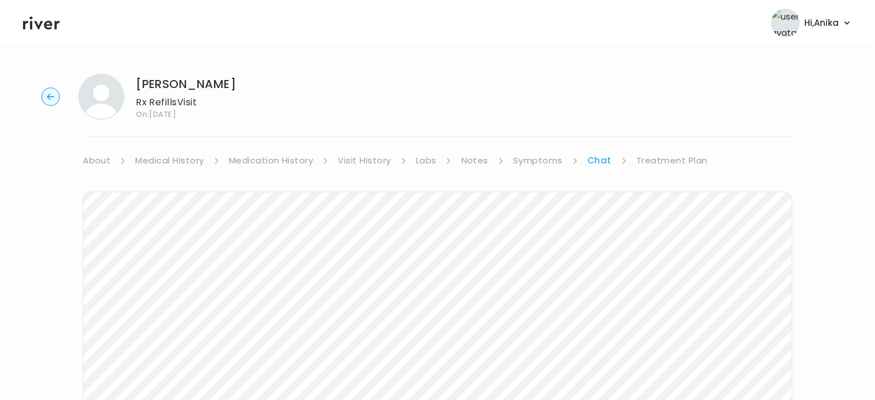
click at [349, 167] on link "Visit History" at bounding box center [364, 160] width 53 height 16
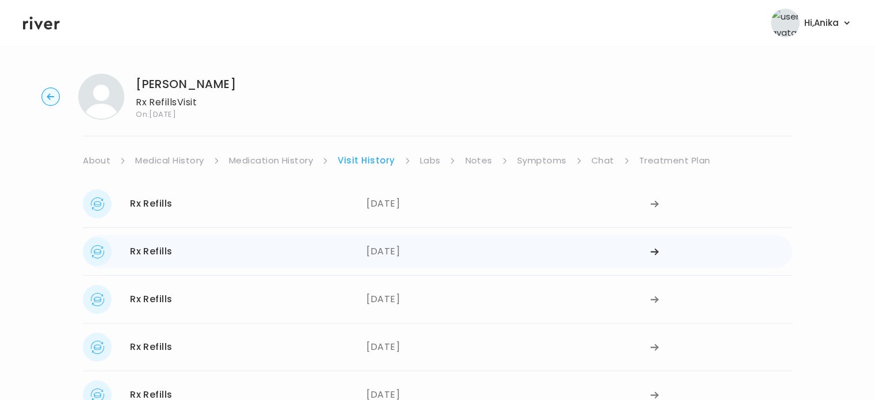
click at [394, 249] on div "02/03/2025" at bounding box center [508, 251] width 284 height 29
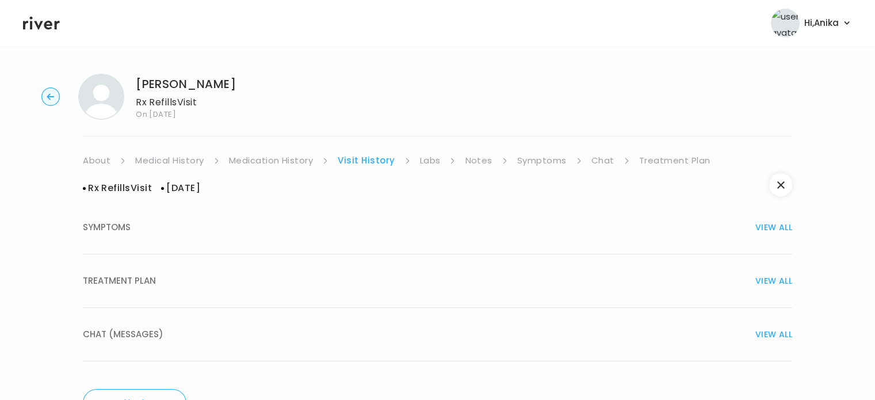
click at [406, 287] on div "TREATMENT PLAN VIEW ALL" at bounding box center [437, 281] width 709 height 16
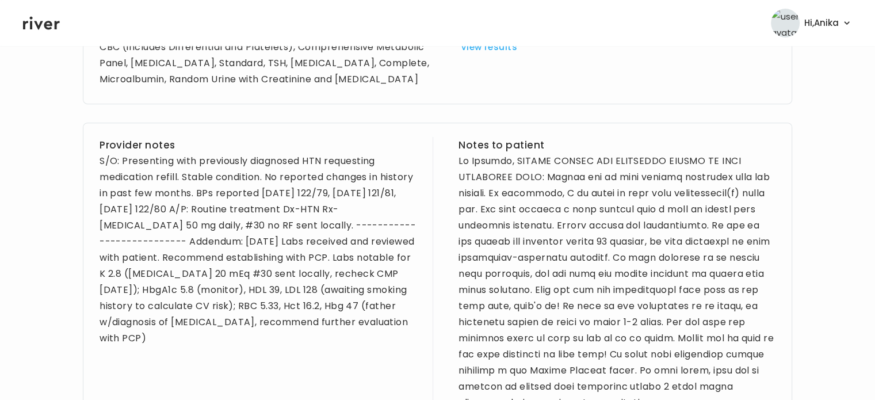
scroll to position [522, 0]
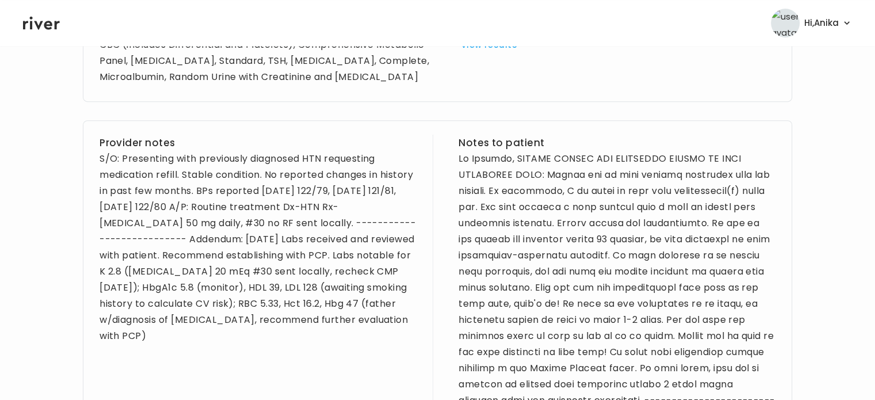
drag, startPoint x: 331, startPoint y: 346, endPoint x: 292, endPoint y: 243, distance: 109.6
copy div "Labs received and reviewed with patient. Recommend establishing with PCP. Labs …"
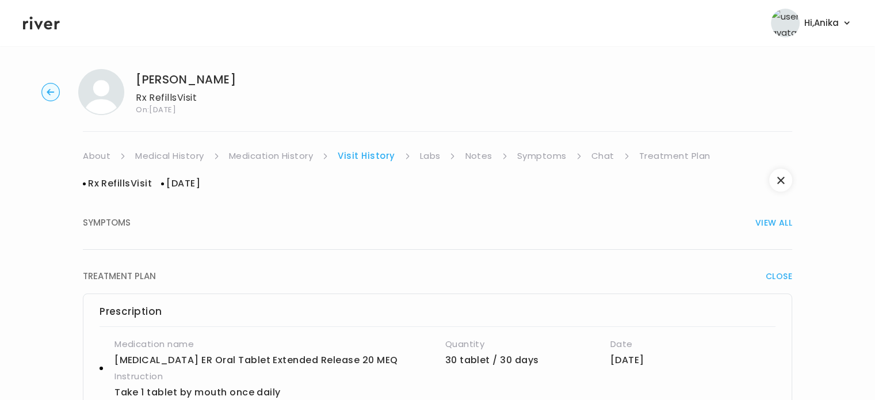
scroll to position [0, 0]
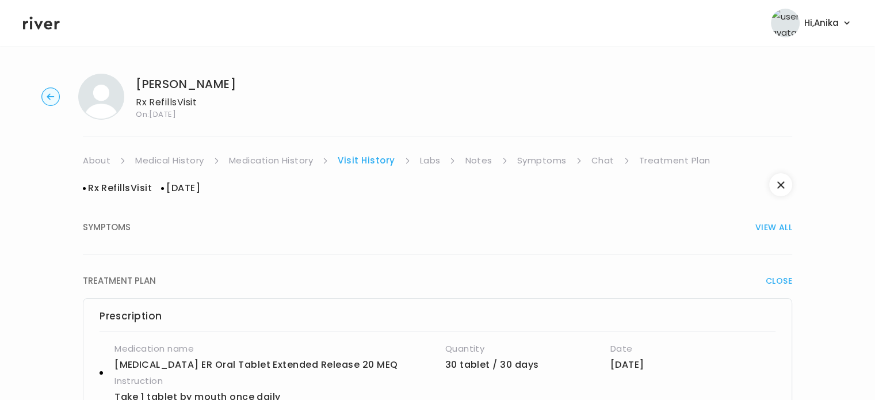
click at [288, 167] on link "Medication History" at bounding box center [271, 160] width 85 height 16
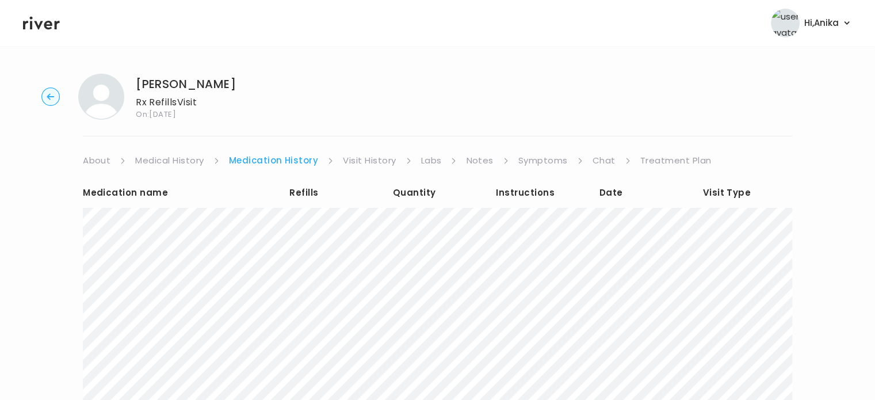
click at [652, 157] on link "Treatment Plan" at bounding box center [675, 160] width 71 height 16
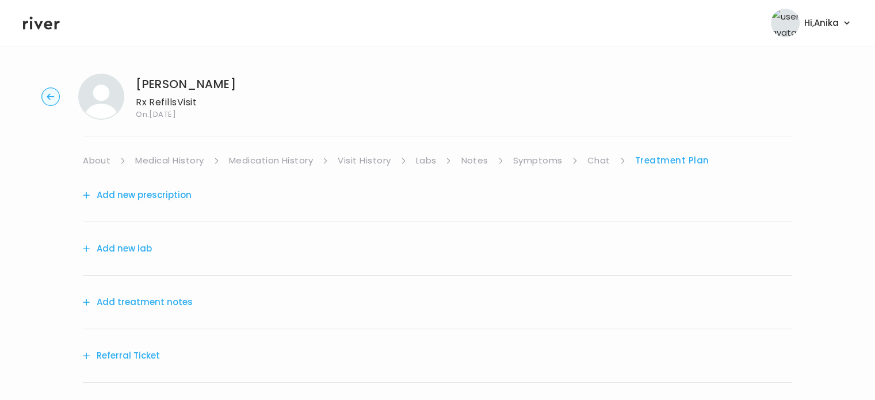
click at [167, 295] on button "Add treatment notes" at bounding box center [138, 302] width 110 height 16
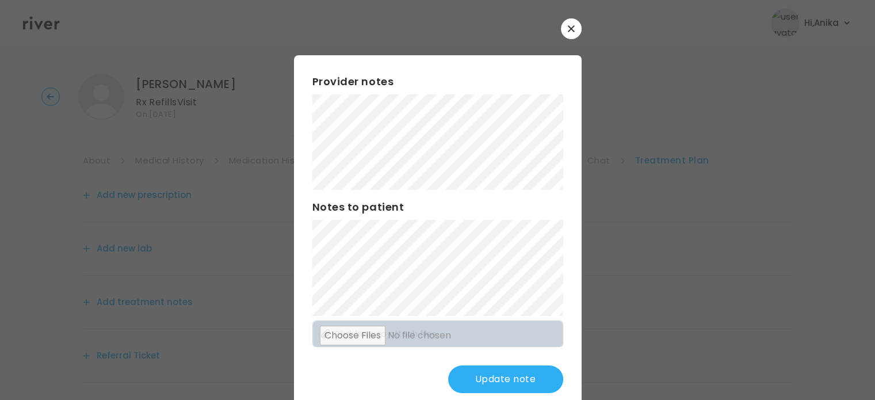
click at [505, 379] on button "Update note" at bounding box center [505, 379] width 115 height 28
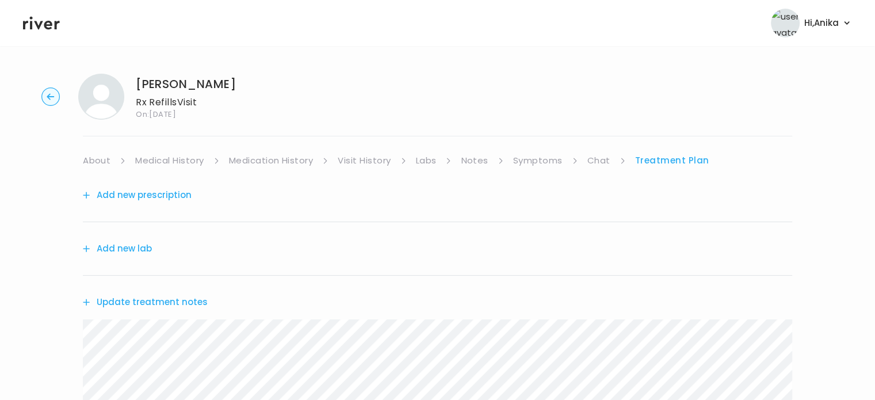
click at [292, 161] on link "Medication History" at bounding box center [271, 160] width 85 height 16
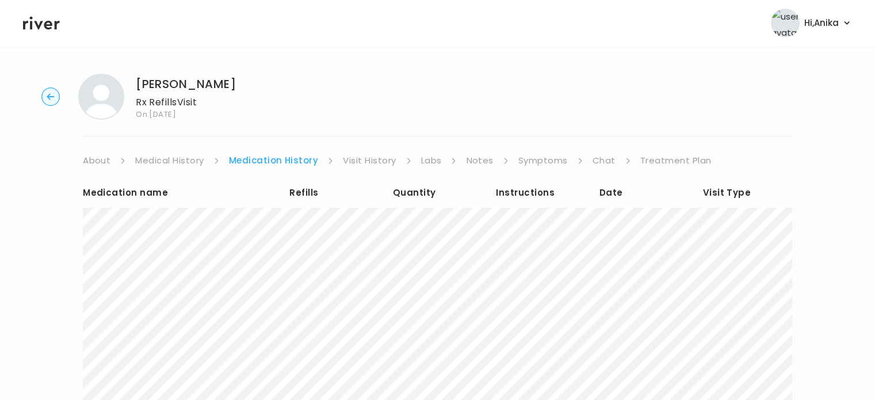
click at [653, 156] on link "Treatment Plan" at bounding box center [675, 160] width 71 height 16
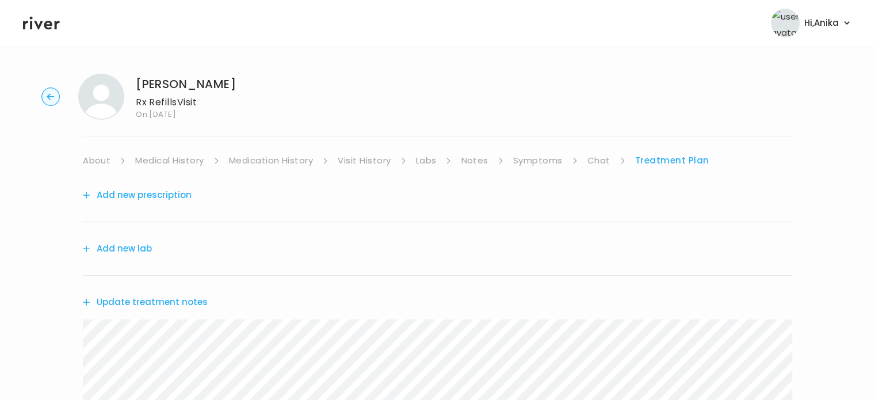
click at [540, 162] on link "Symptoms" at bounding box center [537, 160] width 49 height 16
click at [341, 161] on link "Visit History" at bounding box center [364, 160] width 53 height 16
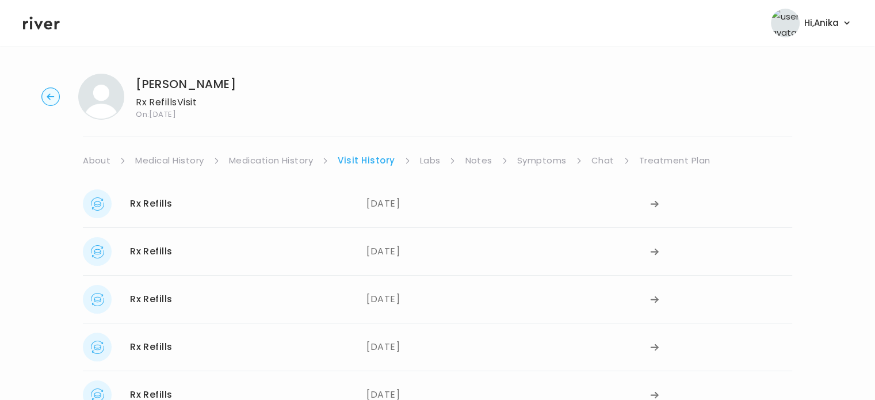
click at [277, 165] on link "Medication History" at bounding box center [271, 160] width 85 height 16
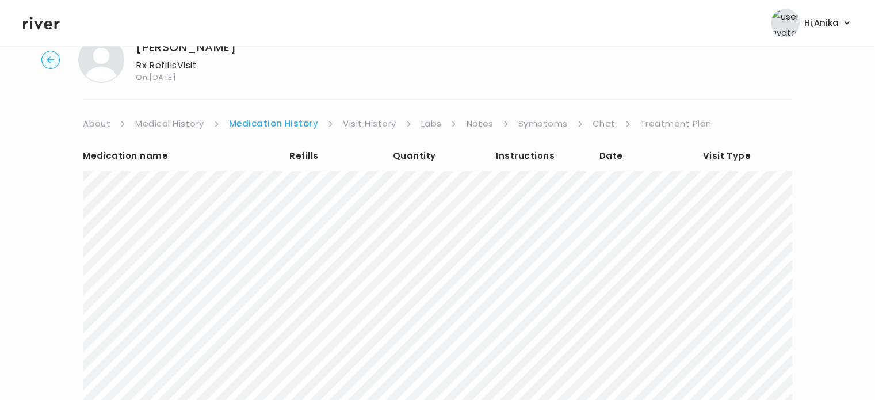
scroll to position [37, 0]
click at [647, 124] on link "Treatment Plan" at bounding box center [675, 123] width 71 height 16
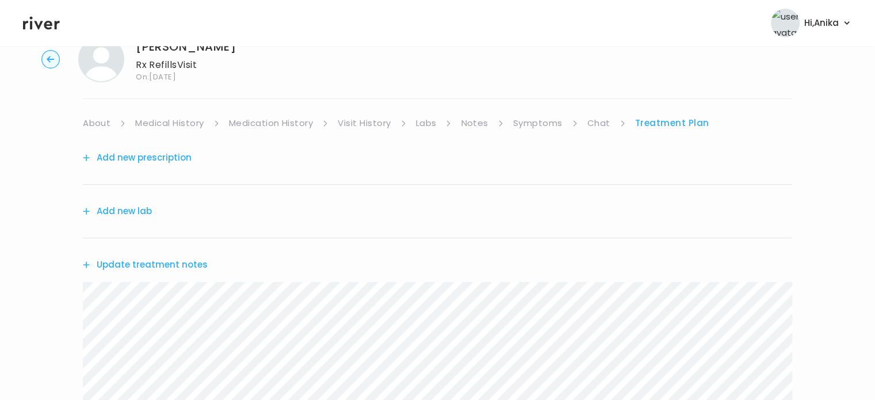
click at [166, 259] on button "Update treatment notes" at bounding box center [145, 265] width 125 height 16
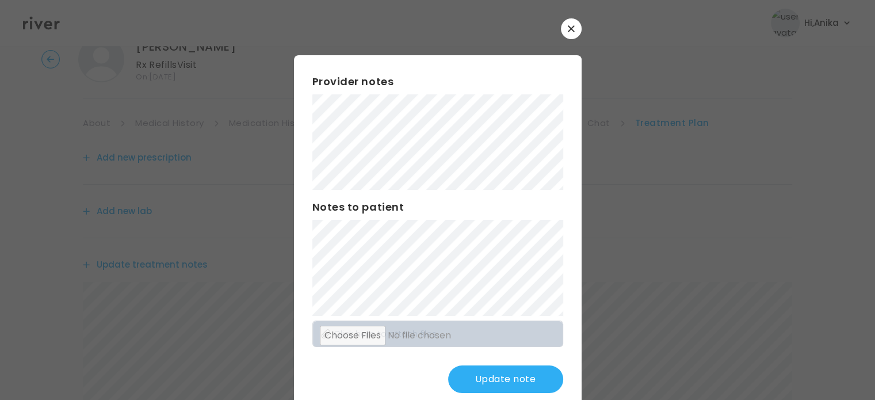
click at [494, 383] on button "Update note" at bounding box center [505, 379] width 115 height 28
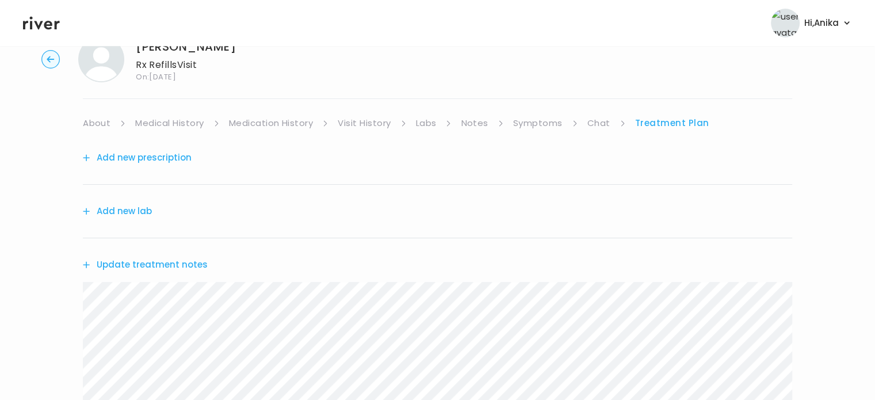
click at [144, 204] on button "Add new lab" at bounding box center [117, 211] width 69 height 16
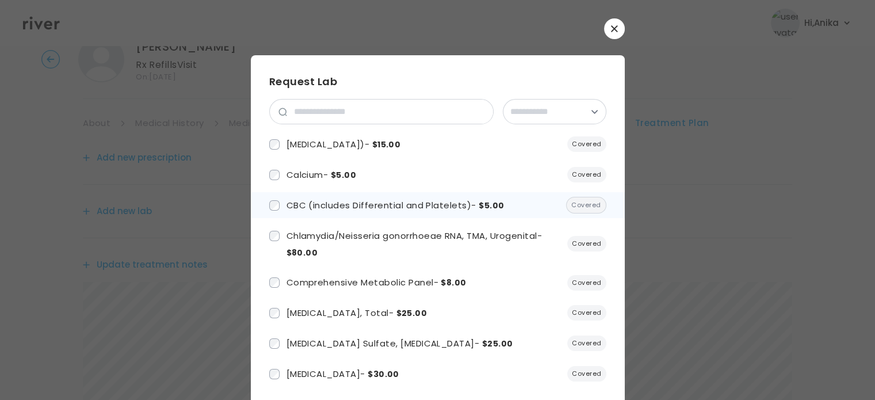
click at [370, 205] on span "CBC (includes Differential and Platelets) - $5.00" at bounding box center [396, 205] width 218 height 12
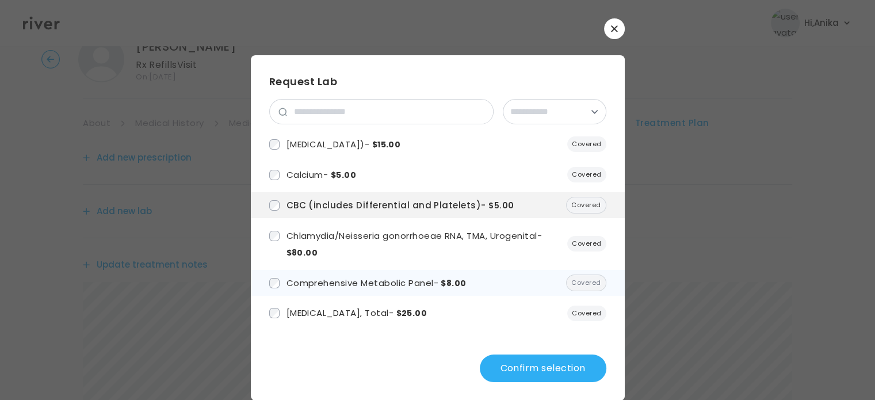
click at [372, 283] on span "Comprehensive Metabolic Panel - $8.00" at bounding box center [377, 283] width 180 height 12
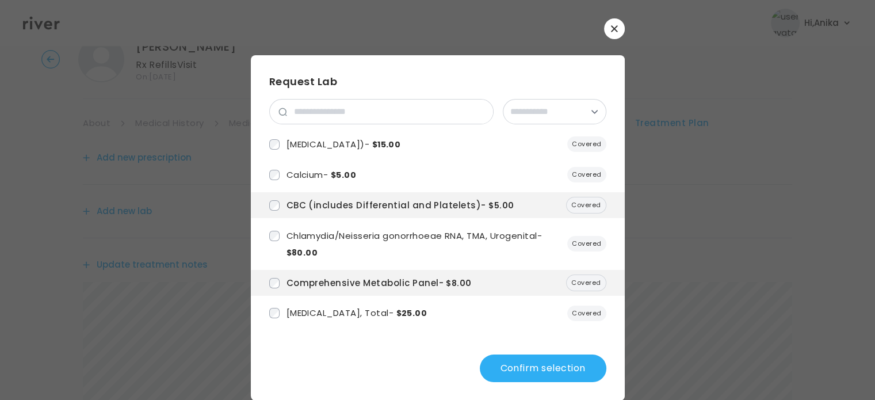
click at [513, 363] on button "Confirm selection" at bounding box center [543, 368] width 127 height 28
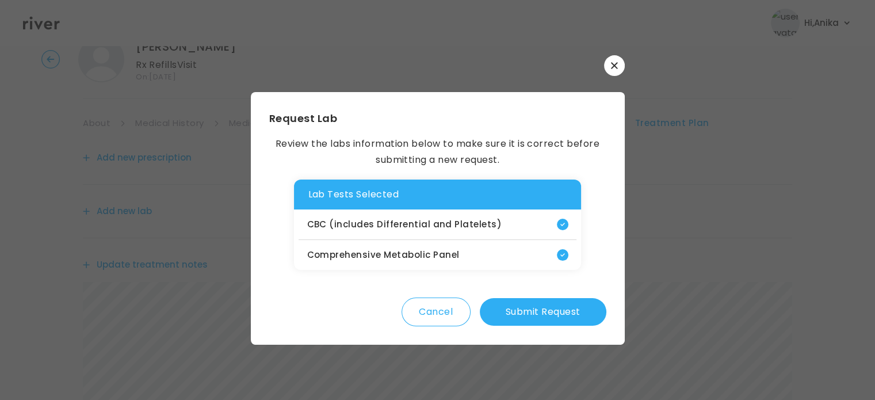
click at [532, 317] on button "Submit Request" at bounding box center [543, 312] width 127 height 28
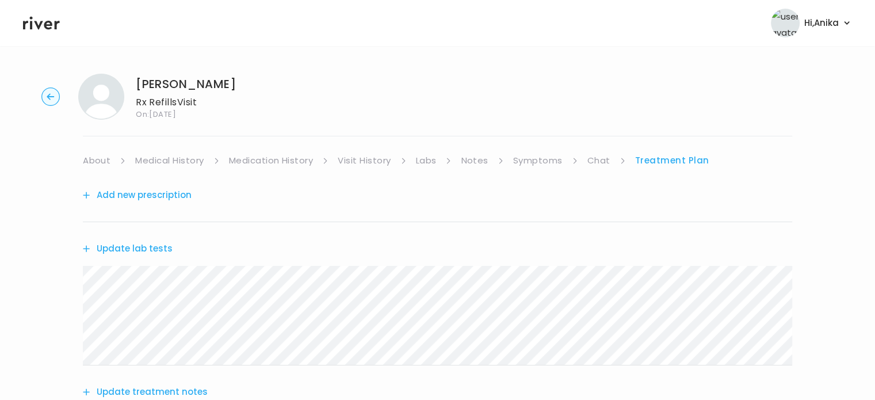
click at [169, 196] on button "Add new prescription" at bounding box center [137, 195] width 109 height 16
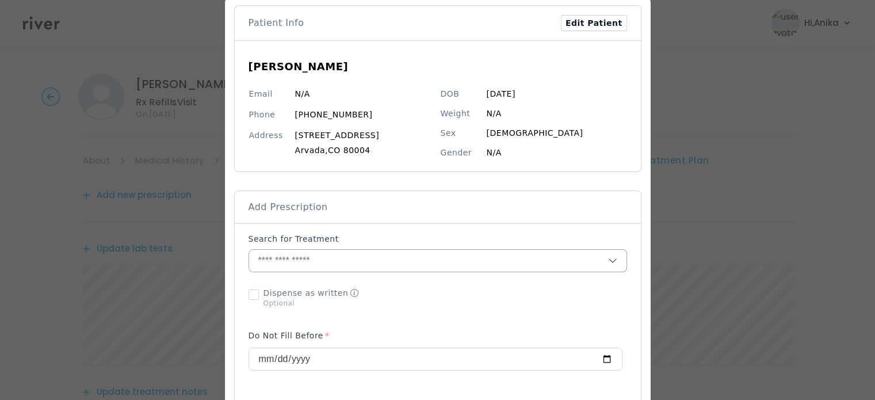
scroll to position [62, 0]
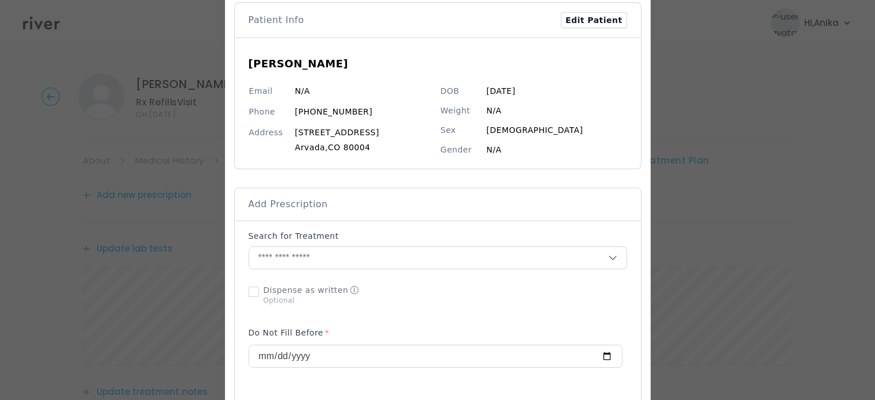
click at [367, 254] on input "text" at bounding box center [428, 258] width 359 height 22
click at [0, 0] on div "No data found" at bounding box center [0, 0] width 0 height 0
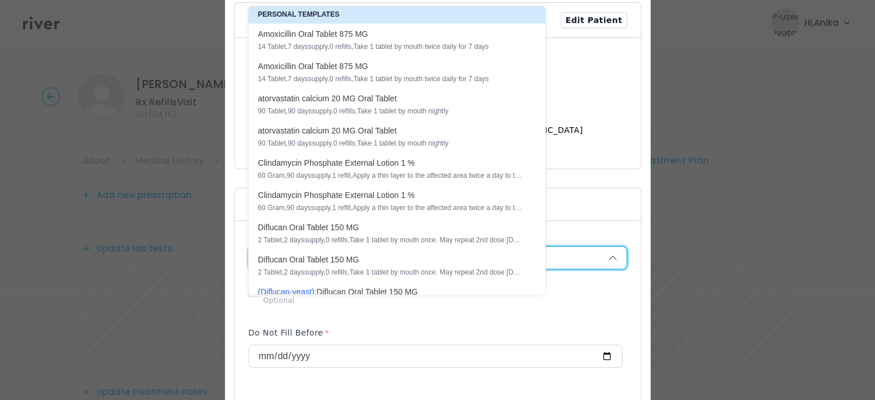
click at [578, 259] on input "text" at bounding box center [428, 258] width 359 height 22
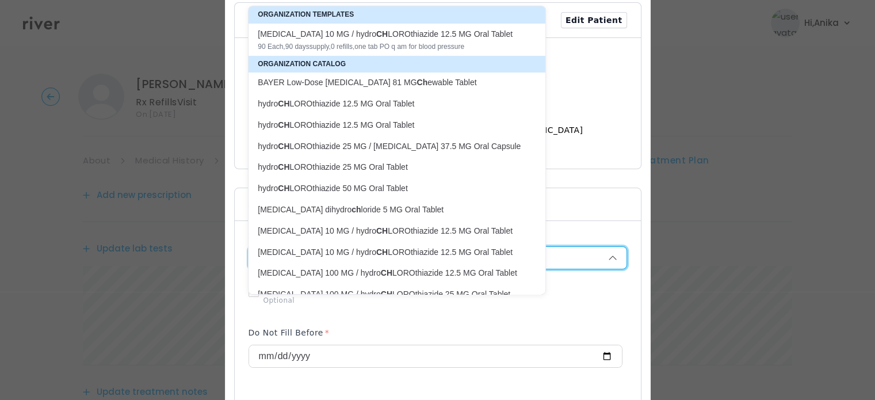
type input "*"
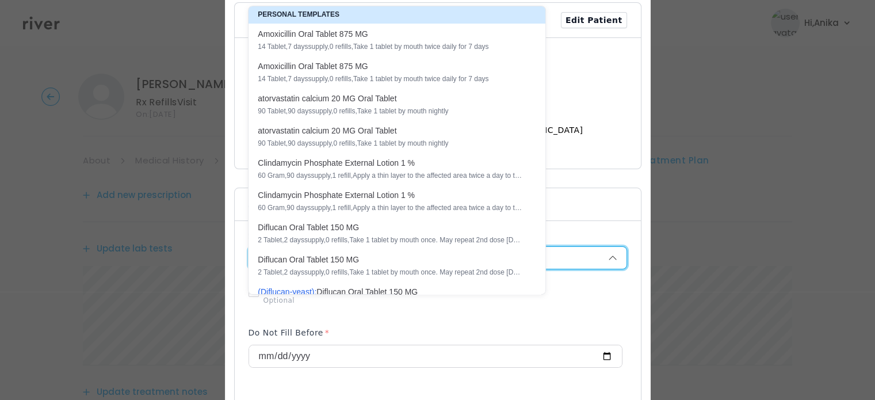
click at [553, 262] on input "text" at bounding box center [428, 258] width 359 height 22
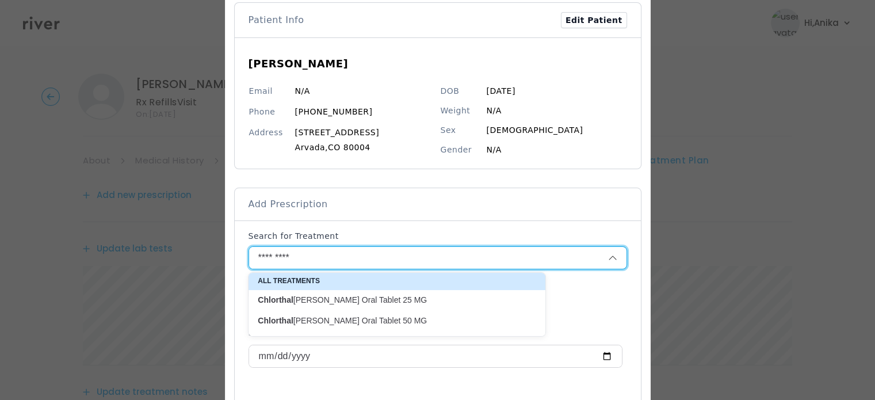
click at [469, 320] on p "Chlorthal idone Oral Tablet 50 MG" at bounding box center [390, 320] width 265 height 11
type input "**********"
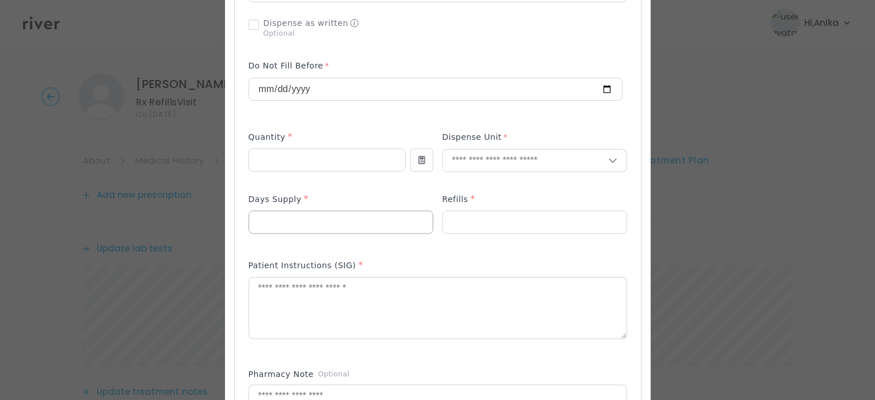
scroll to position [330, 0]
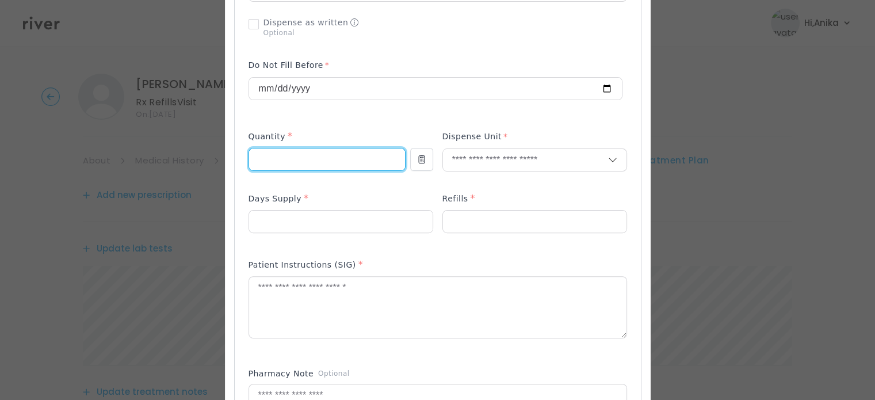
click at [317, 155] on input "number" at bounding box center [327, 159] width 156 height 22
type input "**"
click at [465, 158] on input "text" at bounding box center [525, 160] width 165 height 22
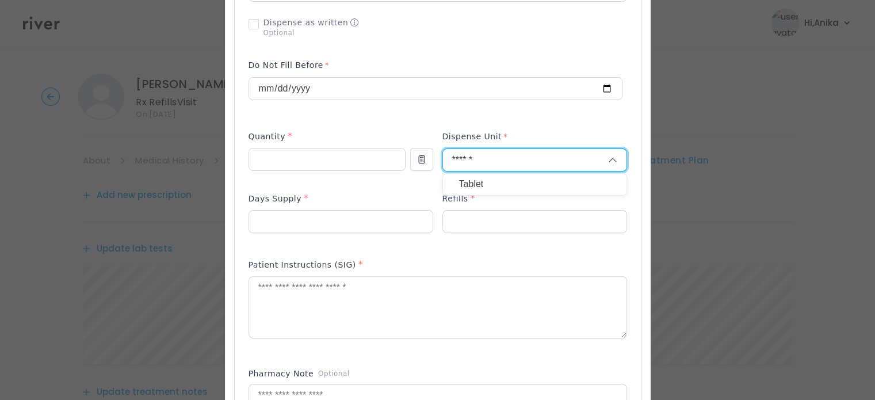
type input "******"
click at [465, 181] on p "Tablet" at bounding box center [534, 184] width 151 height 17
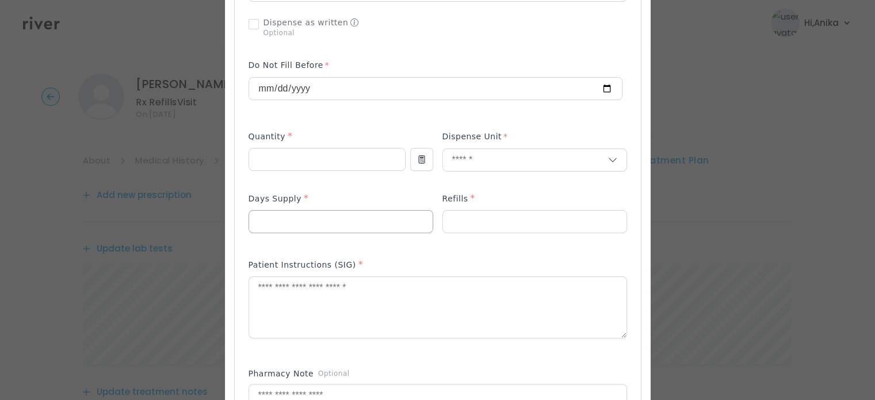
click at [365, 218] on input "number" at bounding box center [341, 222] width 184 height 22
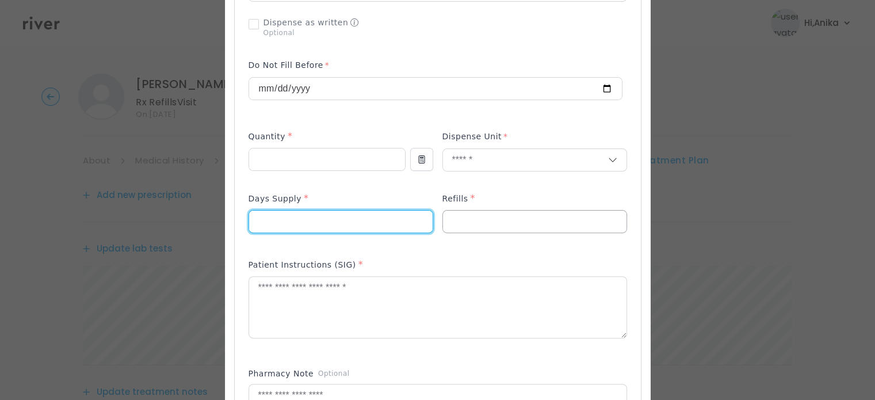
type input "**"
click at [477, 215] on input "number" at bounding box center [535, 222] width 184 height 22
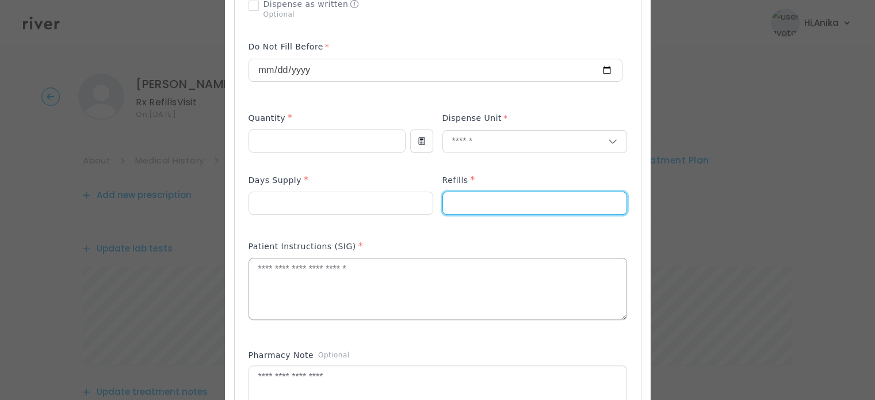
scroll to position [349, 0]
type input "*"
click at [396, 261] on textarea at bounding box center [437, 288] width 377 height 61
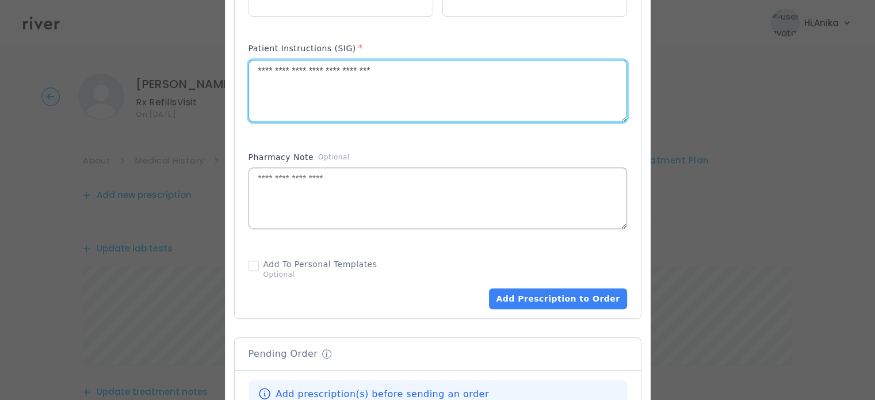
scroll to position [601, 0]
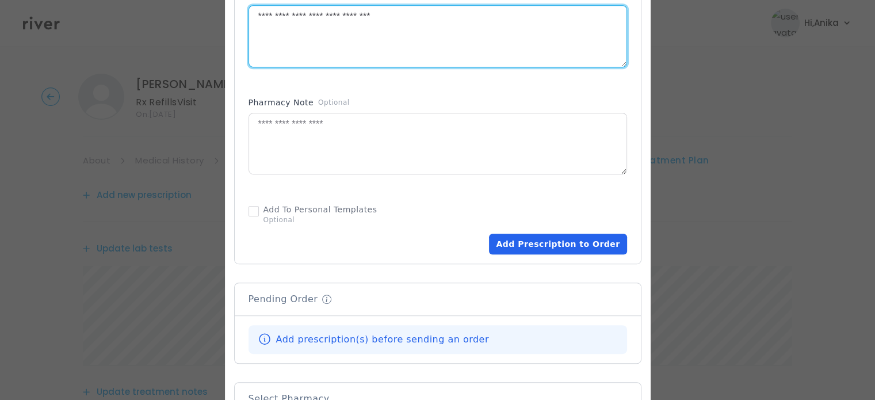
type textarea "**********"
click at [543, 248] on button "Add Prescription to Order" at bounding box center [557, 244] width 137 height 21
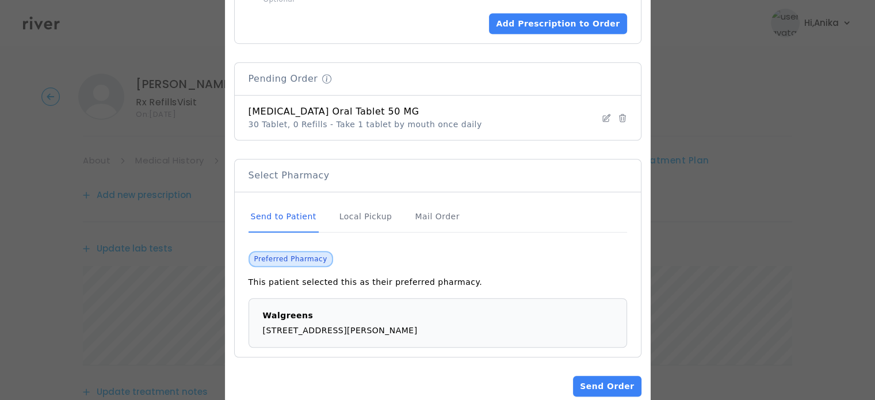
scroll to position [842, 0]
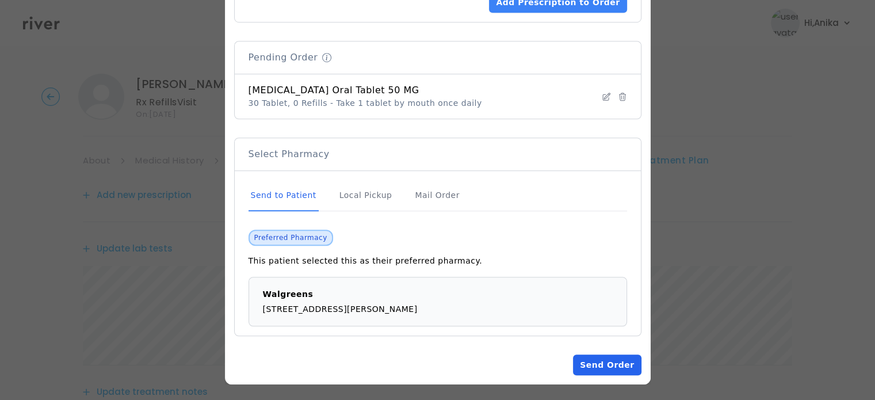
click at [611, 362] on button "Send Order" at bounding box center [607, 364] width 68 height 21
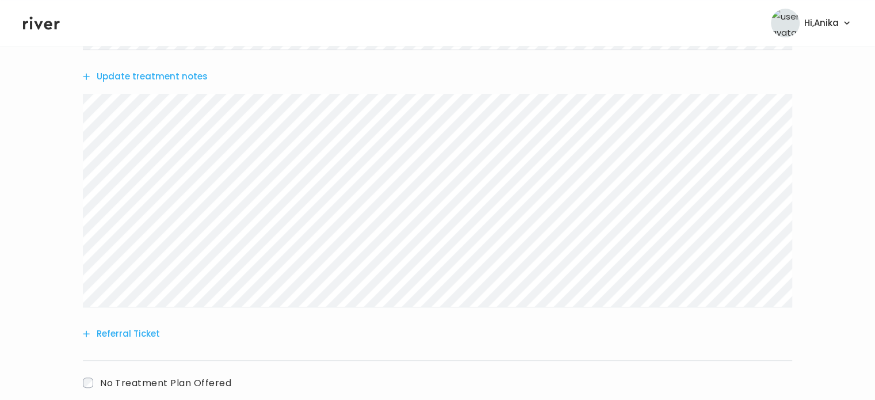
scroll to position [502, 0]
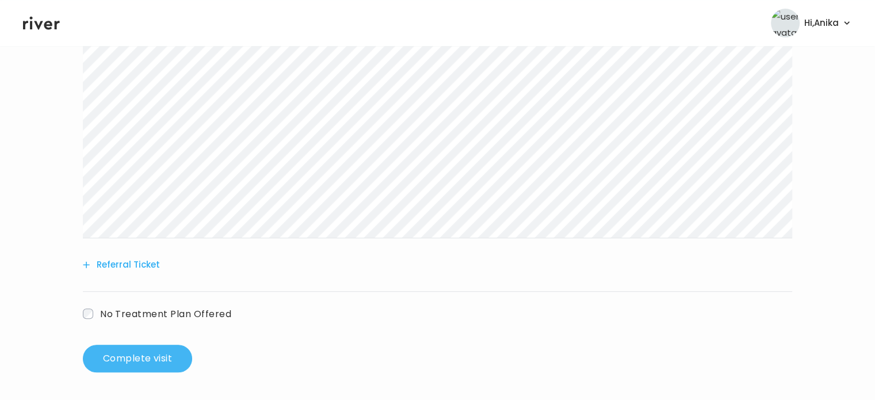
click at [166, 358] on button "Complete visit" at bounding box center [137, 359] width 109 height 28
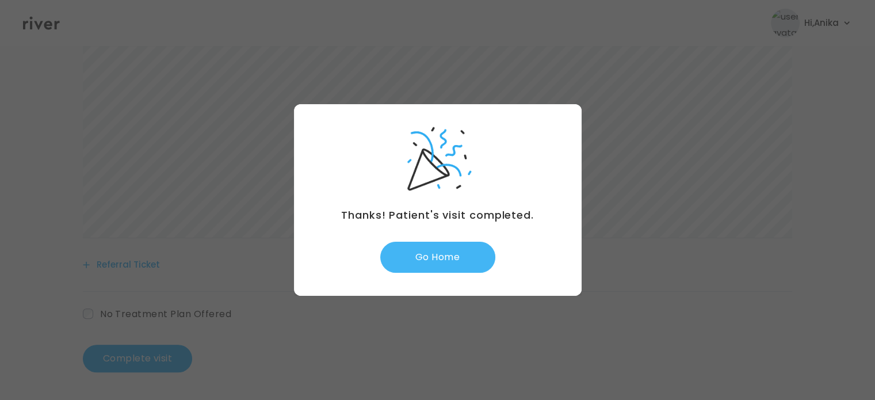
click at [444, 268] on button "Go Home" at bounding box center [437, 257] width 115 height 31
